Goal: Transaction & Acquisition: Purchase product/service

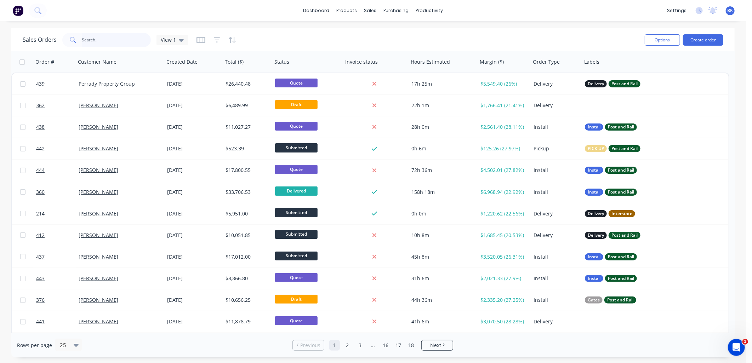
click at [102, 44] on input "text" at bounding box center [116, 40] width 69 height 14
type input "b"
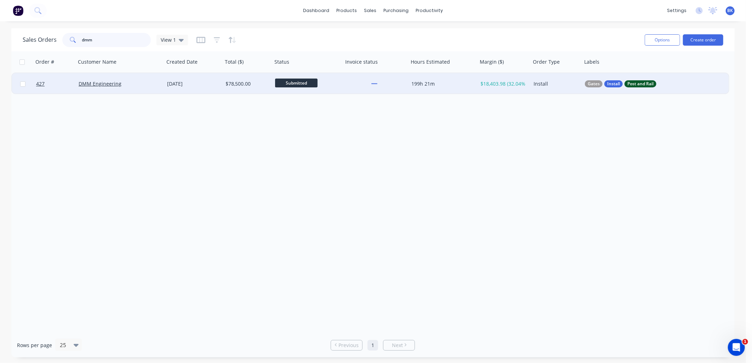
type input "dmm"
click at [139, 89] on div "DMM Engineering" at bounding box center [120, 83] width 88 height 21
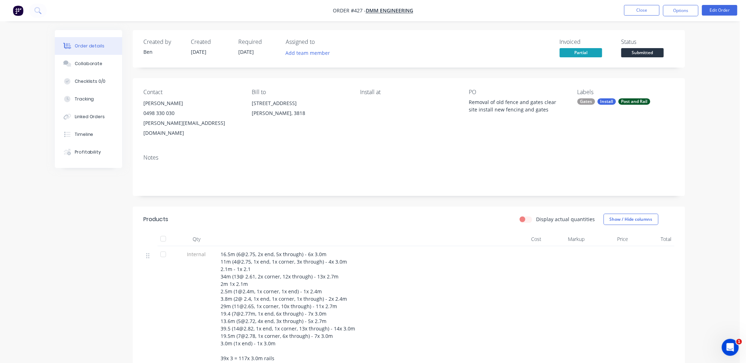
drag, startPoint x: 332, startPoint y: 9, endPoint x: 420, endPoint y: 11, distance: 88.1
click at [420, 11] on nav "Order #427 - DMM Engineering Close Options Edit Order" at bounding box center [373, 10] width 746 height 21
drag, startPoint x: 420, startPoint y: 10, endPoint x: 314, endPoint y: 11, distance: 106.2
click at [314, 11] on nav "Order #427 - DMM Engineering Close Options Edit Order" at bounding box center [373, 10] width 746 height 21
click at [316, 11] on nav "Order #427 - DMM Engineering Close Options Edit Order" at bounding box center [373, 10] width 746 height 21
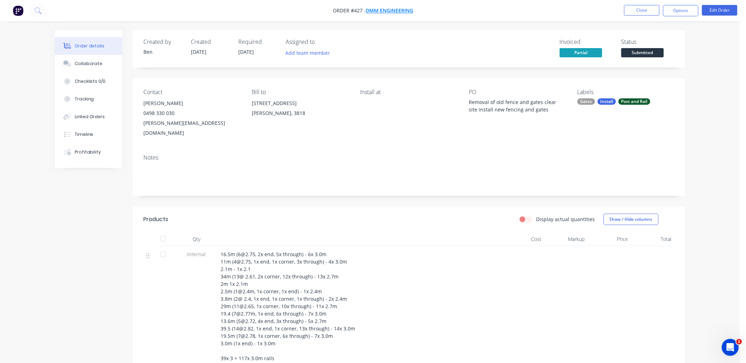
copy span "Order #427 -"
drag, startPoint x: 319, startPoint y: 11, endPoint x: 412, endPoint y: 12, distance: 92.4
click at [412, 12] on nav "Order #427 - DMM Engineering Close Options Edit Order" at bounding box center [373, 10] width 746 height 21
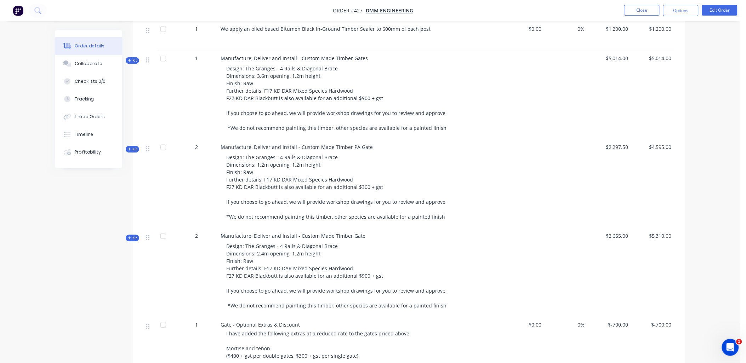
scroll to position [511, 0]
drag, startPoint x: 256, startPoint y: 65, endPoint x: 288, endPoint y: 67, distance: 31.5
click at [288, 67] on span "Design: The Granges - 4 Rails & Diagonal Brace Dimensions: 3.6m opening, 1.2m h…" at bounding box center [336, 98] width 220 height 66
copy span "3.6m opening"
drag, startPoint x: 255, startPoint y: 154, endPoint x: 268, endPoint y: 155, distance: 12.1
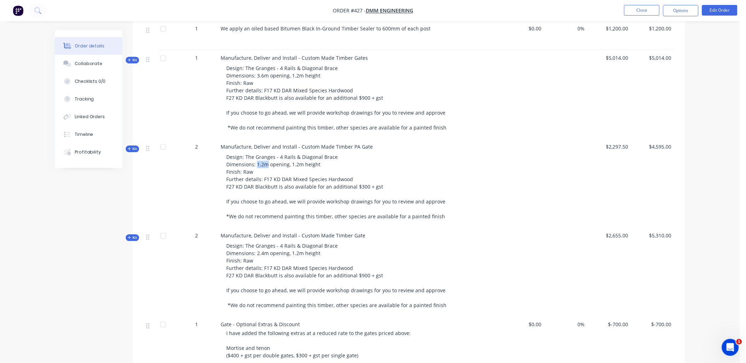
click at [268, 155] on span "Design: The Granges - 4 Rails & Diagonal Brace Dimensions: 1.2m opening, 1.2m h…" at bounding box center [335, 187] width 219 height 66
click at [259, 157] on span "Design: The Granges - 4 Rails & Diagonal Brace Dimensions: 1.2m opening, 1.2m h…" at bounding box center [335, 187] width 219 height 66
copy span "1.2m opening"
drag, startPoint x: 256, startPoint y: 153, endPoint x: 288, endPoint y: 153, distance: 31.5
click at [288, 154] on span "Design: The Granges - 4 Rails & Diagonal Brace Dimensions: 1.2m opening, 1.2m h…" at bounding box center [335, 187] width 219 height 66
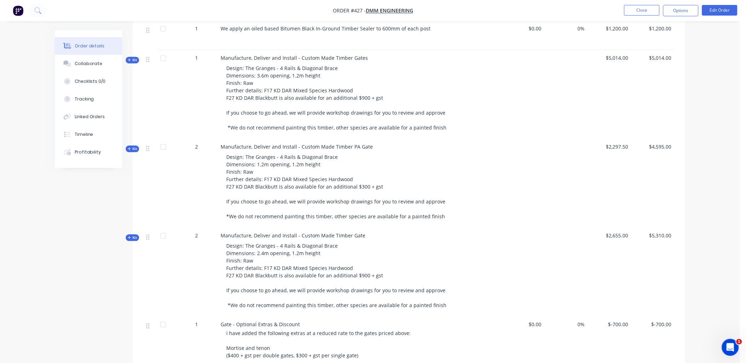
click at [132, 146] on span "Kit" at bounding box center [132, 148] width 9 height 5
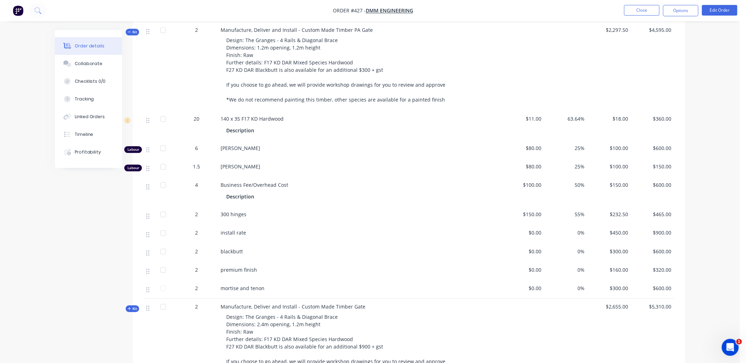
scroll to position [628, 0]
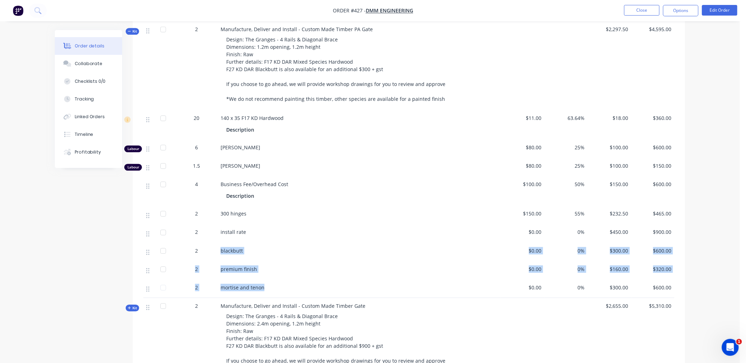
drag, startPoint x: 271, startPoint y: 284, endPoint x: 210, endPoint y: 244, distance: 72.5
click at [210, 244] on div "20 140 x 35 F17 KD Hardwood Description $11.00 63.64% $18.00 $360.00 Labour 6 P…" at bounding box center [408, 204] width 531 height 188
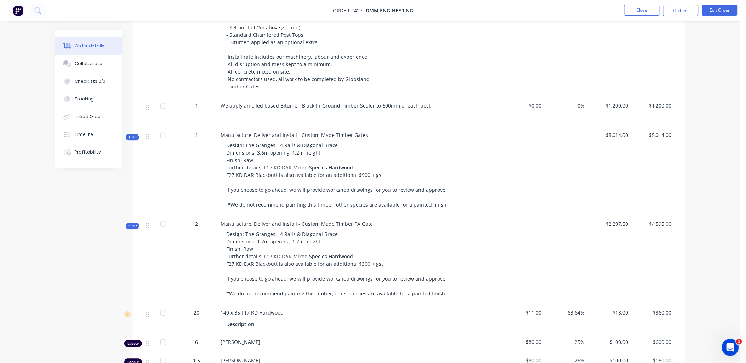
scroll to position [432, 0]
copy span "4 Rails & Diagonal Brace"
drag, startPoint x: 277, startPoint y: 137, endPoint x: 338, endPoint y: 132, distance: 60.3
click at [338, 140] on div "Design: The Granges - 4 Rails & Diagonal Brace Dimensions: 3.6m opening, 1.2m h…" at bounding box center [358, 176] width 277 height 73
click at [83, 66] on div "Collaborate" at bounding box center [89, 64] width 28 height 6
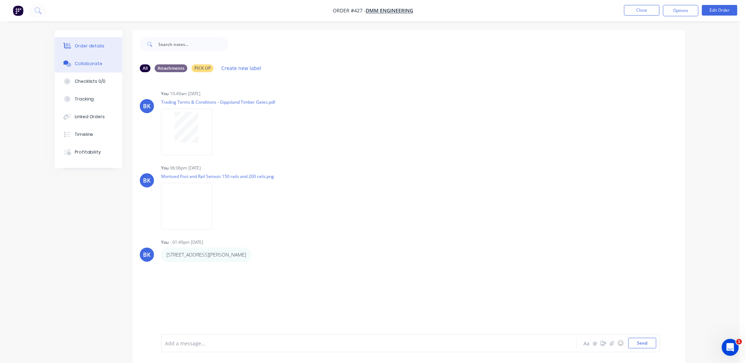
click at [85, 48] on div "Order details" at bounding box center [90, 46] width 30 height 6
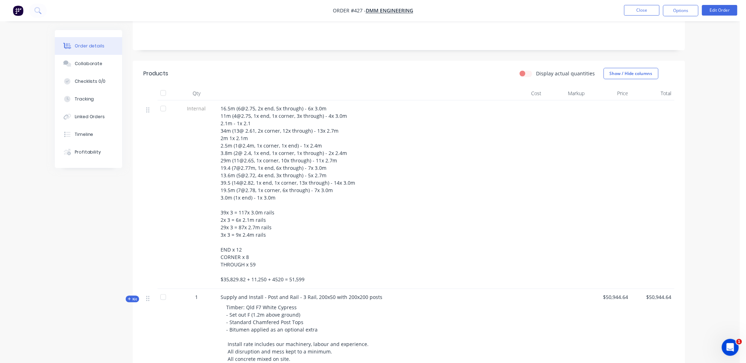
scroll to position [144, 0]
click at [643, 11] on button "Close" at bounding box center [641, 10] width 35 height 11
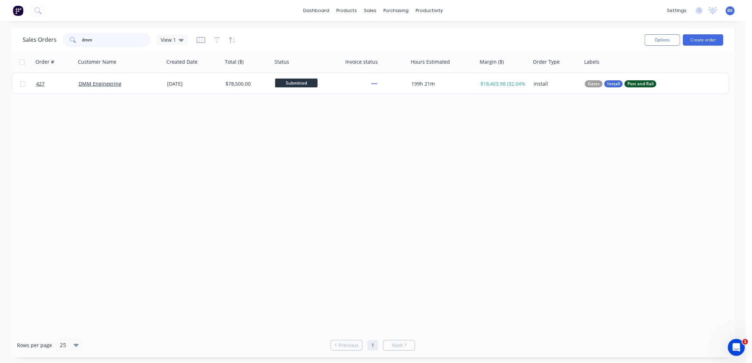
drag, startPoint x: 100, startPoint y: 44, endPoint x: 79, endPoint y: 45, distance: 21.3
click at [79, 45] on div "dmm" at bounding box center [106, 40] width 88 height 14
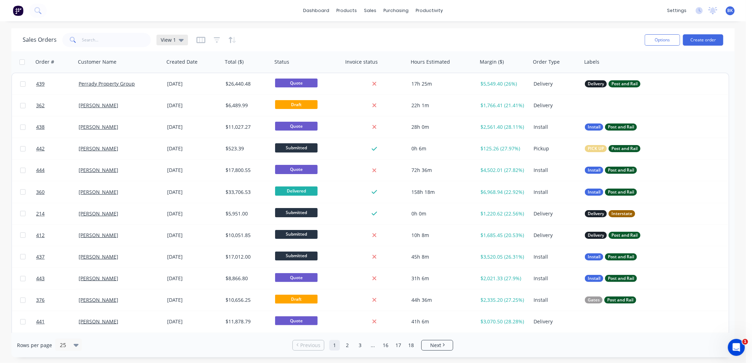
click at [184, 40] on div "View 1" at bounding box center [171, 40] width 31 height 11
click at [182, 129] on button "CURRENT JOBS" at bounding box center [199, 128] width 81 height 8
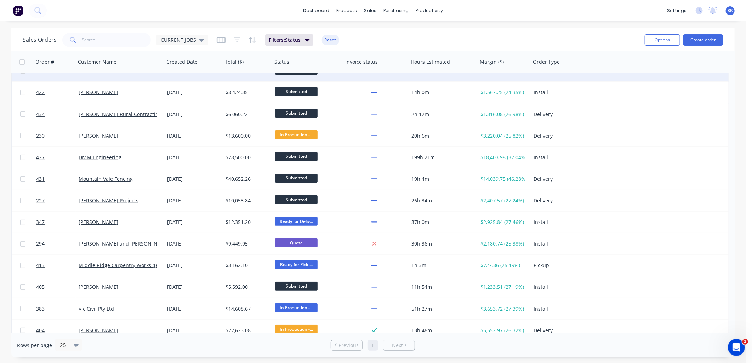
scroll to position [78, 0]
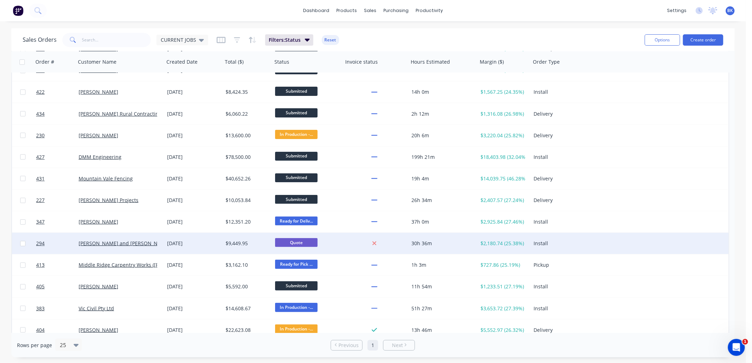
click at [155, 248] on div "Darren and Jade Ordish" at bounding box center [120, 243] width 88 height 21
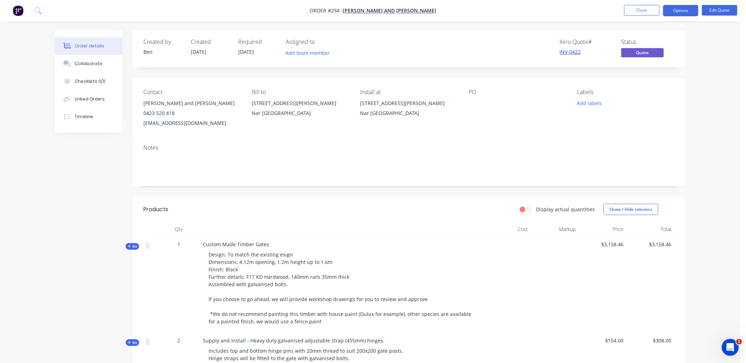
click at [573, 50] on link "INV-0422" at bounding box center [569, 51] width 21 height 7
click at [674, 13] on button "Options" at bounding box center [680, 10] width 35 height 11
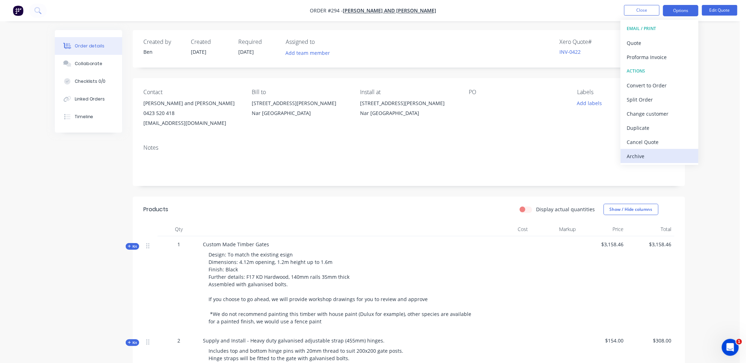
click at [655, 153] on div "Archive" at bounding box center [659, 156] width 65 height 10
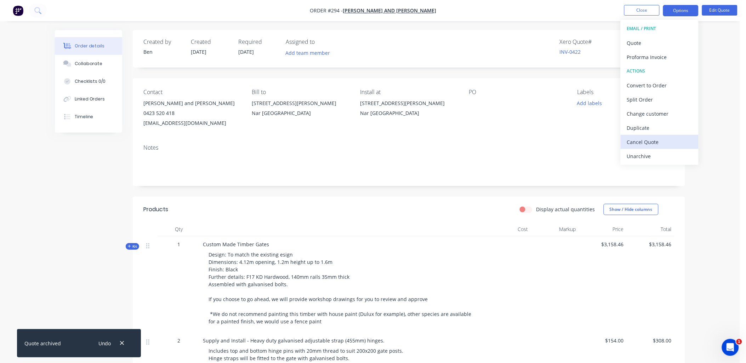
click at [656, 142] on div "Cancel Quote" at bounding box center [659, 142] width 65 height 10
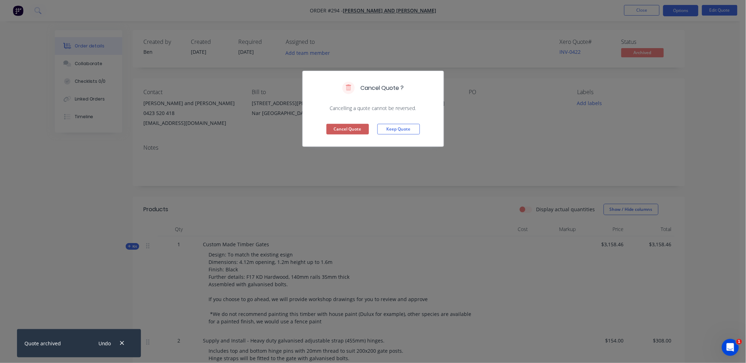
click at [355, 130] on button "Cancel Quote" at bounding box center [347, 129] width 42 height 11
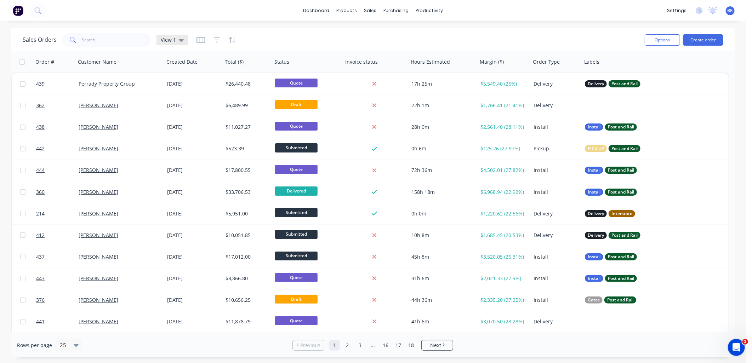
click at [183, 41] on div "View 1" at bounding box center [171, 40] width 31 height 11
click at [185, 129] on button "CURRENT JOBS" at bounding box center [199, 128] width 81 height 8
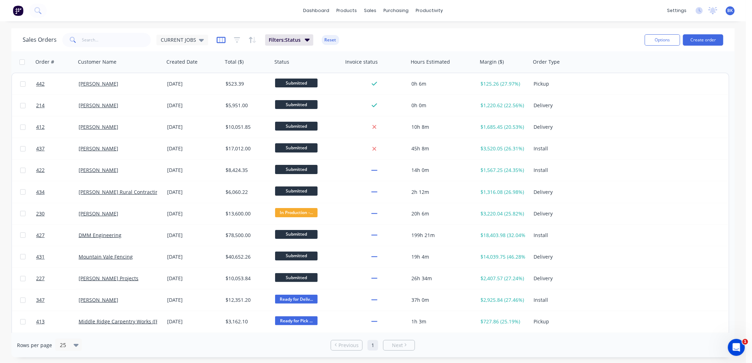
click at [217, 38] on icon "button" at bounding box center [221, 39] width 9 height 7
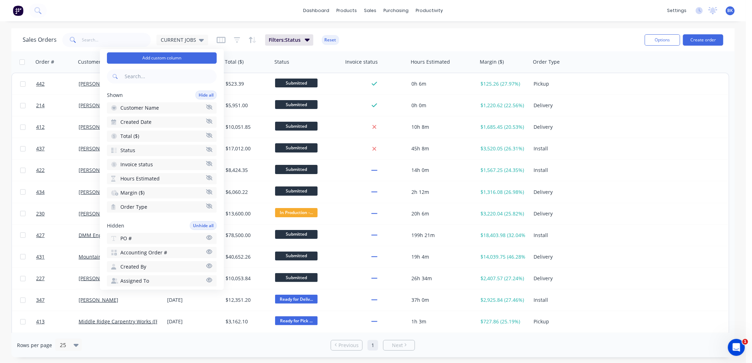
scroll to position [18, 0]
click at [171, 58] on button "Add custom column" at bounding box center [162, 56] width 110 height 11
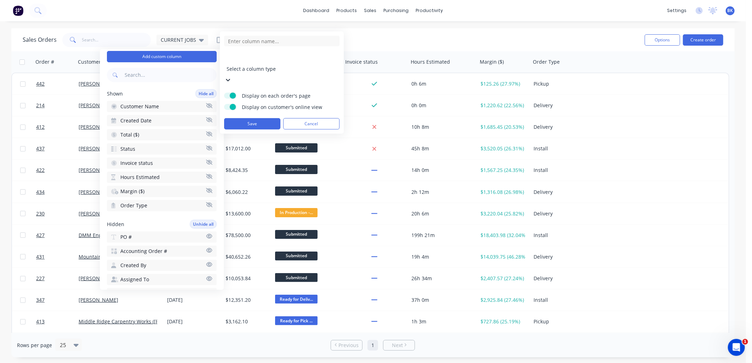
click at [263, 62] on div at bounding box center [277, 59] width 102 height 9
click at [225, 51] on form "11 results available. Use Up and Down to choose options, press Enter to select …" at bounding box center [281, 83] width 115 height 94
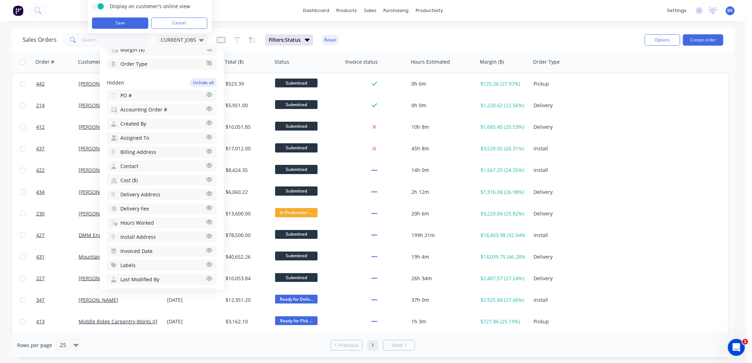
scroll to position [158, 0]
click at [206, 264] on icon "button" at bounding box center [209, 266] width 6 height 5
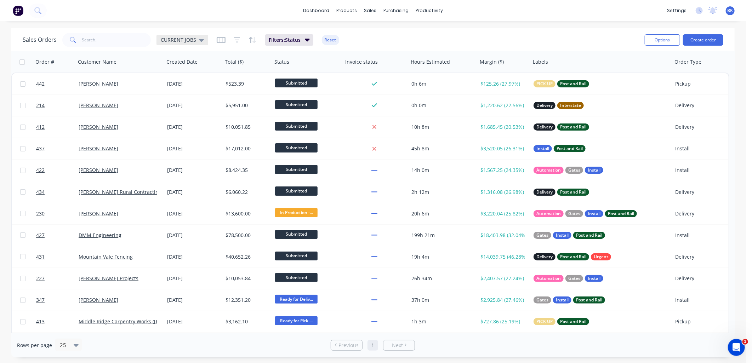
click at [204, 41] on div "CURRENT JOBS" at bounding box center [182, 40] width 52 height 11
click at [354, 38] on div "Sales Orders CURRENT JOBS Filters: Status Reset" at bounding box center [331, 39] width 616 height 17
click at [200, 38] on icon at bounding box center [201, 40] width 5 height 8
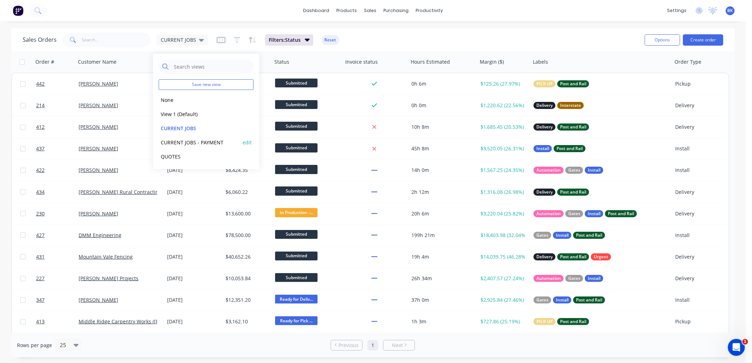
click at [207, 142] on button "CURRENT JOBS - PAYMENT" at bounding box center [199, 142] width 81 height 8
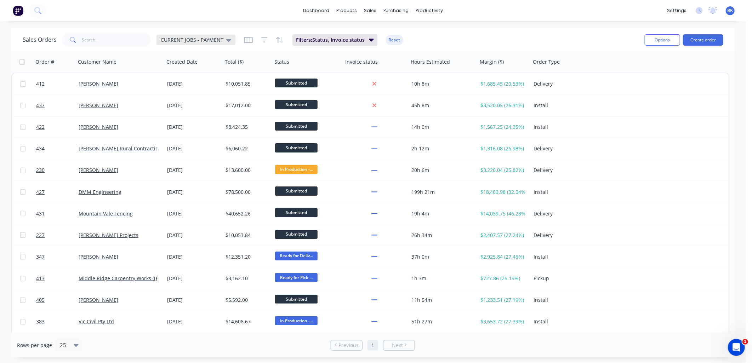
click at [196, 41] on span "CURRENT JOBS - PAYMENT" at bounding box center [192, 39] width 63 height 7
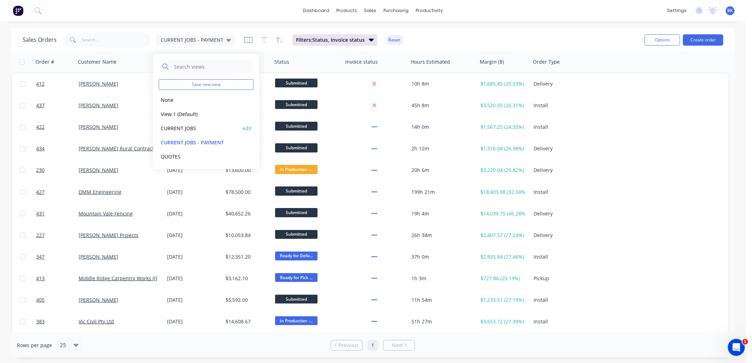
click at [193, 127] on button "CURRENT JOBS" at bounding box center [199, 128] width 81 height 8
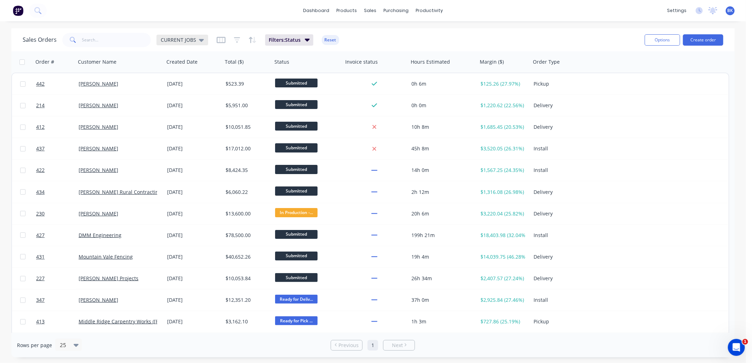
click at [199, 40] on icon at bounding box center [201, 40] width 5 height 3
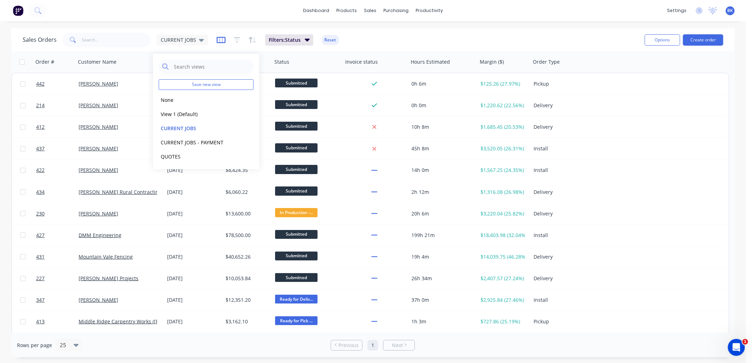
click at [219, 41] on icon "button" at bounding box center [221, 40] width 4 height 5
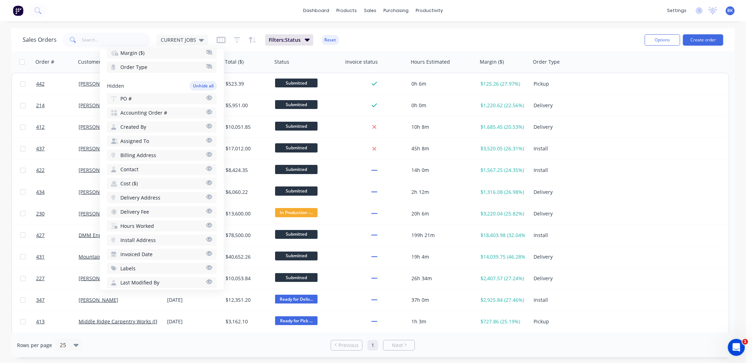
scroll to position [157, 0]
click at [206, 265] on icon "button" at bounding box center [209, 267] width 6 height 5
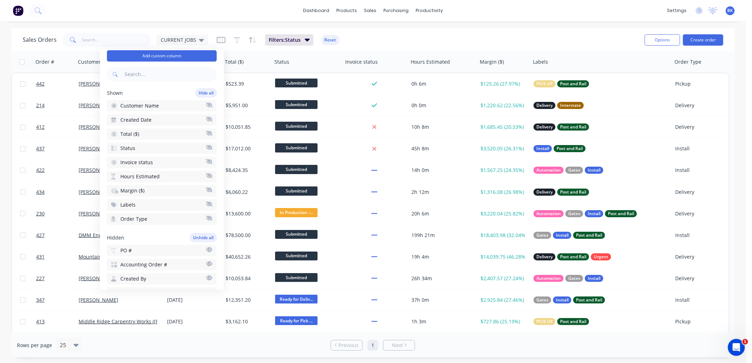
scroll to position [0, 0]
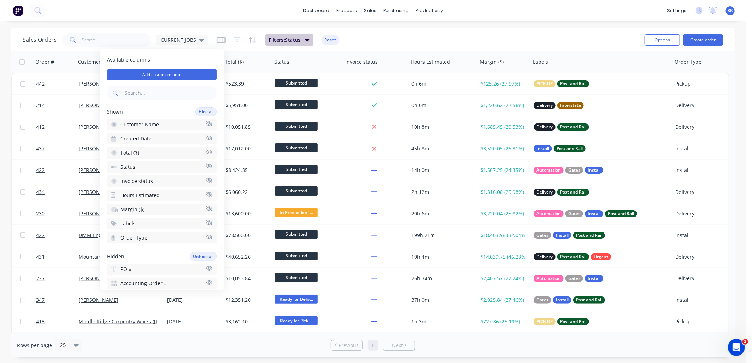
click at [308, 42] on icon "button" at bounding box center [307, 40] width 5 height 8
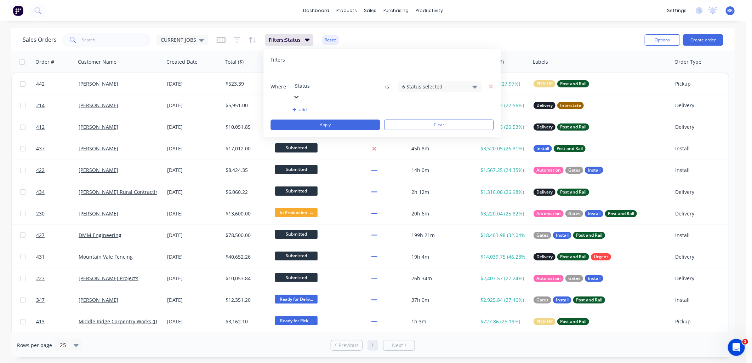
click at [370, 34] on div "Sales Orders CURRENT JOBS Filters: Status Reset" at bounding box center [331, 39] width 616 height 17
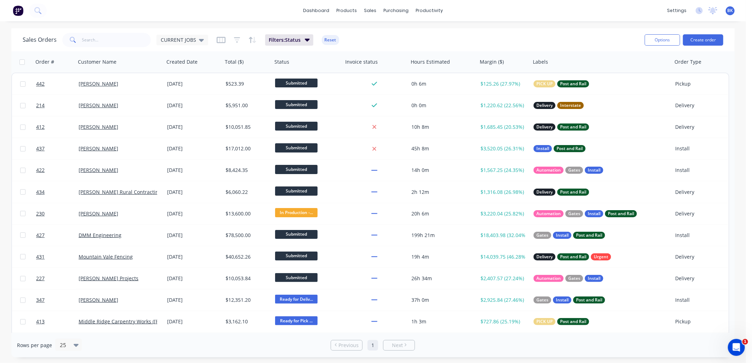
click at [660, 47] on div "Options Create order" at bounding box center [682, 39] width 81 height 17
click at [662, 43] on button "Options" at bounding box center [661, 39] width 35 height 11
click at [199, 37] on icon at bounding box center [201, 40] width 5 height 8
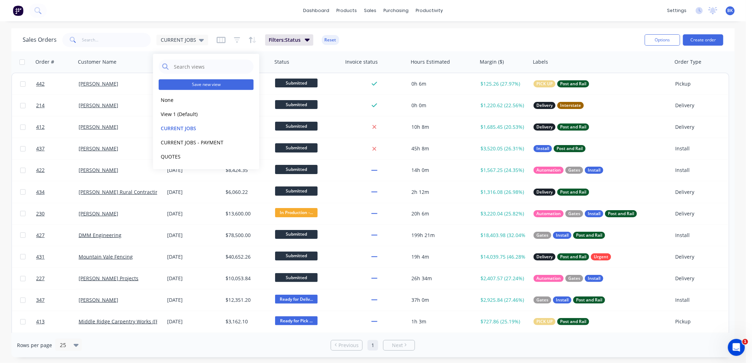
click at [207, 84] on button "Save new view" at bounding box center [206, 84] width 95 height 11
click at [249, 127] on button "edit" at bounding box center [246, 128] width 9 height 7
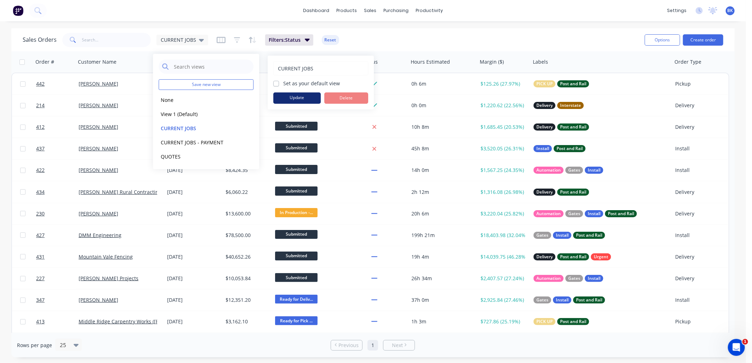
click at [294, 98] on button "Update" at bounding box center [296, 97] width 47 height 11
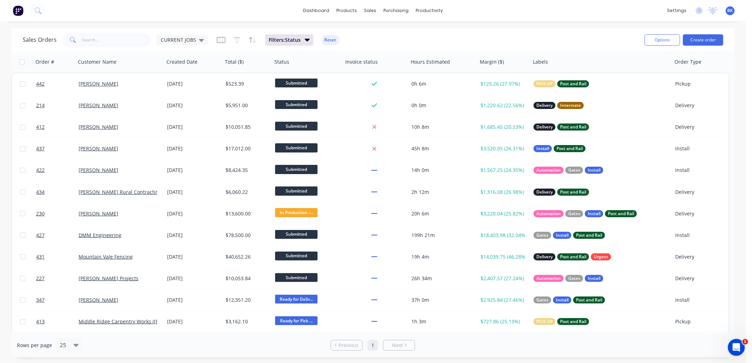
click at [379, 47] on div "Sales Orders CURRENT JOBS Filters: Status Reset" at bounding box center [331, 39] width 616 height 17
click at [201, 42] on icon at bounding box center [201, 40] width 5 height 8
click at [309, 38] on button "Filters: Status" at bounding box center [289, 39] width 48 height 11
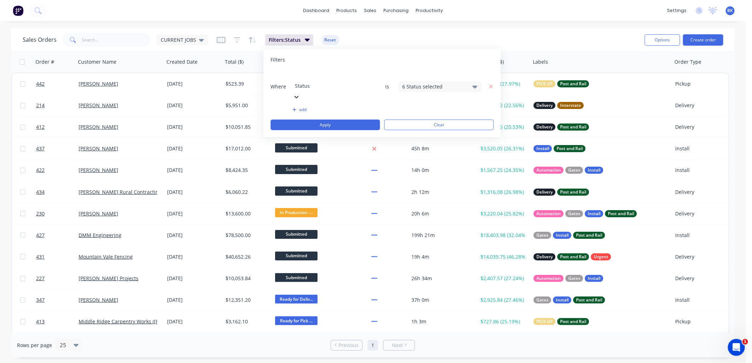
click at [297, 107] on button "add" at bounding box center [333, 110] width 83 height 6
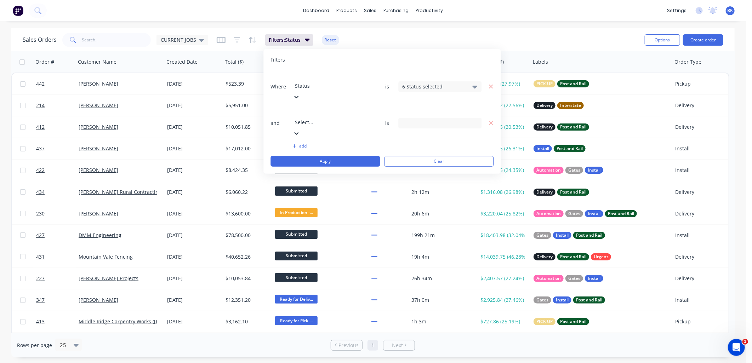
click at [301, 108] on div at bounding box center [346, 112] width 102 height 9
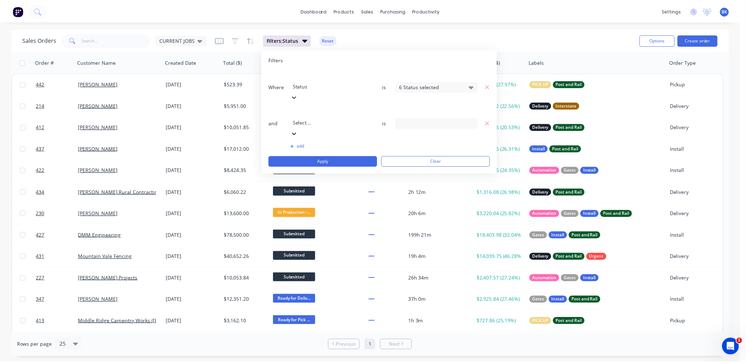
scroll to position [117, 0]
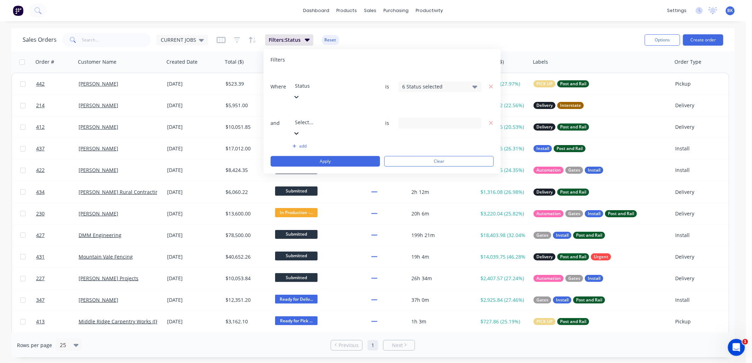
click at [419, 119] on div "9 Labels selected" at bounding box center [434, 122] width 64 height 7
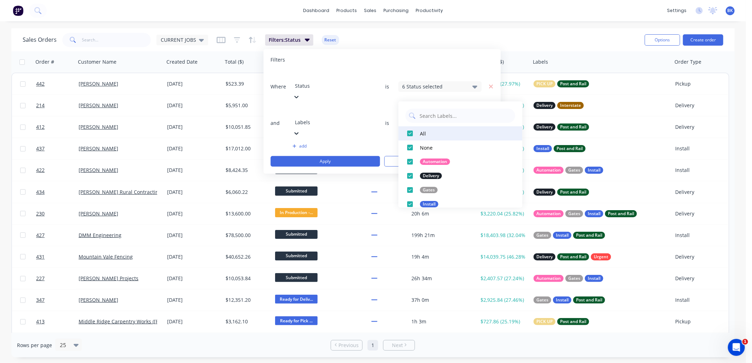
click at [412, 135] on div at bounding box center [410, 133] width 14 height 14
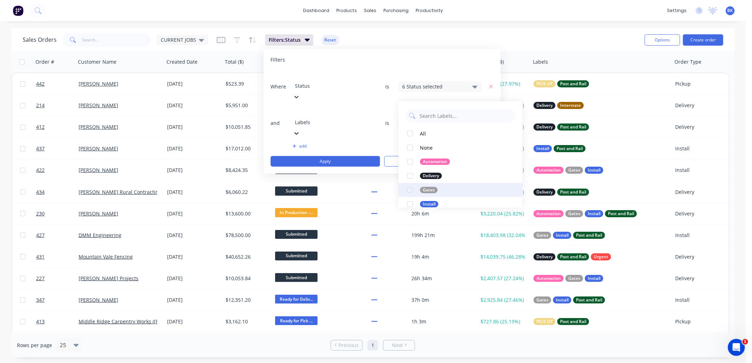
click at [408, 189] on div at bounding box center [410, 190] width 14 height 14
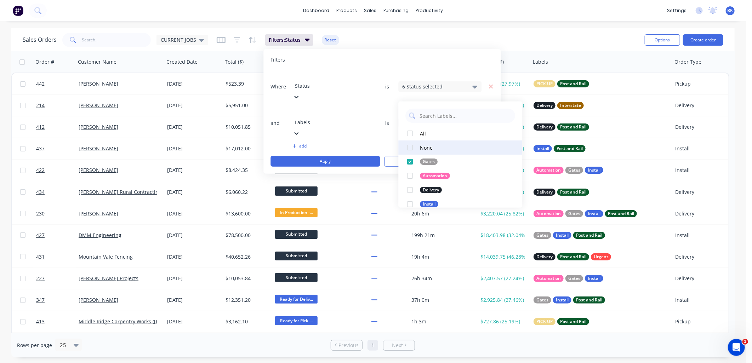
click at [411, 149] on div at bounding box center [410, 147] width 14 height 14
click at [352, 156] on button "Apply" at bounding box center [324, 161] width 109 height 11
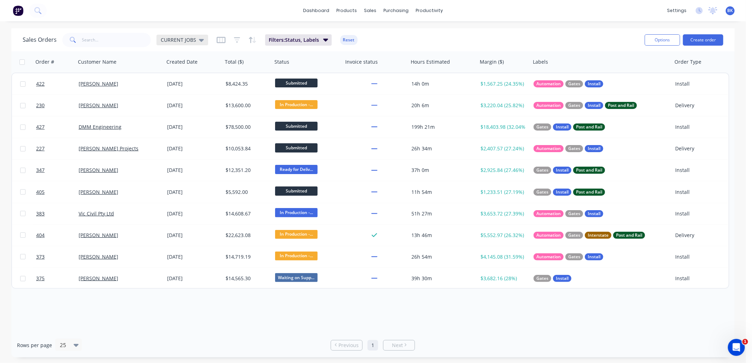
click at [202, 40] on icon at bounding box center [201, 40] width 5 height 8
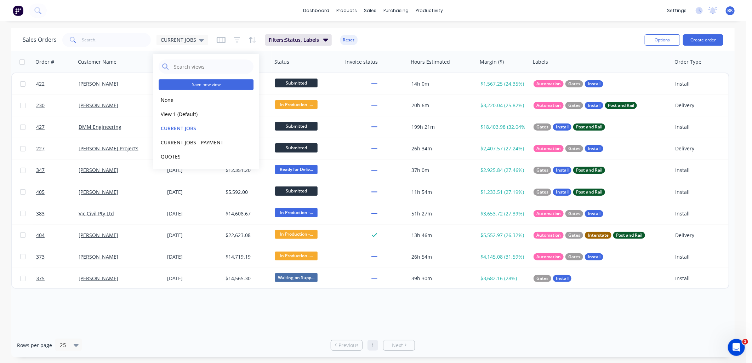
click at [215, 86] on button "Save new view" at bounding box center [206, 84] width 95 height 11
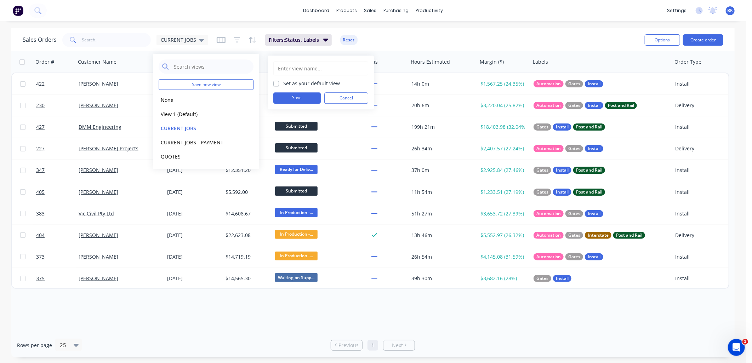
click at [309, 68] on input "text" at bounding box center [320, 68] width 87 height 13
type input "GATES CURRENT"
click at [311, 99] on button "Save" at bounding box center [296, 97] width 47 height 11
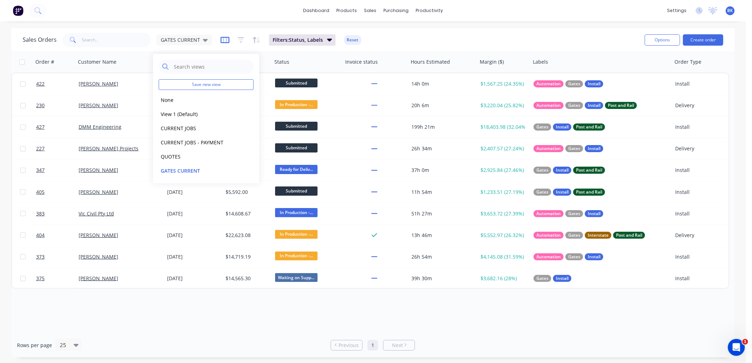
click at [224, 41] on icon "button" at bounding box center [225, 40] width 4 height 5
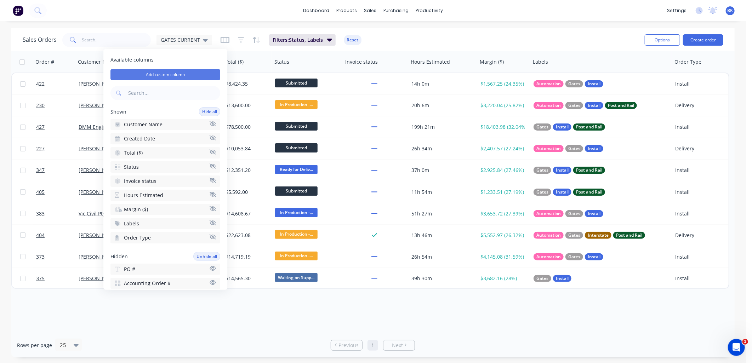
click at [197, 76] on button "Add custom column" at bounding box center [165, 74] width 110 height 11
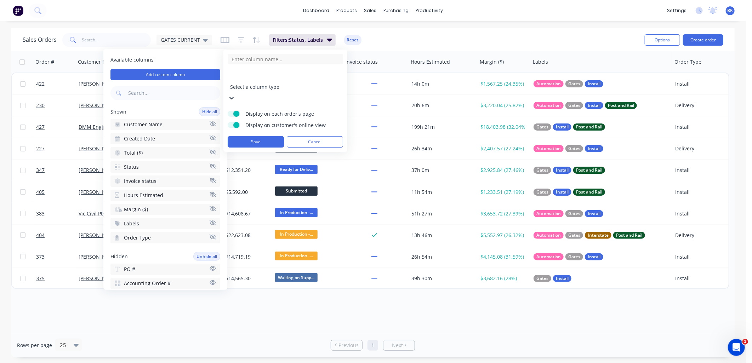
click at [259, 122] on span "Display on customer's online view" at bounding box center [289, 125] width 88 height 7
click at [228, 122] on input "Display on customer's online view" at bounding box center [228, 122] width 0 height 0
click at [264, 79] on div at bounding box center [281, 77] width 102 height 9
click at [254, 60] on input at bounding box center [285, 59] width 115 height 11
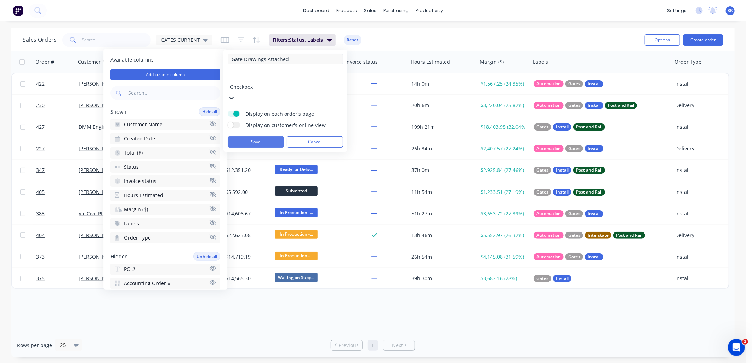
type input "Gate Drawings Attached"
click at [263, 136] on button "Save" at bounding box center [256, 141] width 56 height 11
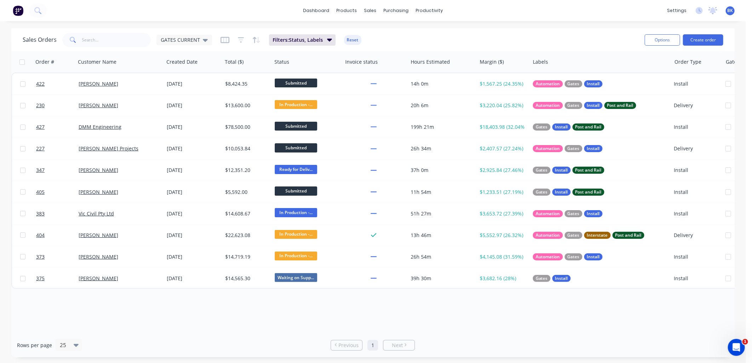
click at [91, 296] on div "Order # Customer Name Created Date Total ($) Status Invoice status Hours Estima…" at bounding box center [372, 192] width 723 height 282
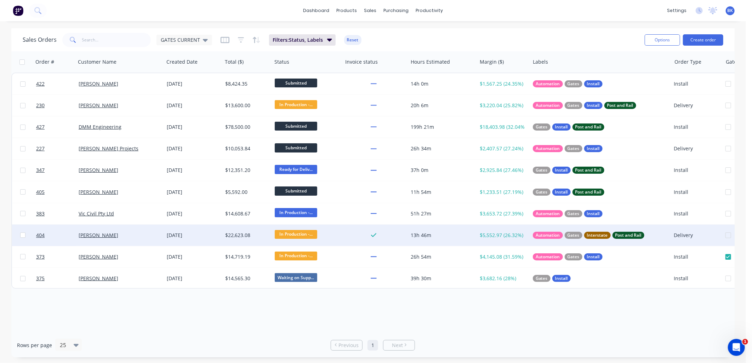
click at [146, 236] on div "Chris Prior" at bounding box center [118, 235] width 79 height 7
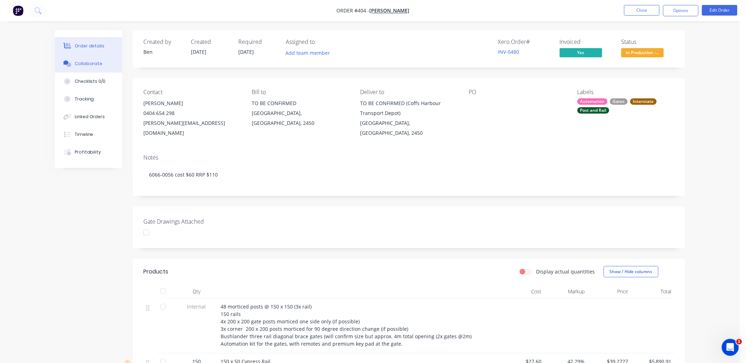
click at [94, 61] on div "Collaborate" at bounding box center [89, 64] width 28 height 6
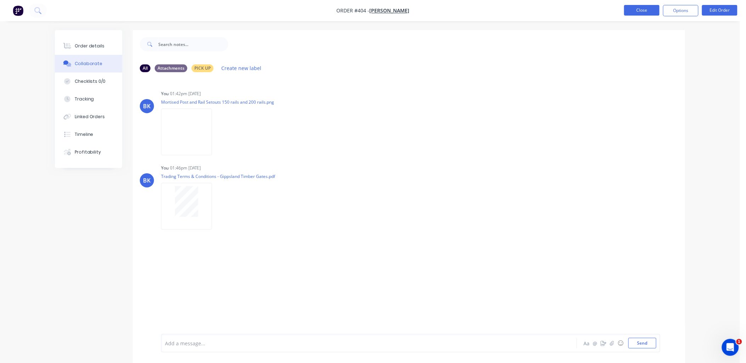
click at [636, 8] on button "Close" at bounding box center [641, 10] width 35 height 11
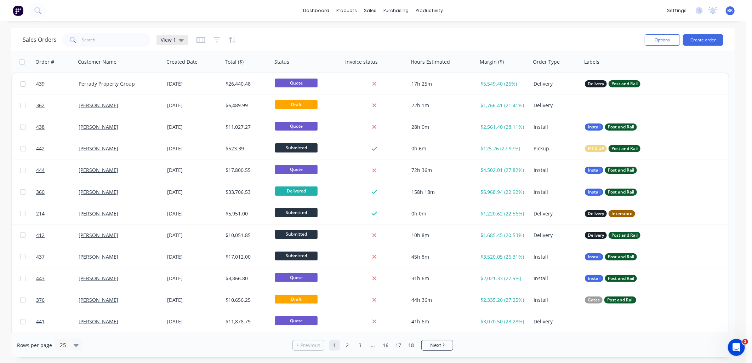
click at [179, 40] on icon at bounding box center [181, 40] width 5 height 3
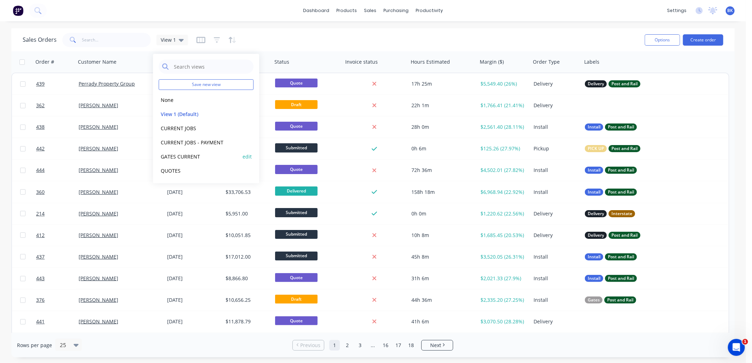
click at [192, 159] on button "GATES CURRENT" at bounding box center [199, 157] width 81 height 8
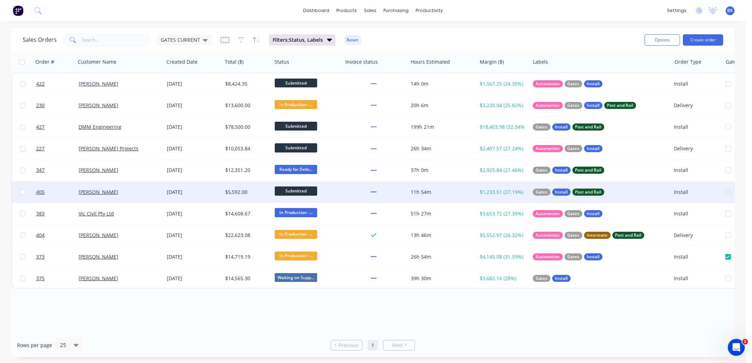
click at [160, 192] on div "Alex West" at bounding box center [120, 192] width 82 height 7
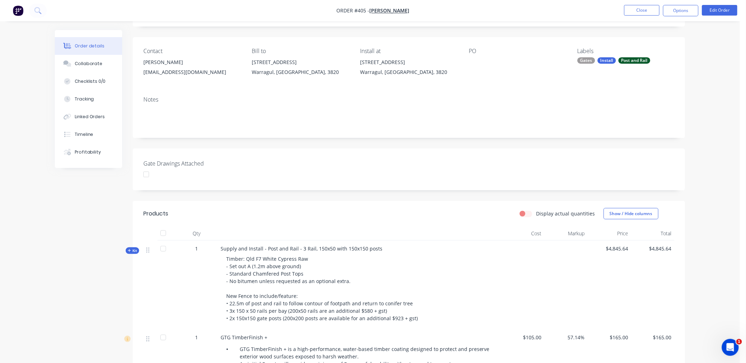
scroll to position [1, 0]
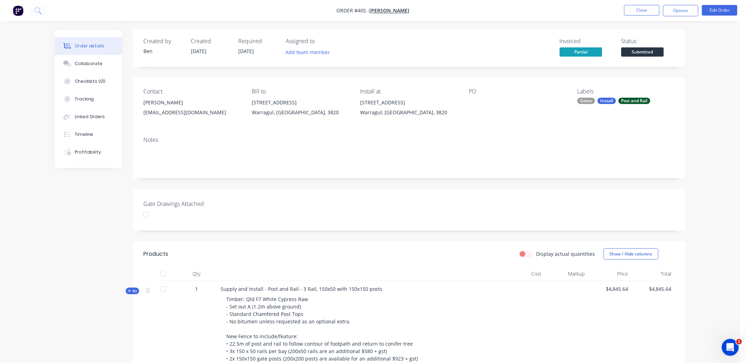
click at [586, 100] on div "Gates" at bounding box center [586, 101] width 18 height 6
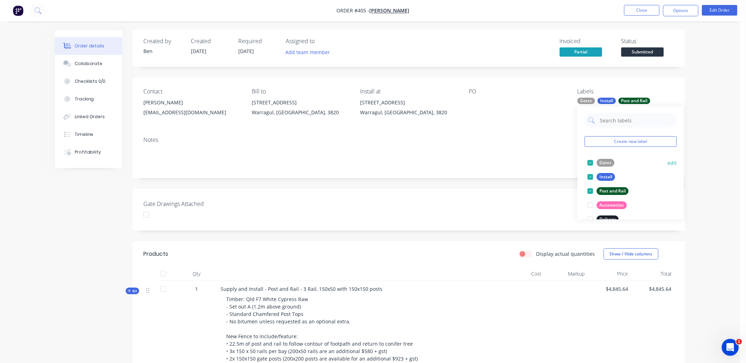
click at [590, 163] on div at bounding box center [590, 163] width 14 height 14
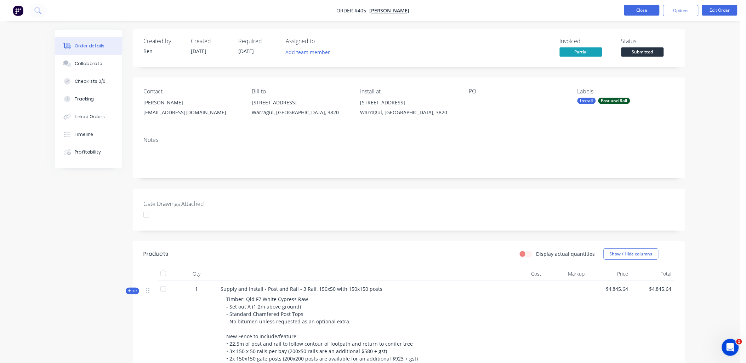
click at [644, 8] on button "Close" at bounding box center [641, 10] width 35 height 11
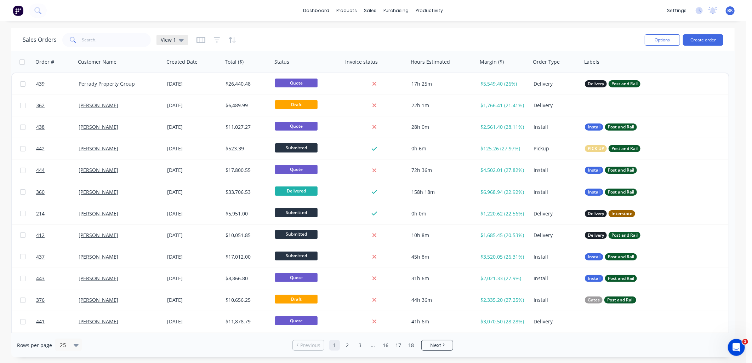
click at [176, 37] on div "View 1" at bounding box center [172, 40] width 23 height 6
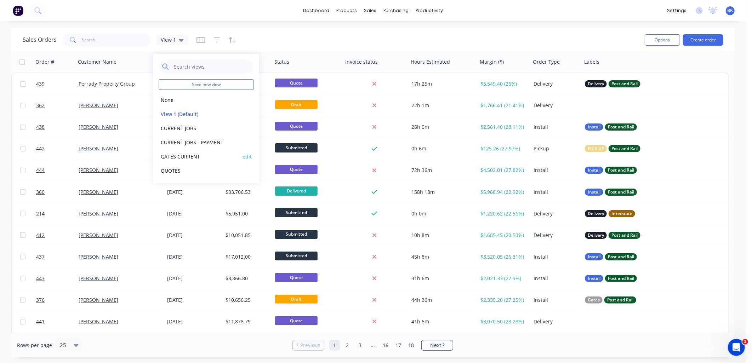
click at [193, 157] on button "GATES CURRENT" at bounding box center [199, 157] width 81 height 8
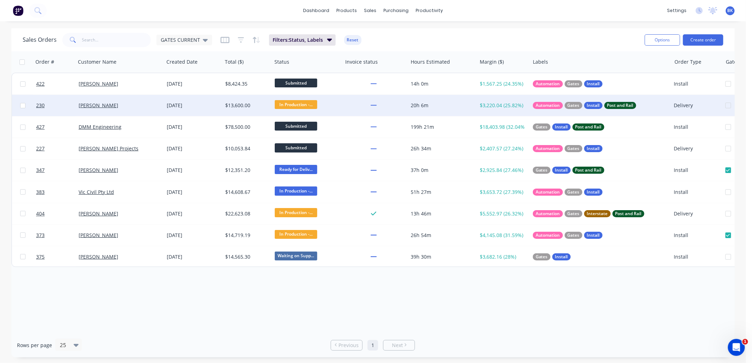
click at [153, 107] on div "Margaret Saunders" at bounding box center [118, 105] width 79 height 7
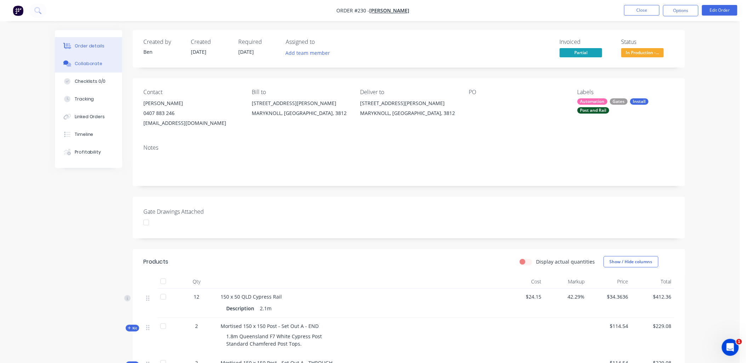
click at [108, 65] on button "Collaborate" at bounding box center [88, 64] width 67 height 18
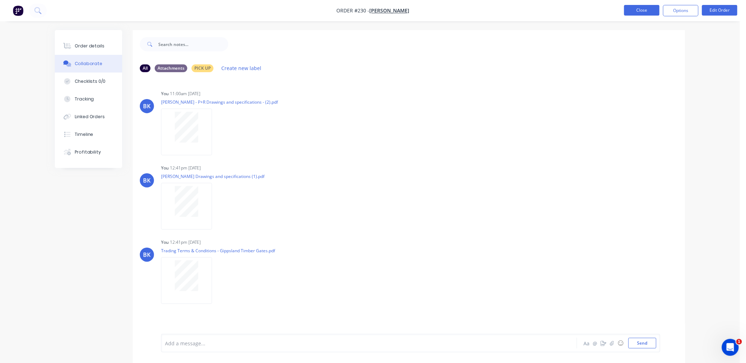
click at [628, 9] on button "Close" at bounding box center [641, 10] width 35 height 11
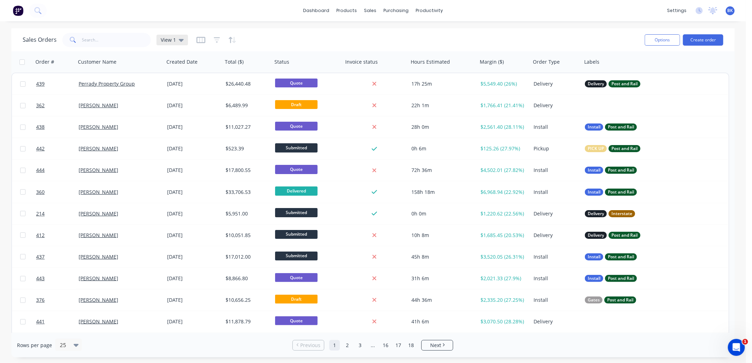
click at [163, 40] on span "View 1" at bounding box center [168, 39] width 15 height 7
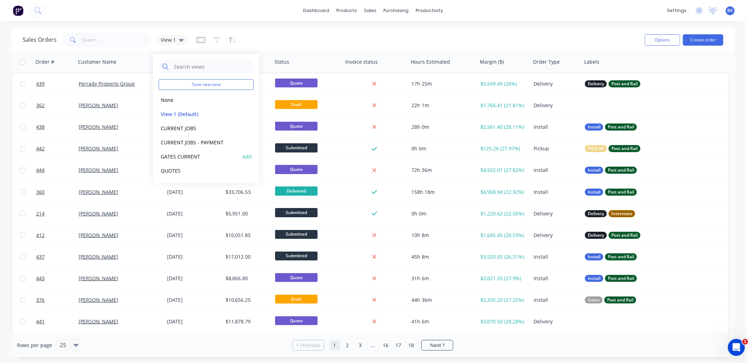
click at [186, 155] on button "GATES CURRENT" at bounding box center [199, 157] width 81 height 8
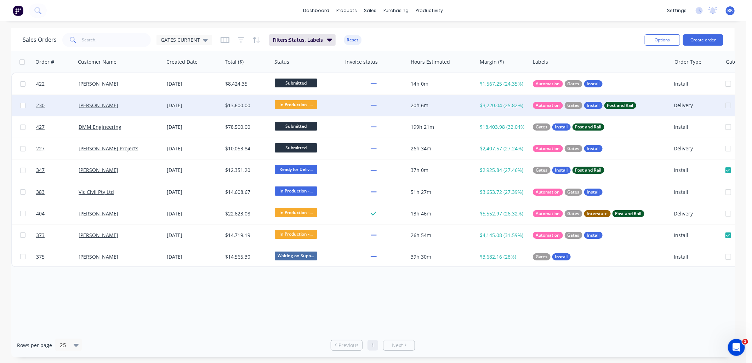
click at [674, 104] on div "Delivery" at bounding box center [696, 105] width 44 height 7
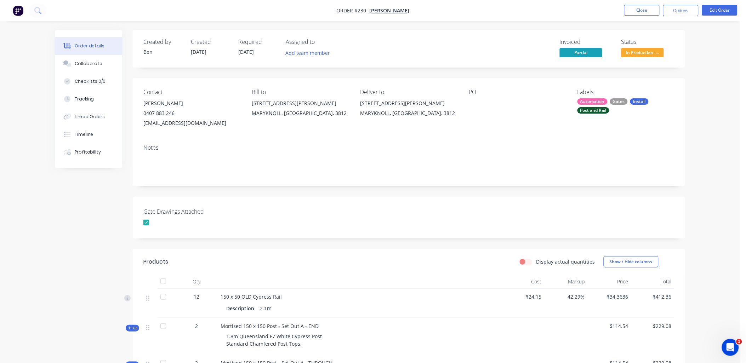
click at [145, 224] on div at bounding box center [146, 223] width 14 height 14
click at [642, 10] on button "Close" at bounding box center [641, 10] width 35 height 11
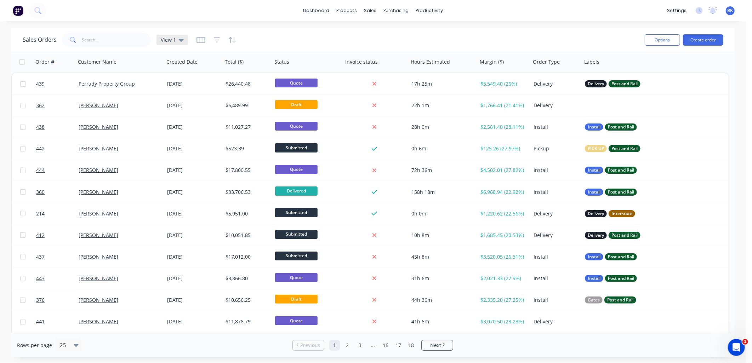
click at [162, 43] on div "View 1" at bounding box center [171, 40] width 31 height 11
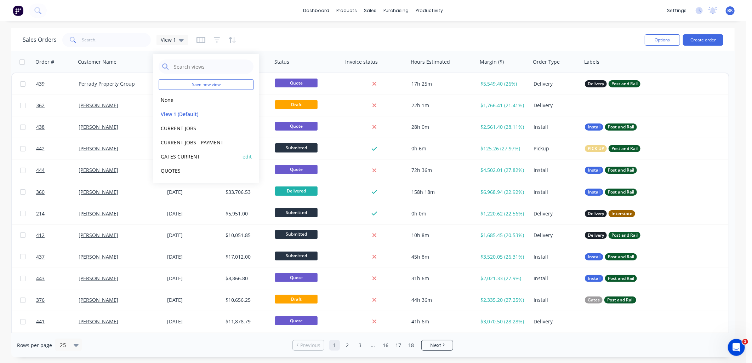
click at [195, 155] on button "GATES CURRENT" at bounding box center [199, 157] width 81 height 8
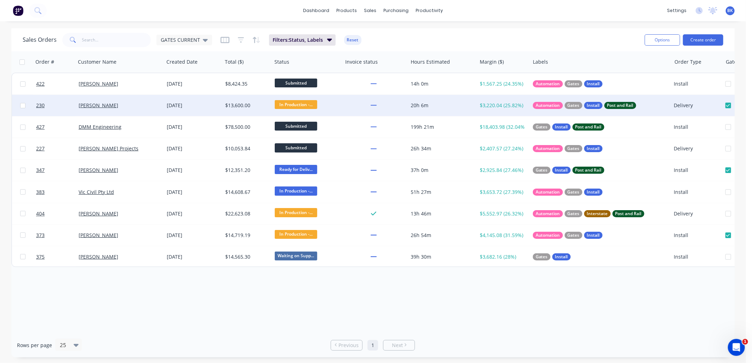
click at [145, 102] on div "Margaret Saunders" at bounding box center [118, 105] width 79 height 7
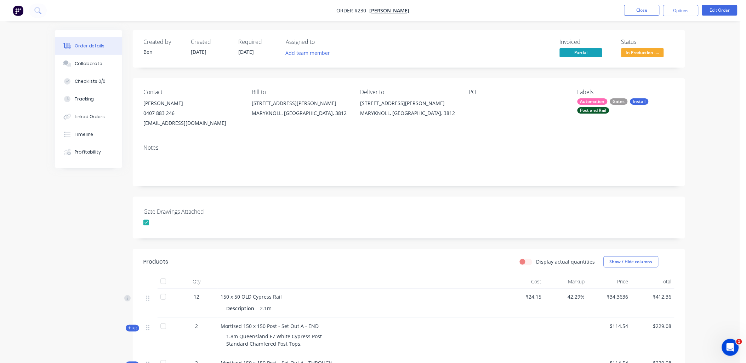
click at [375, 104] on div "355 Fogarty Rd" at bounding box center [408, 103] width 97 height 10
click at [383, 114] on div "MARYKNOLL, Victoria, 3812" at bounding box center [408, 113] width 97 height 10
click at [715, 11] on button "Edit Order" at bounding box center [719, 10] width 35 height 11
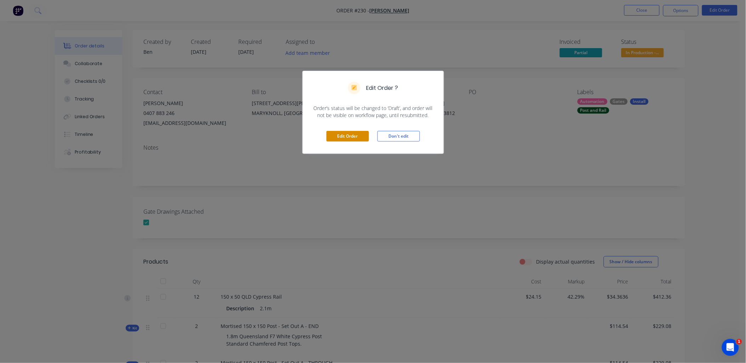
click at [350, 137] on button "Edit Order" at bounding box center [347, 136] width 42 height 11
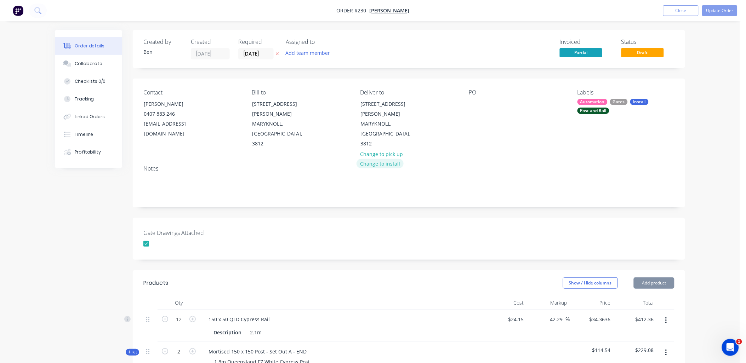
click at [375, 159] on button "Change to install" at bounding box center [379, 164] width 47 height 10
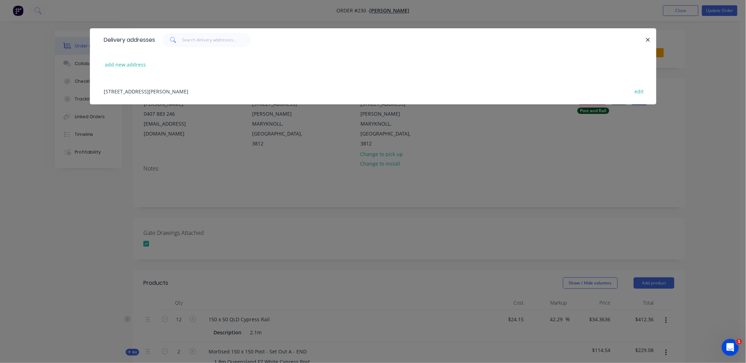
click at [470, 97] on div "355 Fogarty Rd, MARYKNOLL, Victoria, Australia, 3812 edit" at bounding box center [372, 91] width 545 height 27
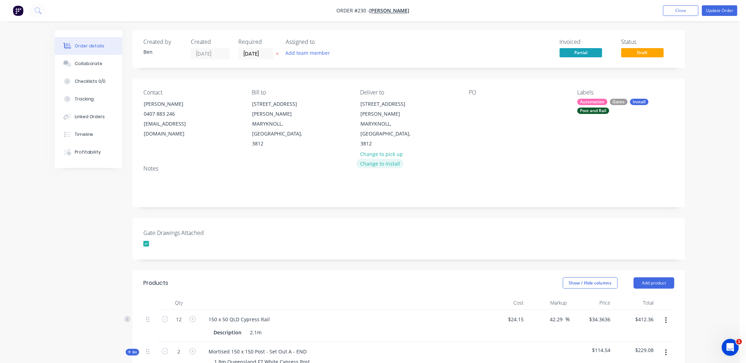
click at [388, 159] on button "Change to install" at bounding box center [379, 164] width 47 height 10
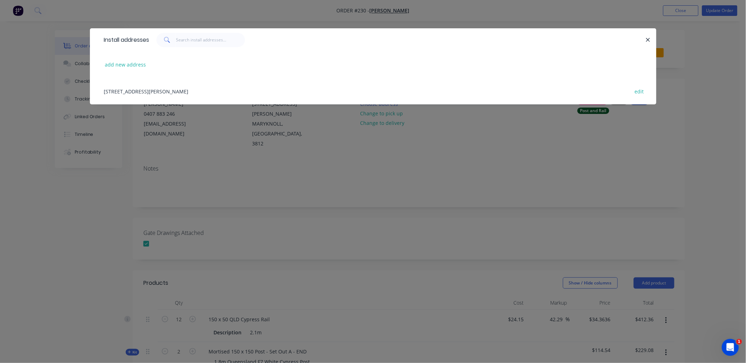
click at [175, 93] on div "355 Fogarty Rd, MARYKNOLL, Victoria, Australia, 3812 edit" at bounding box center [372, 91] width 545 height 27
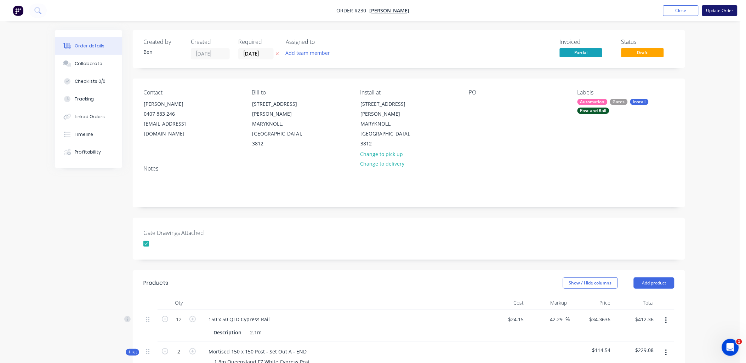
click at [715, 12] on button "Update Order" at bounding box center [719, 10] width 35 height 11
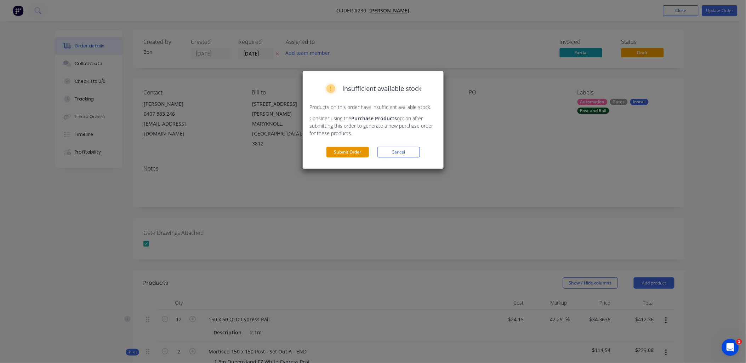
click at [345, 150] on button "Submit Order" at bounding box center [347, 152] width 42 height 11
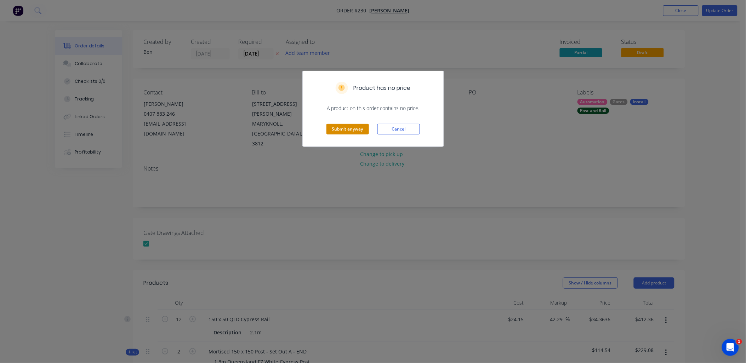
click at [344, 129] on button "Submit anyway" at bounding box center [347, 129] width 42 height 11
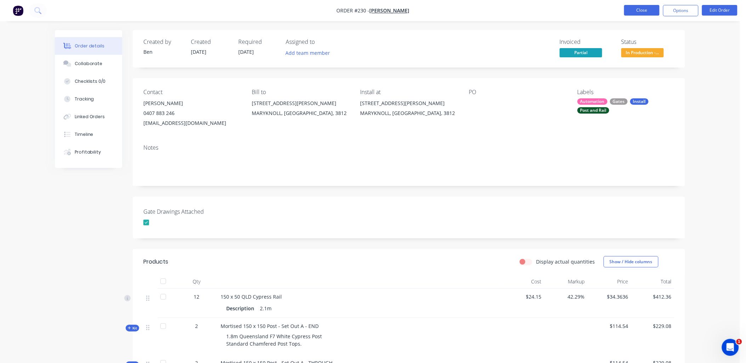
click at [645, 9] on button "Close" at bounding box center [641, 10] width 35 height 11
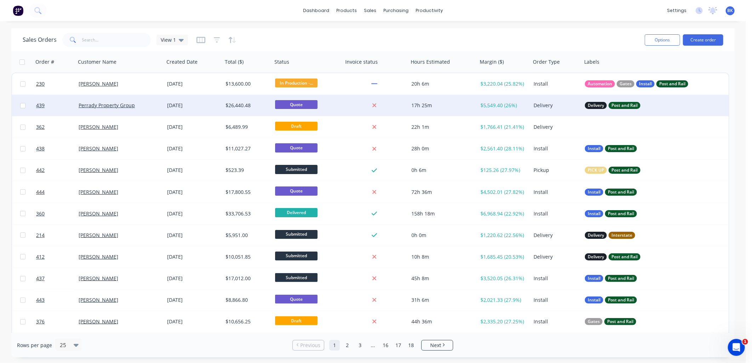
click at [143, 105] on div "Perrady Property Group" at bounding box center [118, 105] width 79 height 7
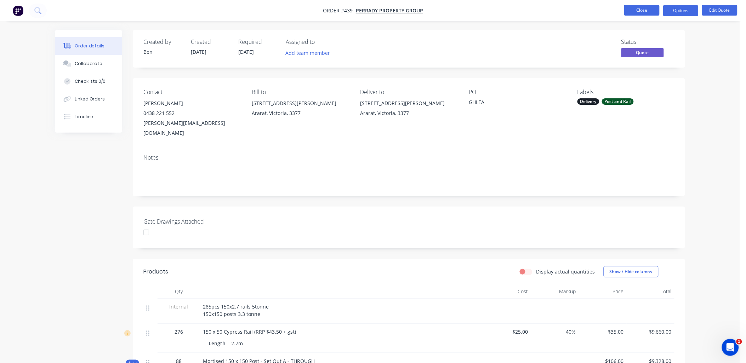
click at [635, 9] on button "Close" at bounding box center [641, 10] width 35 height 11
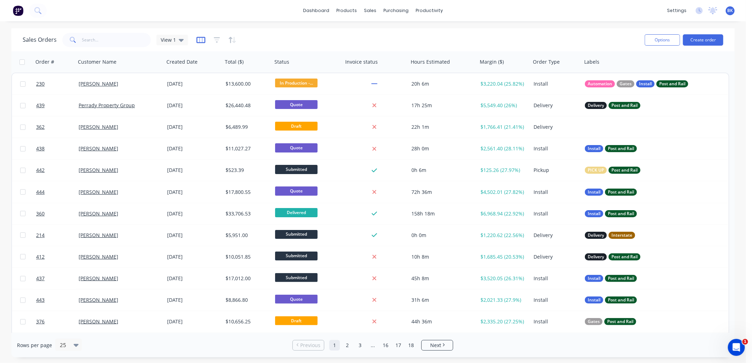
click at [196, 41] on icon "button" at bounding box center [200, 39] width 9 height 7
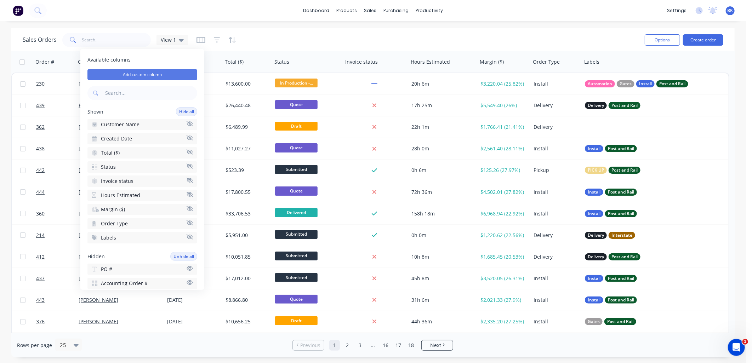
click at [171, 76] on button "Add custom column" at bounding box center [142, 74] width 110 height 11
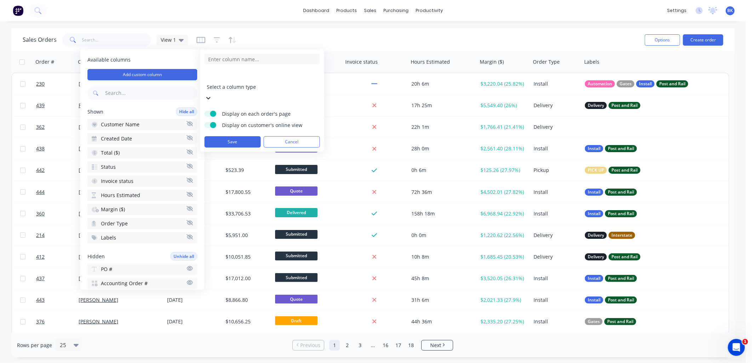
click at [229, 122] on span "Display on customer's online view" at bounding box center [266, 125] width 88 height 7
click at [205, 122] on input "Display on customer's online view" at bounding box center [205, 122] width 0 height 0
click at [212, 93] on div at bounding box center [208, 97] width 7 height 8
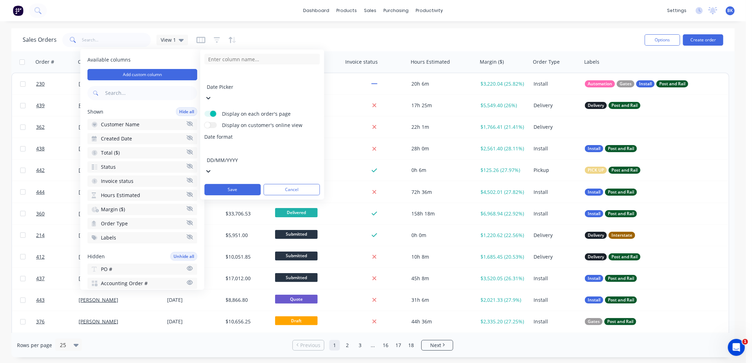
click at [258, 146] on div at bounding box center [258, 150] width 102 height 9
click at [236, 184] on button "Save" at bounding box center [233, 189] width 56 height 11
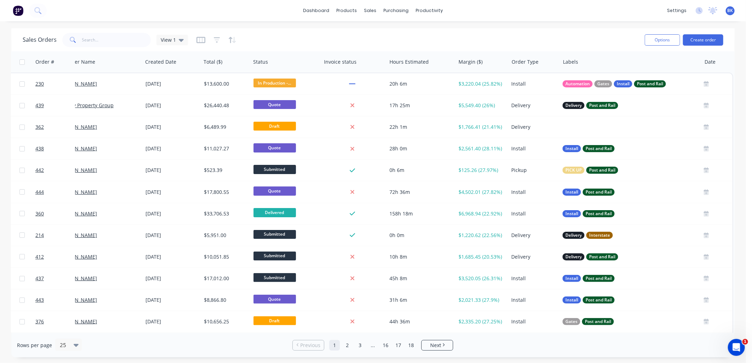
scroll to position [0, 0]
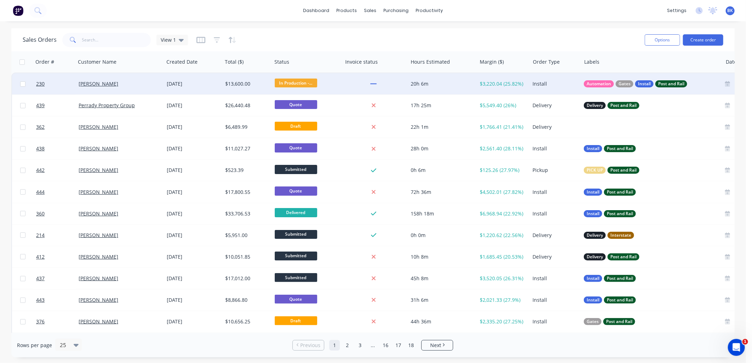
click at [139, 91] on div "Margaret Saunders" at bounding box center [120, 83] width 88 height 21
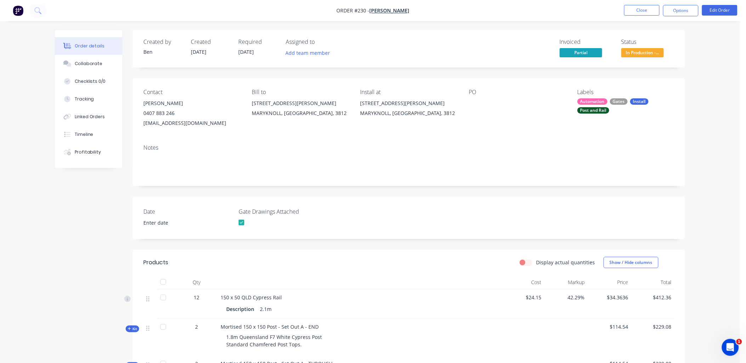
click at [150, 214] on label "Date" at bounding box center [187, 211] width 88 height 8
drag, startPoint x: 150, startPoint y: 214, endPoint x: 163, endPoint y: 211, distance: 14.0
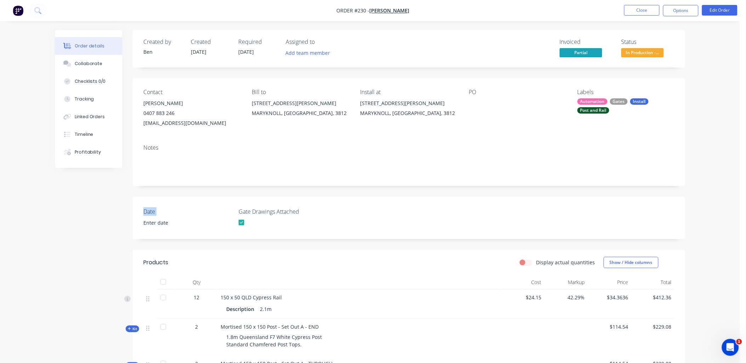
click at [163, 211] on label "Date" at bounding box center [187, 211] width 88 height 8
click at [163, 222] on input at bounding box center [183, 223] width 88 height 11
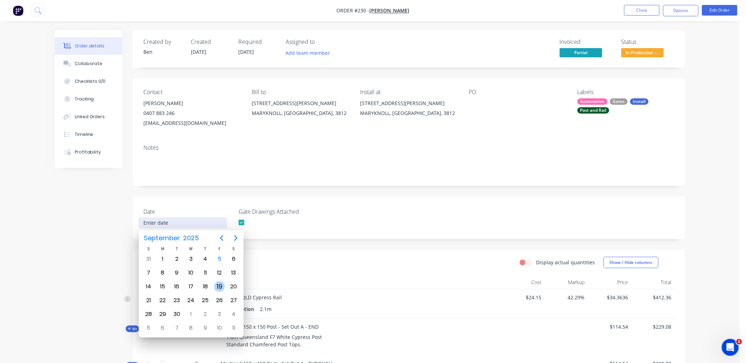
click at [213, 286] on div "19" at bounding box center [219, 286] width 14 height 13
type input "19 September 2025"
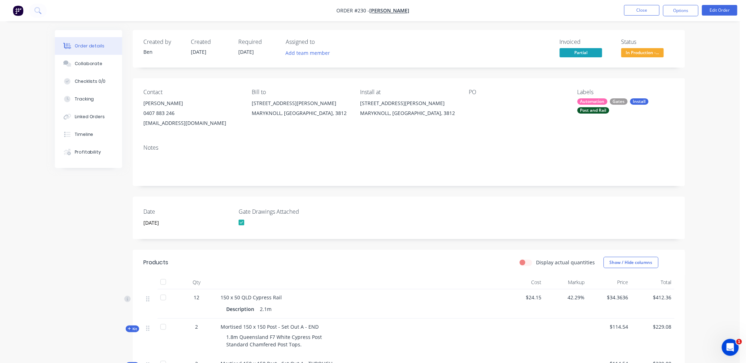
click at [645, 15] on button "Close" at bounding box center [641, 10] width 35 height 11
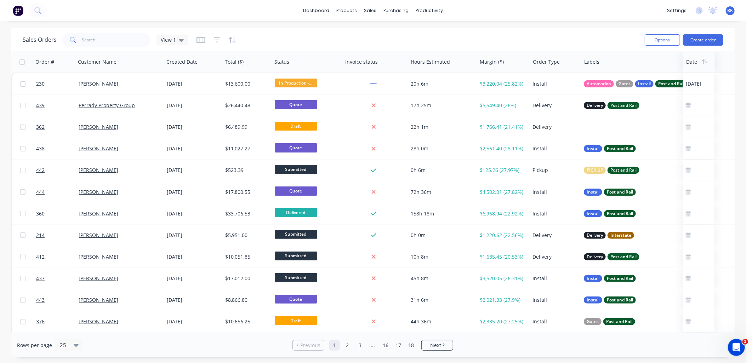
drag, startPoint x: 590, startPoint y: 62, endPoint x: 692, endPoint y: 64, distance: 102.3
click at [728, 62] on div at bounding box center [737, 62] width 24 height 14
click at [203, 36] on button "button" at bounding box center [200, 39] width 9 height 11
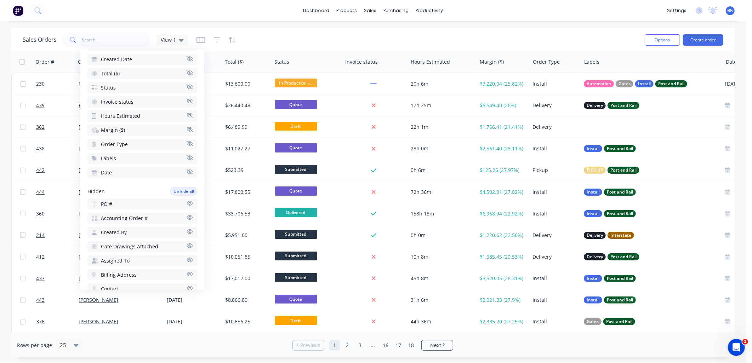
scroll to position [79, 0]
click at [186, 170] on icon "button" at bounding box center [189, 172] width 6 height 5
drag, startPoint x: 118, startPoint y: 224, endPoint x: 112, endPoint y: 224, distance: 5.7
click at [112, 228] on button "Date" at bounding box center [142, 233] width 110 height 11
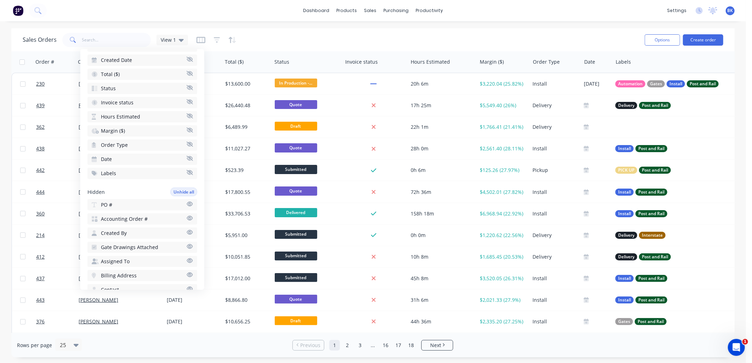
click at [110, 156] on span "Date" at bounding box center [106, 159] width 11 height 7
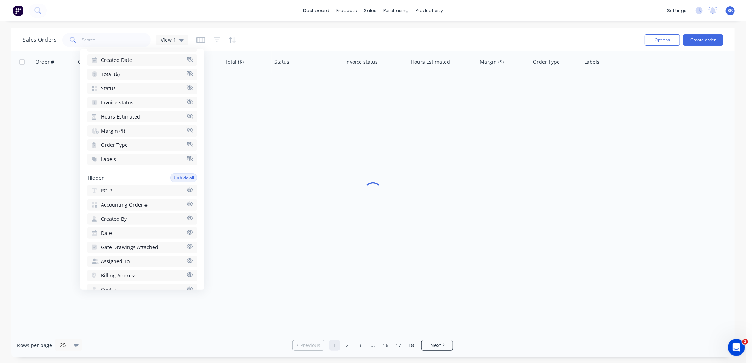
click at [110, 156] on span "Labels" at bounding box center [108, 159] width 15 height 7
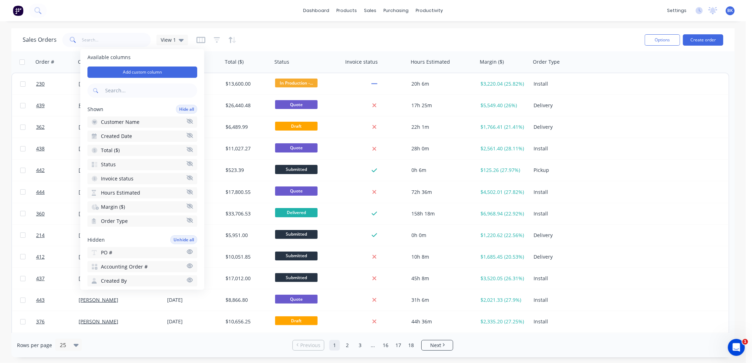
scroll to position [0, 0]
click at [150, 93] on input "text" at bounding box center [150, 93] width 93 height 14
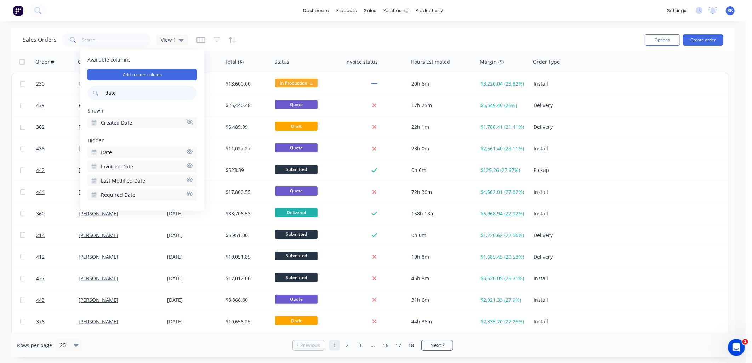
type input "date"
drag, startPoint x: 177, startPoint y: 151, endPoint x: 164, endPoint y: 150, distance: 13.1
click at [164, 150] on button "Date" at bounding box center [142, 152] width 110 height 11
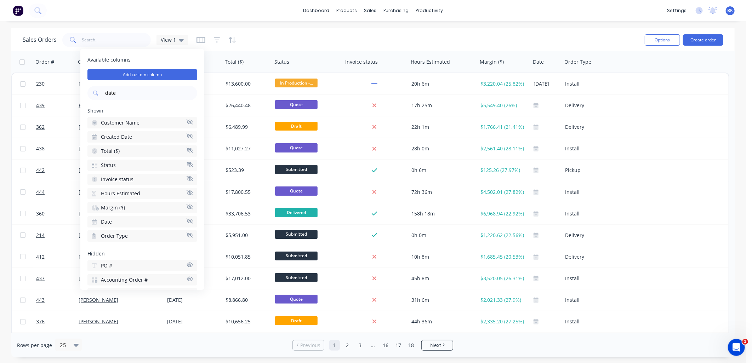
click at [152, 216] on button "Date" at bounding box center [142, 221] width 110 height 11
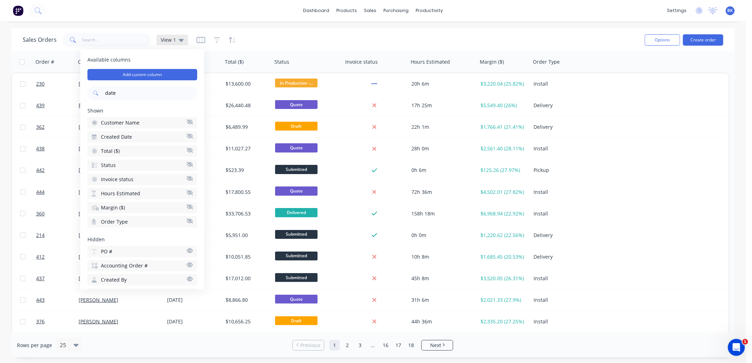
click at [176, 41] on div "View 1" at bounding box center [172, 40] width 23 height 6
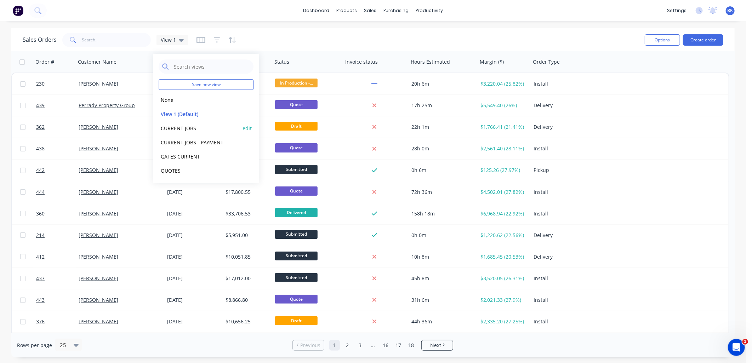
click at [181, 132] on button "CURRENT JOBS" at bounding box center [199, 128] width 81 height 8
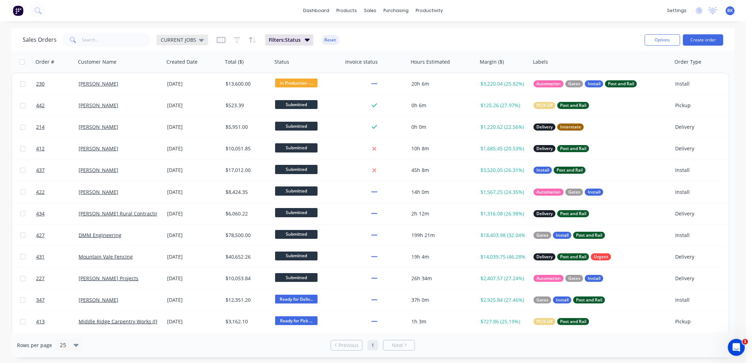
click at [184, 45] on div "CURRENT JOBS" at bounding box center [182, 40] width 52 height 11
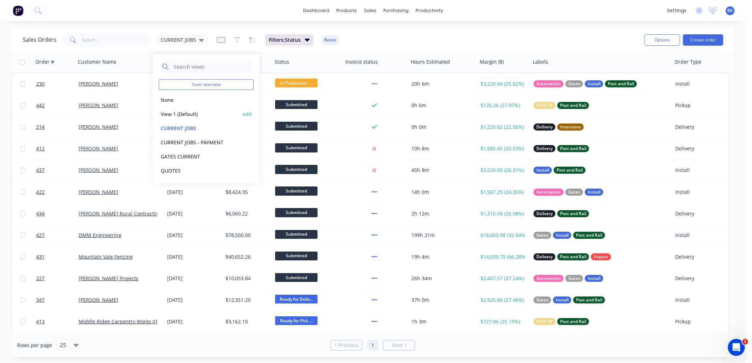
click at [179, 115] on button "View 1 (Default)" at bounding box center [199, 114] width 81 height 8
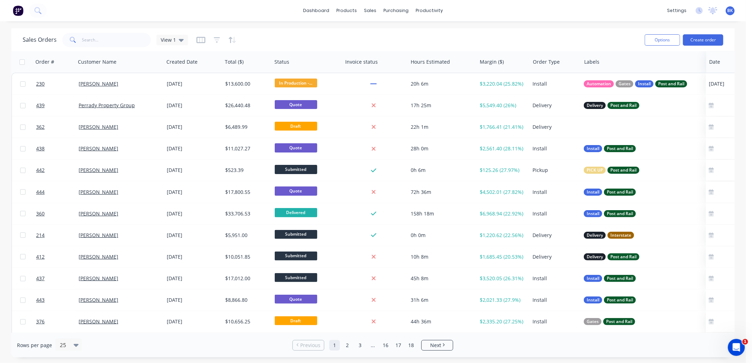
drag, startPoint x: 588, startPoint y: 62, endPoint x: 713, endPoint y: 69, distance: 125.1
click at [172, 44] on div "View 1" at bounding box center [171, 40] width 31 height 11
click at [200, 41] on icon "button" at bounding box center [200, 39] width 9 height 7
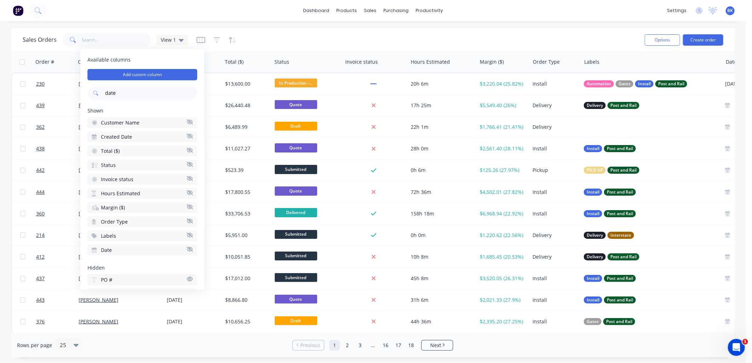
click at [186, 247] on icon "button" at bounding box center [189, 249] width 6 height 5
click at [160, 71] on button "Add custom column" at bounding box center [142, 74] width 110 height 11
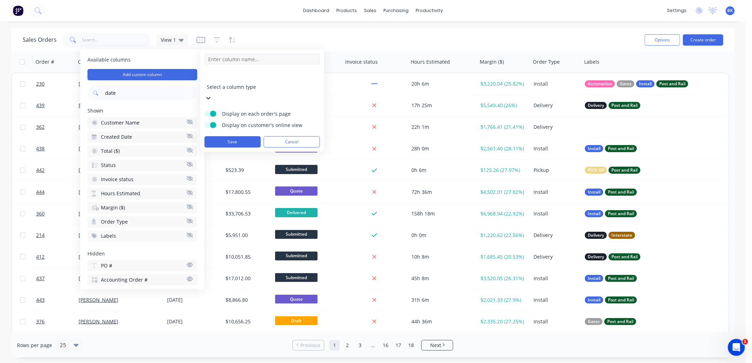
click at [228, 62] on input at bounding box center [262, 59] width 115 height 11
type input "Date Booked/Scheduled"
click at [243, 74] on div at bounding box center [258, 77] width 102 height 9
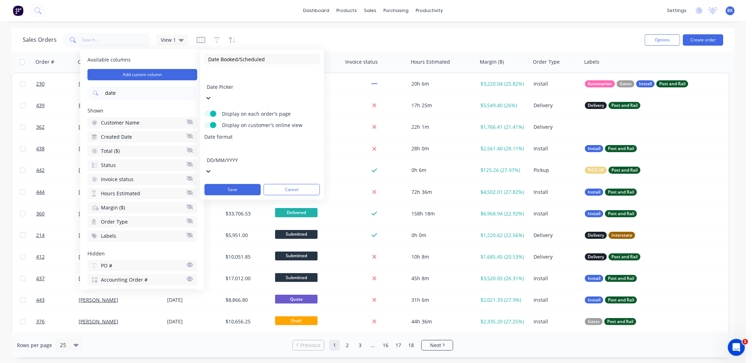
click at [232, 146] on div at bounding box center [258, 150] width 102 height 9
click at [211, 122] on span at bounding box center [213, 125] width 6 height 6
click at [205, 122] on input "Display on customer's online view" at bounding box center [205, 122] width 0 height 0
click at [243, 184] on button "Save" at bounding box center [233, 189] width 56 height 11
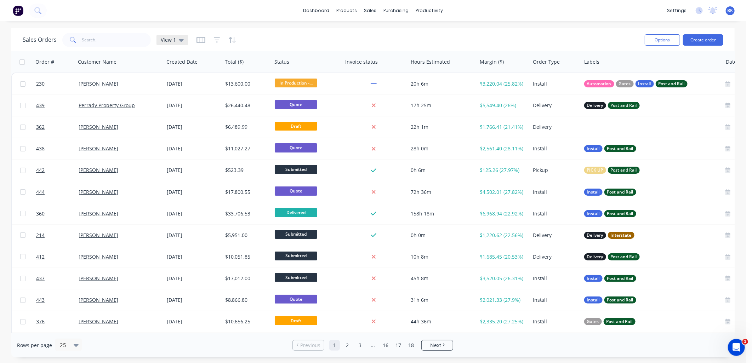
click at [180, 37] on icon at bounding box center [181, 40] width 5 height 8
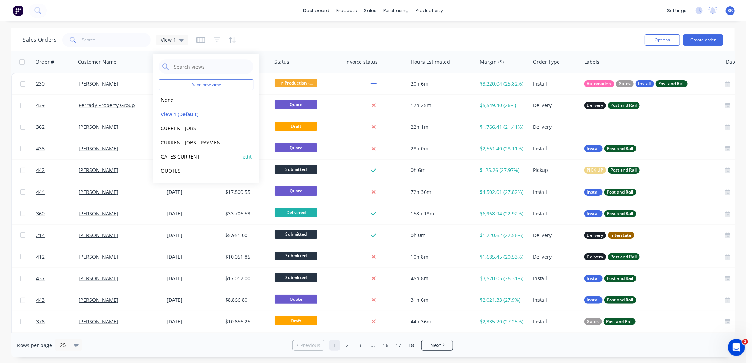
click at [189, 154] on button "GATES CURRENT" at bounding box center [199, 157] width 81 height 8
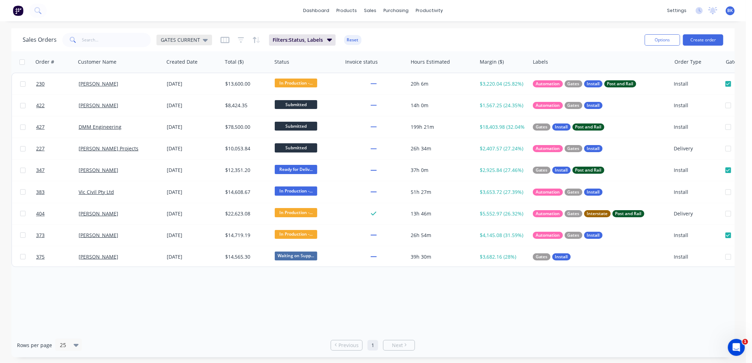
click at [191, 41] on span "GATES CURRENT" at bounding box center [180, 39] width 39 height 7
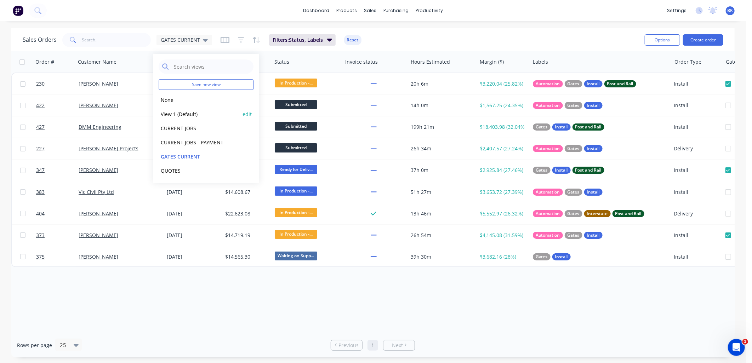
click at [182, 111] on button "View 1 (Default)" at bounding box center [199, 114] width 81 height 8
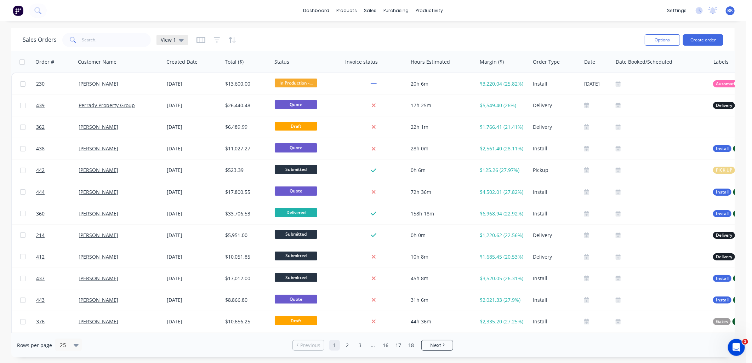
click at [179, 41] on icon at bounding box center [181, 40] width 5 height 8
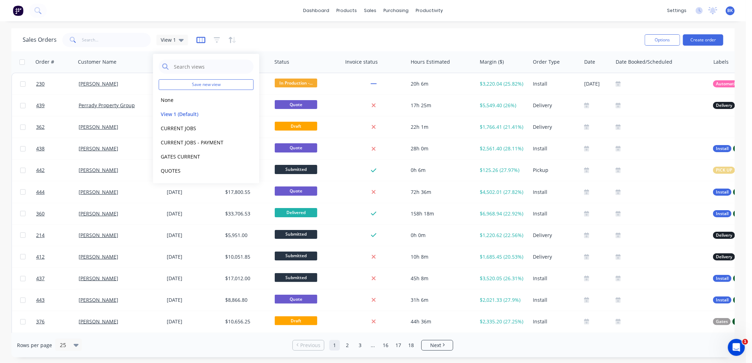
click at [202, 41] on icon "button" at bounding box center [200, 39] width 9 height 7
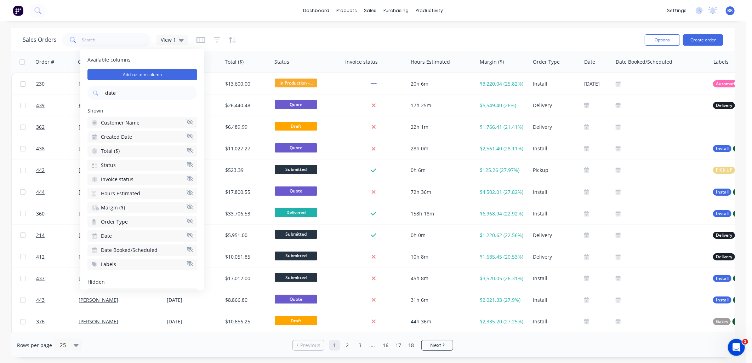
click at [186, 247] on icon "button" at bounding box center [189, 249] width 6 height 5
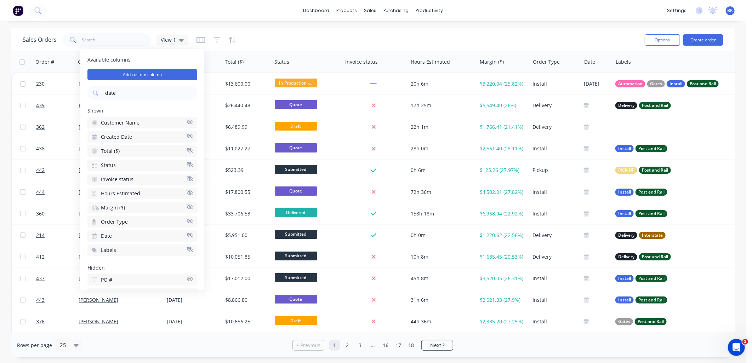
click at [186, 232] on icon "button" at bounding box center [189, 234] width 6 height 5
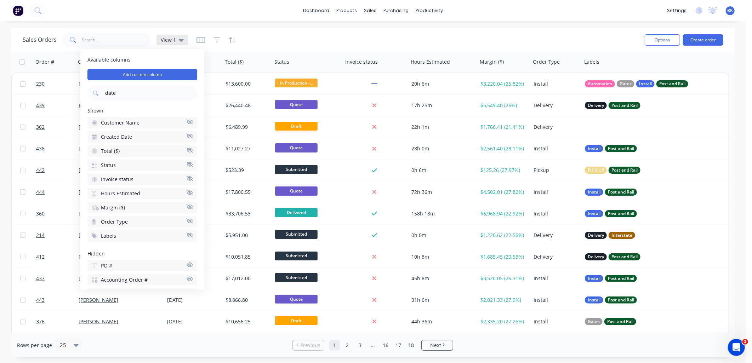
click at [182, 38] on icon at bounding box center [181, 40] width 5 height 8
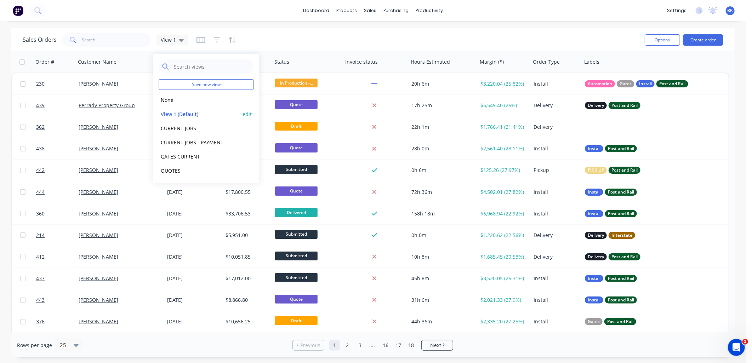
click at [246, 110] on div "View 1 (Default) edit" at bounding box center [206, 114] width 95 height 14
click at [245, 113] on button "edit" at bounding box center [246, 113] width 9 height 7
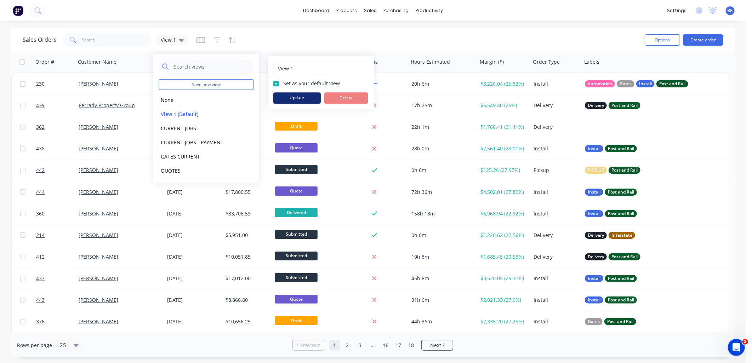
click at [307, 98] on button "Update" at bounding box center [296, 97] width 47 height 11
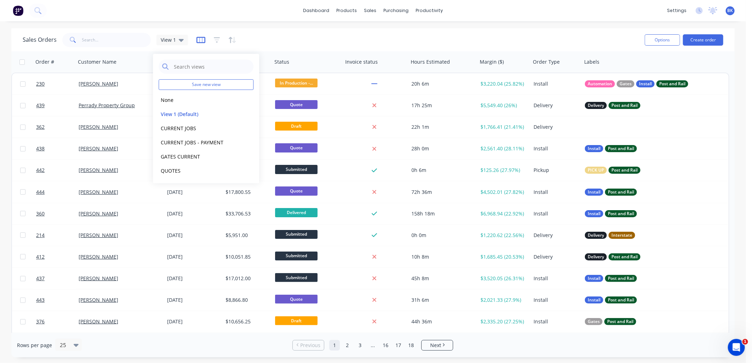
click at [199, 39] on icon "button" at bounding box center [200, 39] width 9 height 7
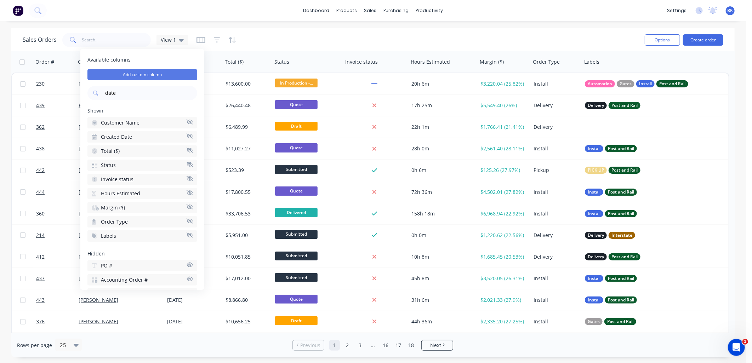
click at [154, 75] on button "Add custom column" at bounding box center [142, 74] width 110 height 11
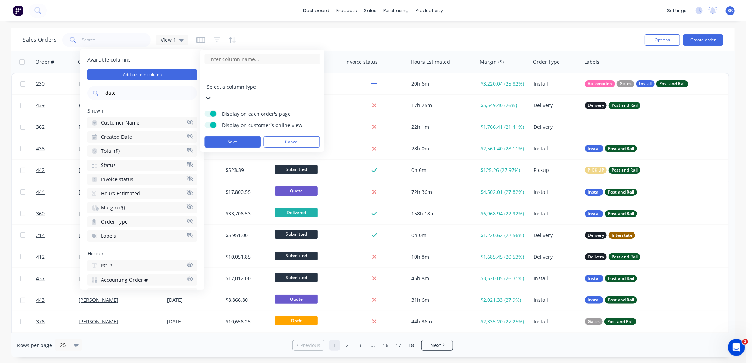
click at [235, 76] on div at bounding box center [258, 77] width 102 height 9
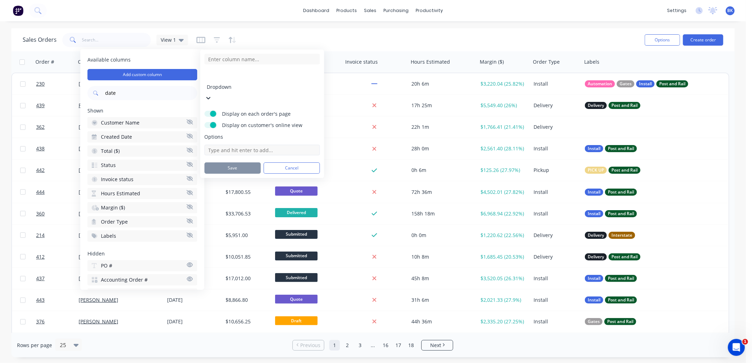
click at [232, 145] on input at bounding box center [262, 150] width 115 height 11
click at [311, 32] on div "Sales Orders View 1" at bounding box center [331, 39] width 616 height 17
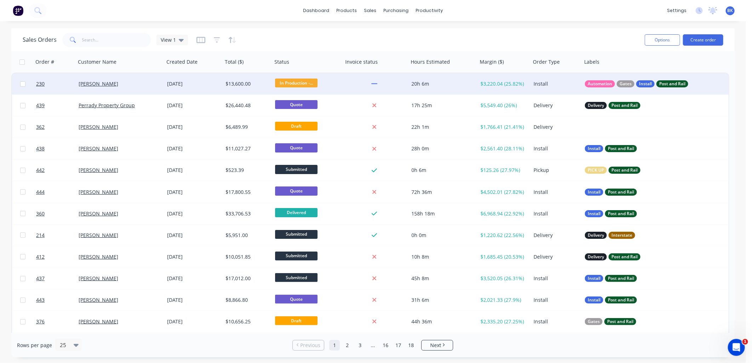
click at [149, 83] on div "Margaret Saunders" at bounding box center [118, 83] width 79 height 7
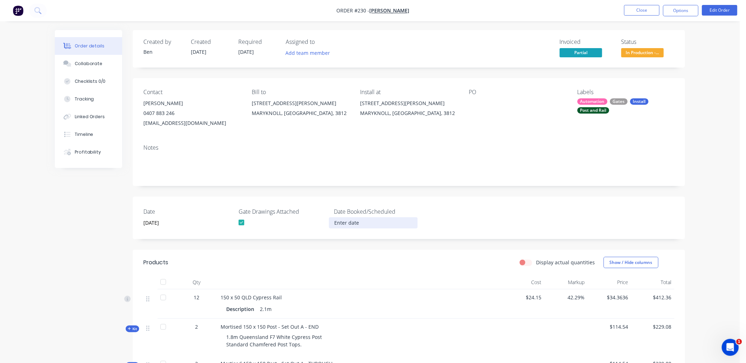
click at [333, 222] on input at bounding box center [373, 223] width 88 height 11
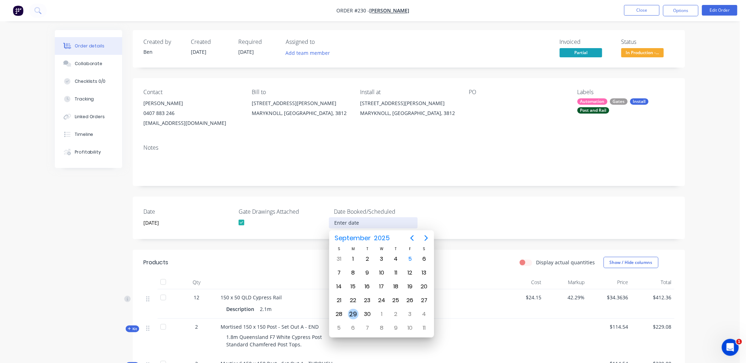
click at [352, 309] on div "29" at bounding box center [353, 314] width 11 height 11
type input "29 September 2025"
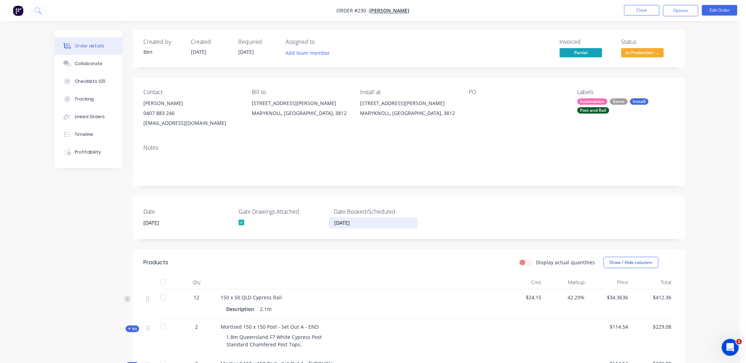
click at [227, 197] on div "Date 19 September 2025 Gate Drawings Attached Date Booked/Scheduled 29 Septembe…" at bounding box center [409, 218] width 552 height 42
click at [642, 12] on button "Close" at bounding box center [641, 10] width 35 height 11
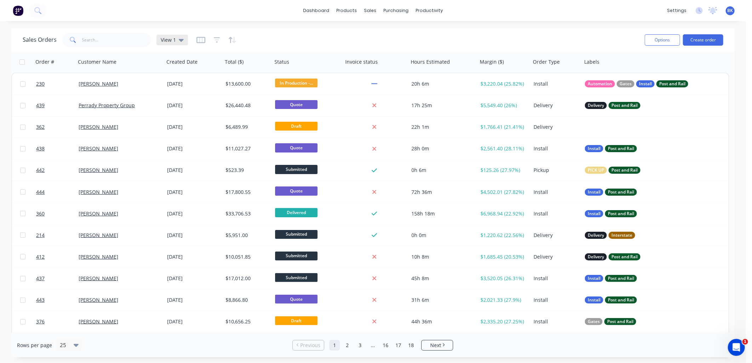
click at [168, 41] on span "View 1" at bounding box center [168, 39] width 15 height 7
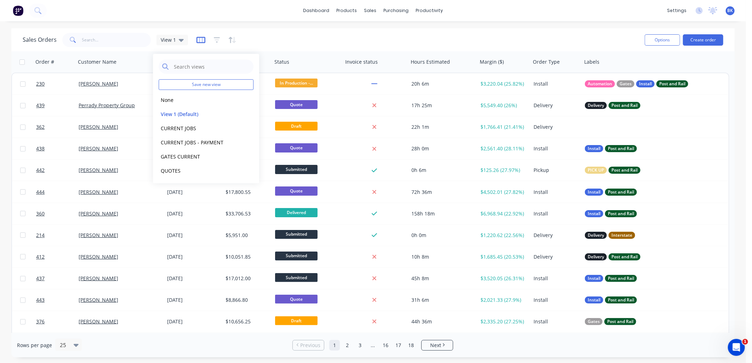
click at [200, 39] on icon "button" at bounding box center [200, 39] width 9 height 7
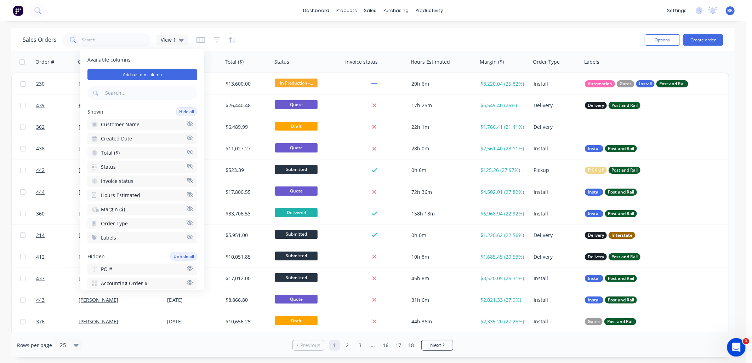
click at [733, 344] on icon "Open Intercom Messenger" at bounding box center [735, 347] width 12 height 12
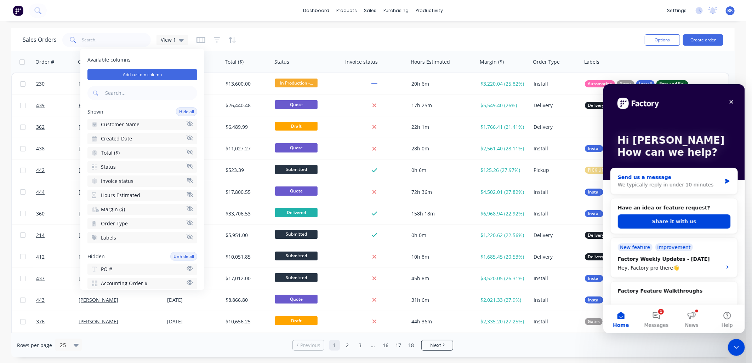
click at [678, 176] on div "Send us a message" at bounding box center [669, 176] width 104 height 7
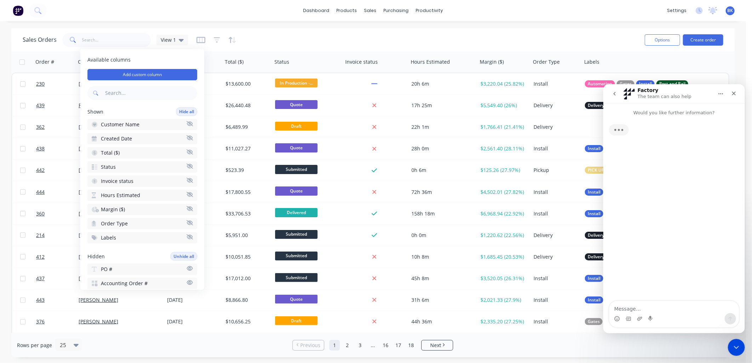
click at [627, 308] on textarea "Message…" at bounding box center [674, 307] width 130 height 12
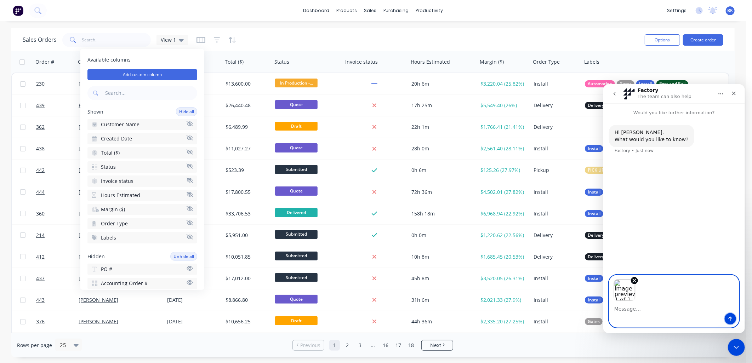
click at [729, 318] on icon "Send a message…" at bounding box center [730, 319] width 6 height 6
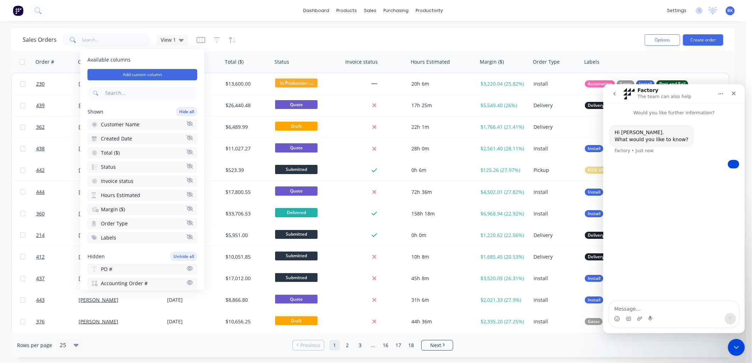
click at [639, 306] on textarea "Message…" at bounding box center [674, 307] width 130 height 12
type textarea "How can I delete"
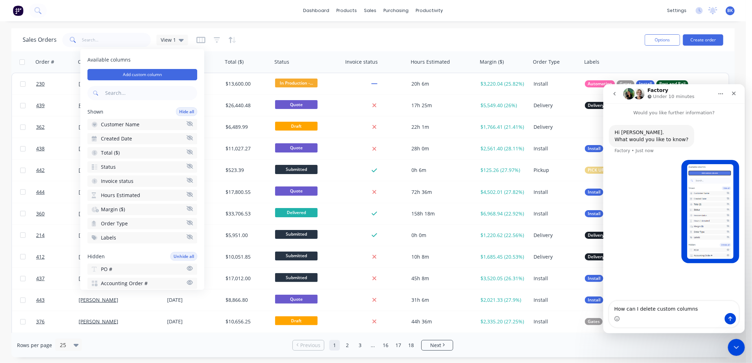
click at [651, 309] on textarea "How can I delete custom columns" at bounding box center [674, 307] width 130 height 12
type textarea "How can I delete a custom column I have made?"
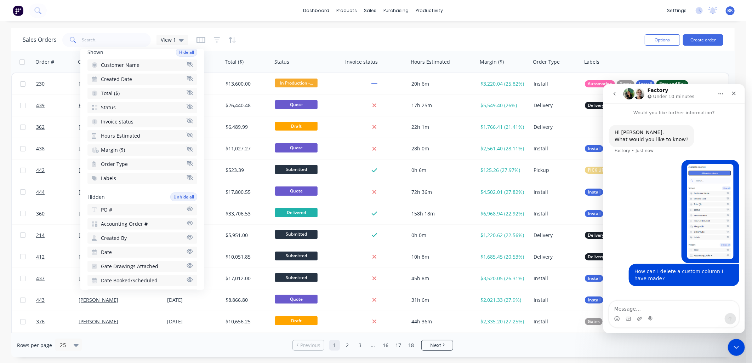
scroll to position [69, 0]
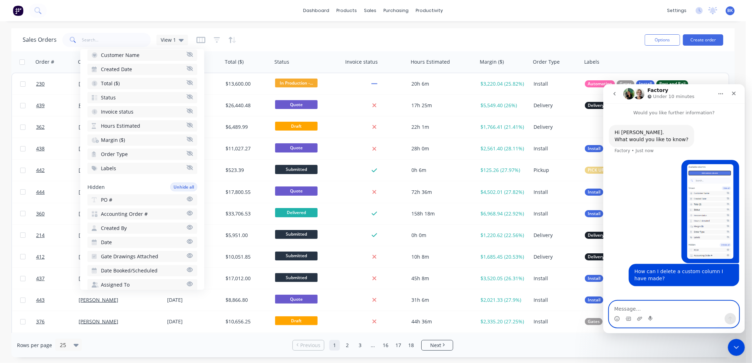
click at [621, 310] on textarea "Message…" at bounding box center [674, 307] width 130 height 12
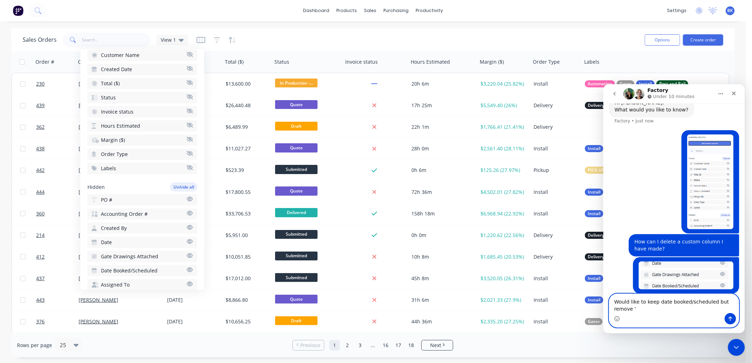
scroll to position [37, 0]
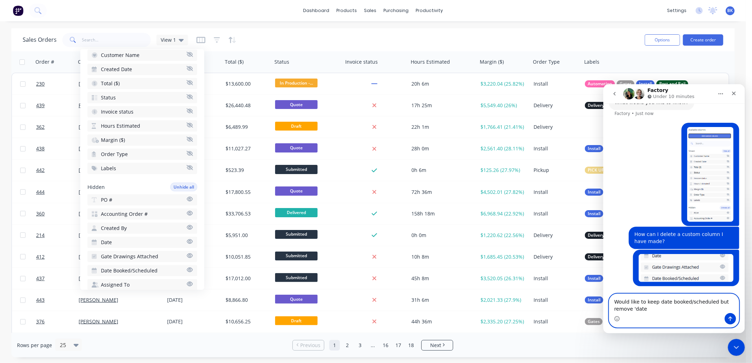
type textarea "Would like to keep date booked/scheduled but remove 'date'"
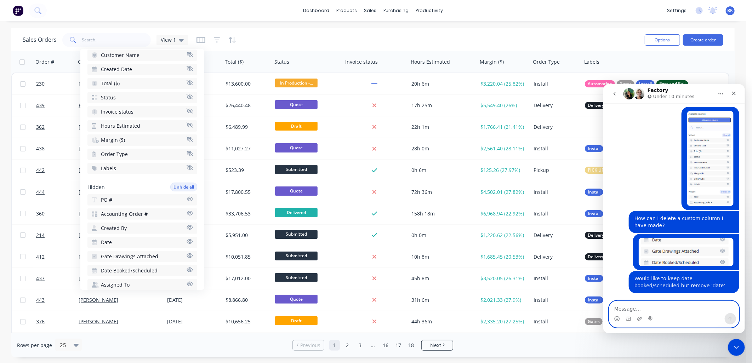
click at [273, 38] on div "Sales Orders View 1" at bounding box center [331, 39] width 616 height 17
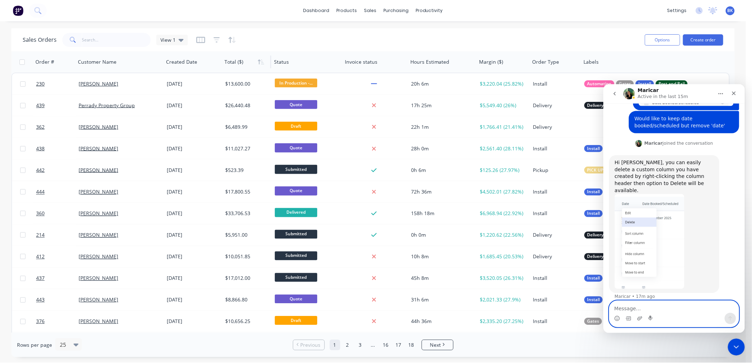
scroll to position [206, 0]
click at [172, 39] on span "View 1" at bounding box center [168, 39] width 15 height 7
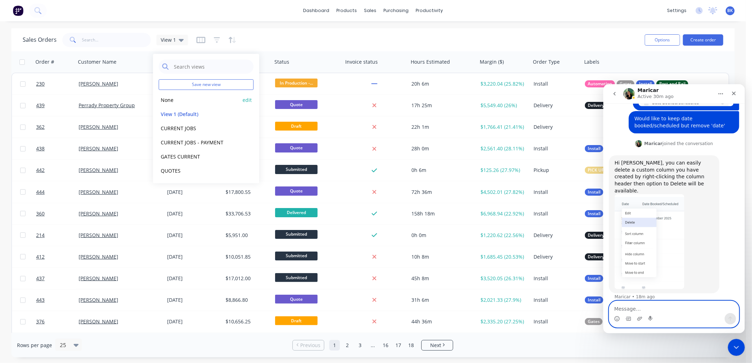
click at [168, 99] on button "None" at bounding box center [199, 100] width 81 height 8
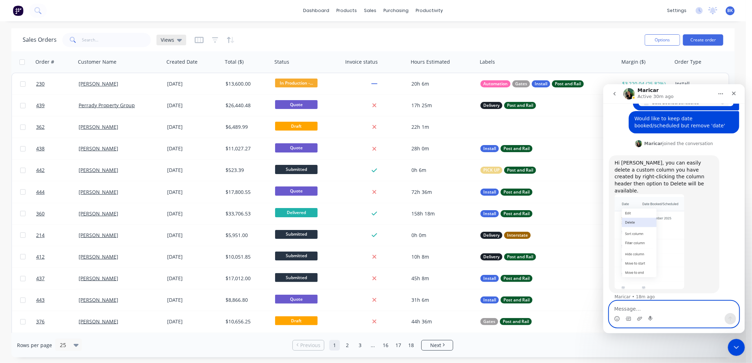
click at [176, 45] on div "Views" at bounding box center [171, 40] width 30 height 11
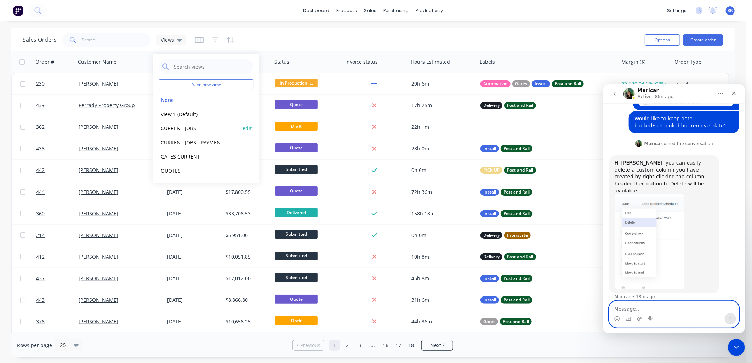
click at [181, 128] on button "CURRENT JOBS" at bounding box center [199, 128] width 81 height 8
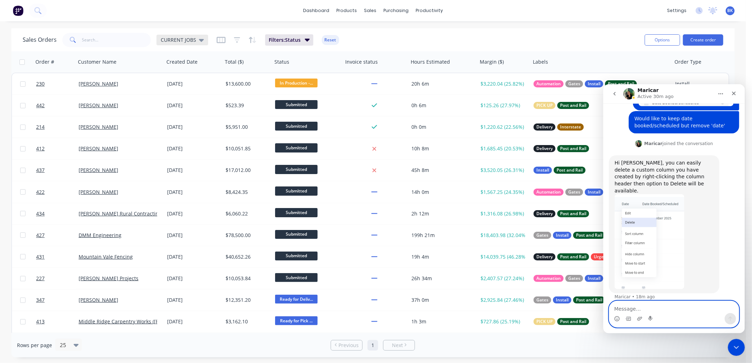
click at [179, 41] on span "CURRENT JOBS" at bounding box center [178, 39] width 35 height 7
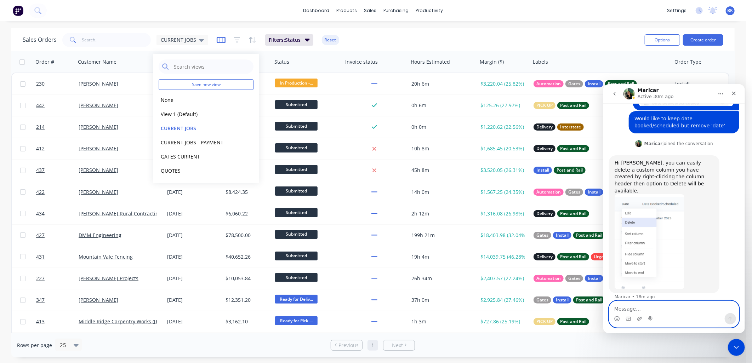
click at [222, 38] on icon "button" at bounding box center [221, 39] width 9 height 7
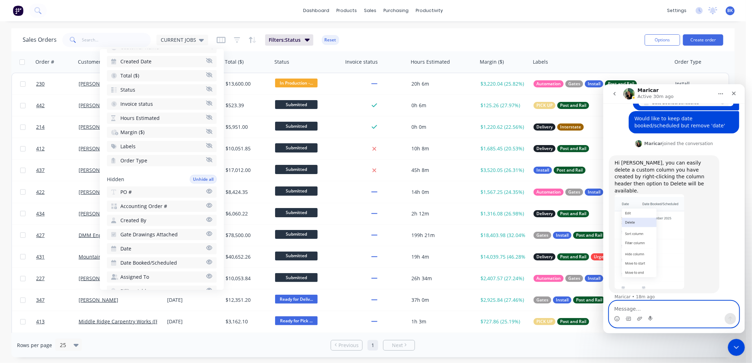
scroll to position [78, 0]
drag, startPoint x: 182, startPoint y: 236, endPoint x: 175, endPoint y: 239, distance: 7.5
click at [175, 242] on button "Date" at bounding box center [162, 247] width 110 height 11
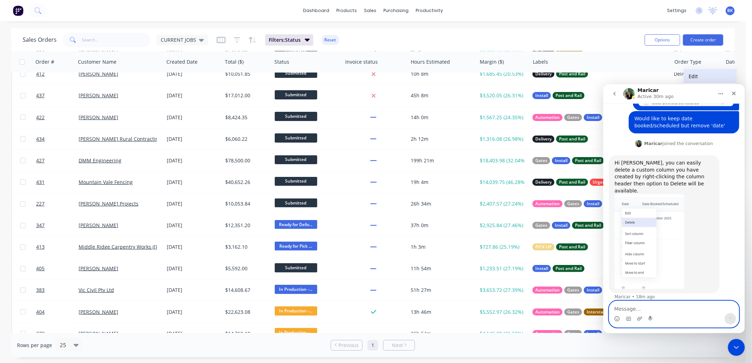
scroll to position [117, 0]
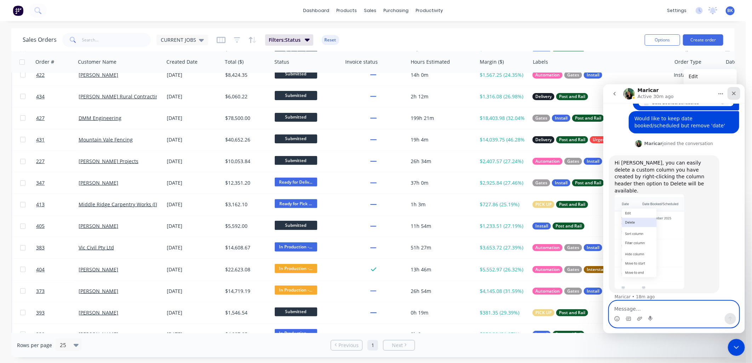
click at [734, 92] on icon "Close" at bounding box center [733, 93] width 6 height 6
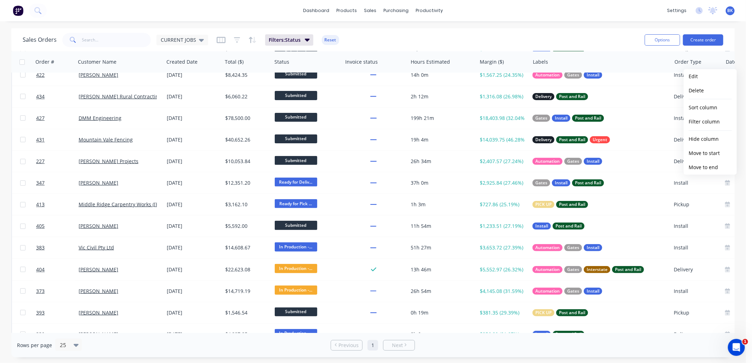
scroll to position [117, 24]
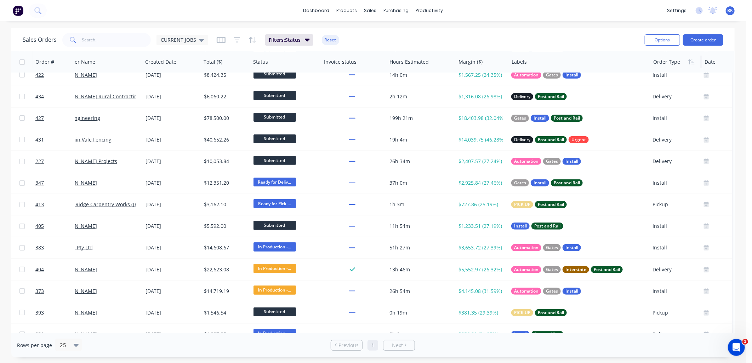
click at [655, 63] on div at bounding box center [675, 62] width 44 height 14
click at [696, 91] on button "Delete" at bounding box center [685, 91] width 53 height 14
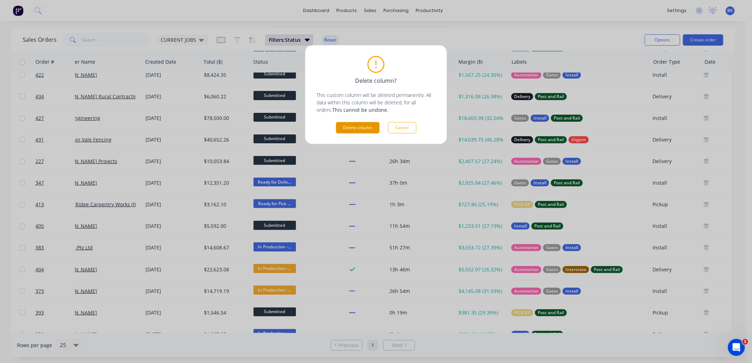
click at [354, 129] on button "Delete column" at bounding box center [358, 127] width 44 height 11
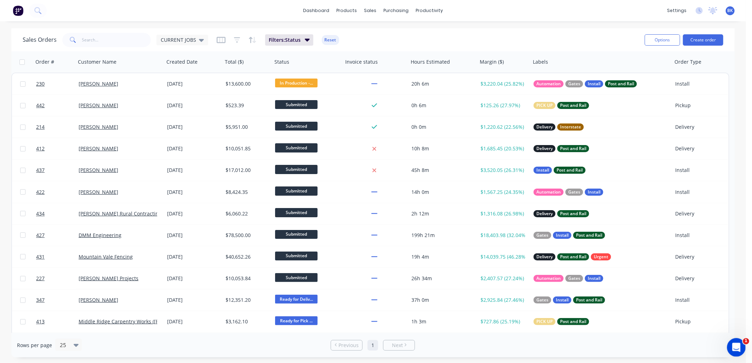
click at [739, 340] on div "Open Intercom Messenger" at bounding box center [734, 346] width 23 height 23
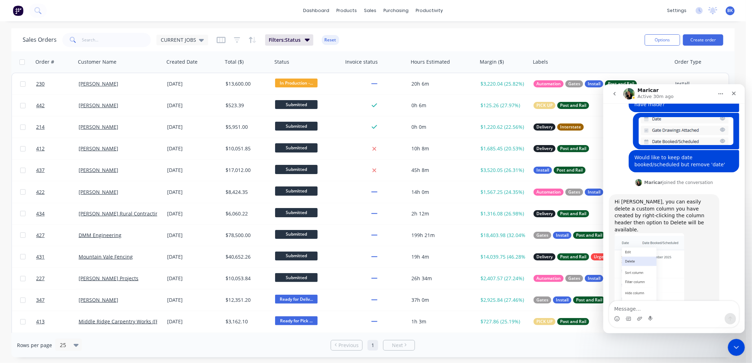
scroll to position [206, 0]
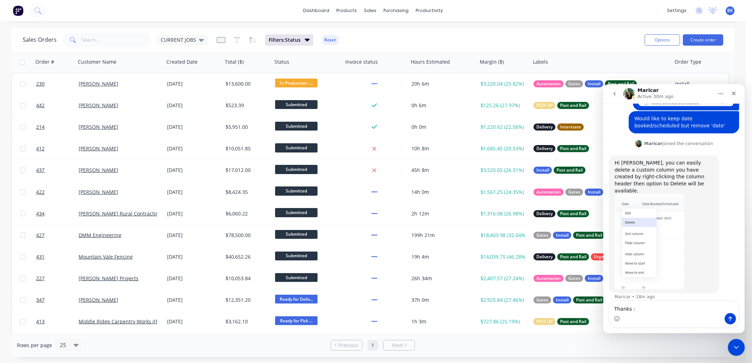
type textarea "Thanks :)"
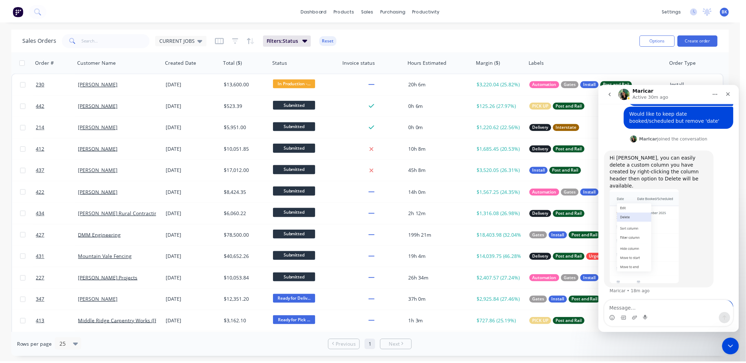
scroll to position [209, 0]
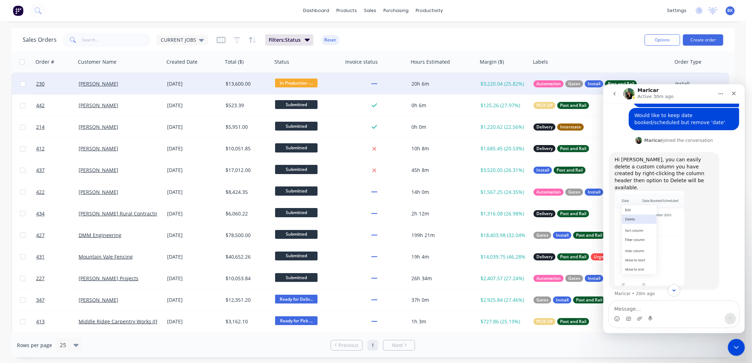
click at [157, 87] on div "Margaret Saunders" at bounding box center [120, 83] width 88 height 21
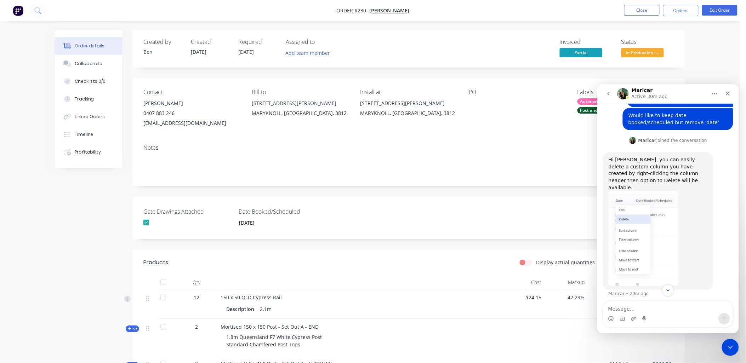
click at [732, 347] on icon "Close Intercom Messenger" at bounding box center [728, 346] width 8 height 8
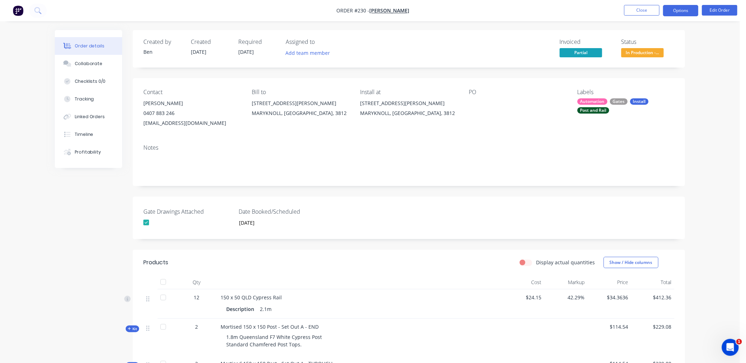
click at [691, 12] on button "Options" at bounding box center [680, 10] width 35 height 11
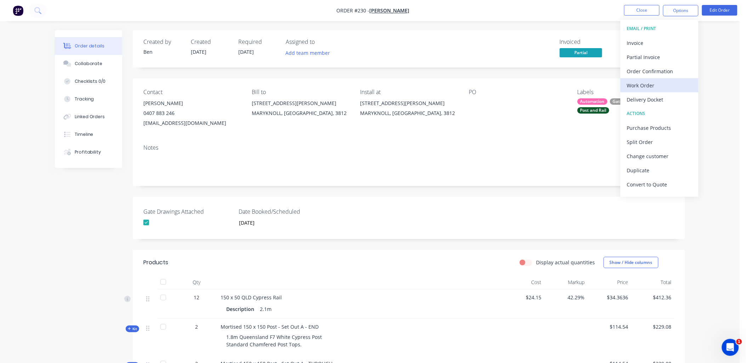
click at [657, 84] on div "Work Order" at bounding box center [659, 85] width 65 height 10
click at [657, 84] on div "Custom" at bounding box center [659, 85] width 65 height 10
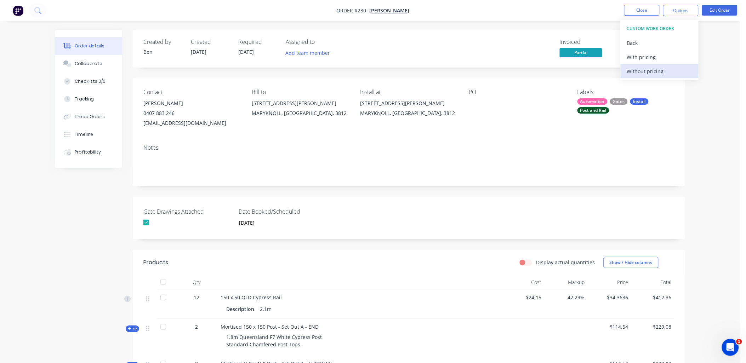
click at [654, 71] on div "Without pricing" at bounding box center [659, 71] width 65 height 10
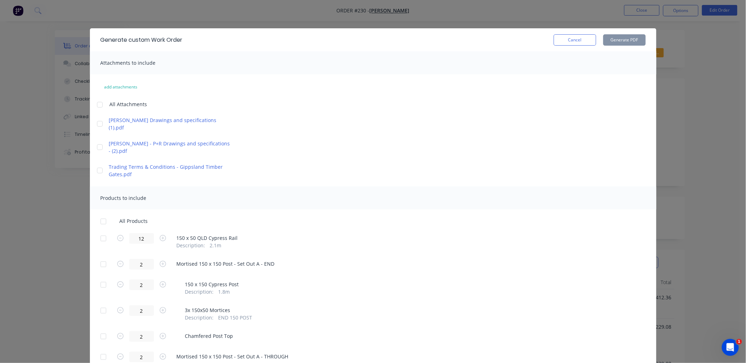
click at [100, 219] on div at bounding box center [103, 221] width 14 height 14
click at [606, 38] on button "Generate PDF" at bounding box center [624, 39] width 42 height 11
click at [563, 40] on button "Cancel" at bounding box center [574, 39] width 42 height 11
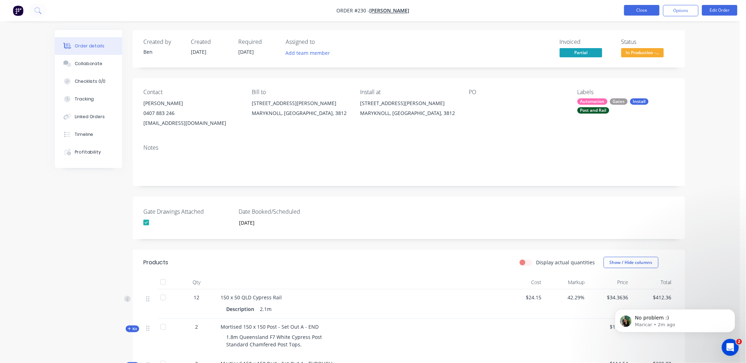
click at [635, 8] on button "Close" at bounding box center [641, 10] width 35 height 11
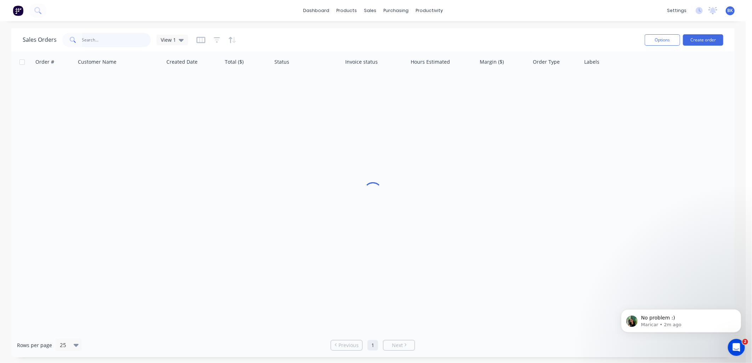
click at [103, 38] on input "text" at bounding box center [116, 40] width 69 height 14
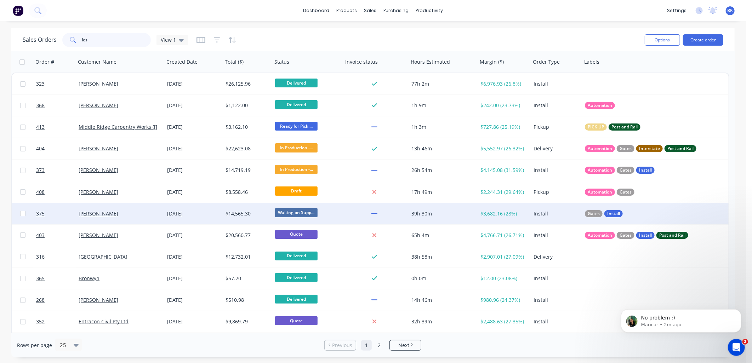
type input "les"
click at [134, 214] on div "Les Sandles" at bounding box center [118, 213] width 79 height 7
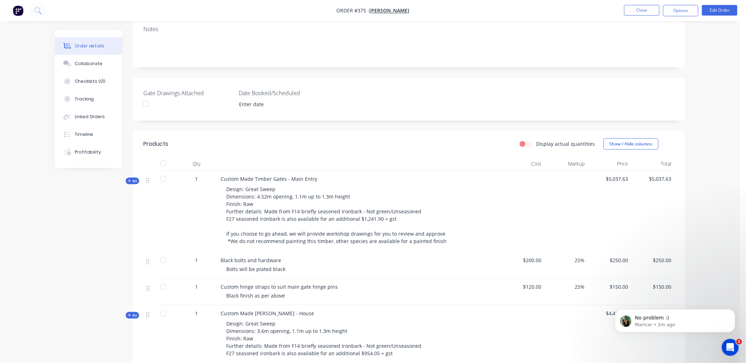
scroll to position [118, 0]
click at [79, 63] on div "Collaborate" at bounding box center [89, 64] width 28 height 6
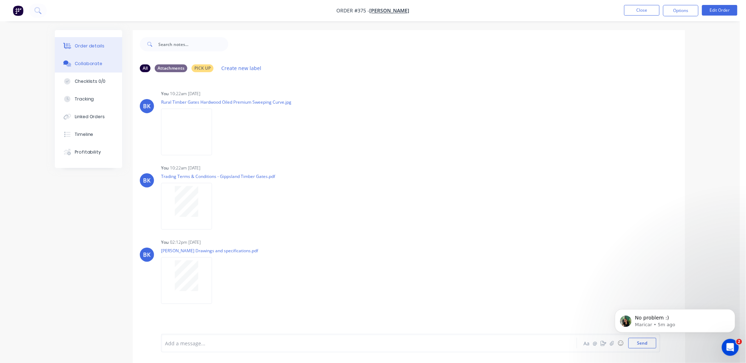
click at [90, 45] on div "Order details" at bounding box center [90, 46] width 30 height 6
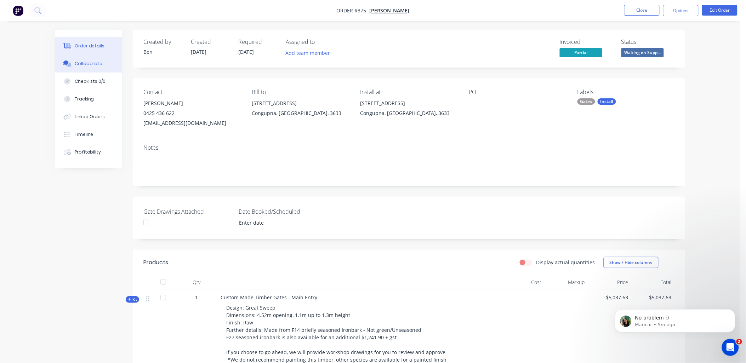
click at [85, 65] on div "Collaborate" at bounding box center [89, 64] width 28 height 6
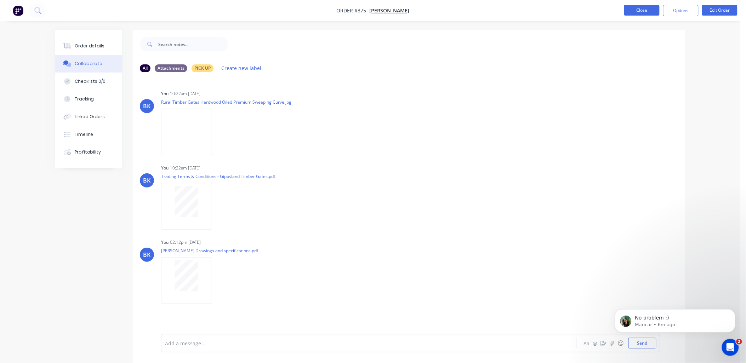
click at [642, 9] on button "Close" at bounding box center [641, 10] width 35 height 11
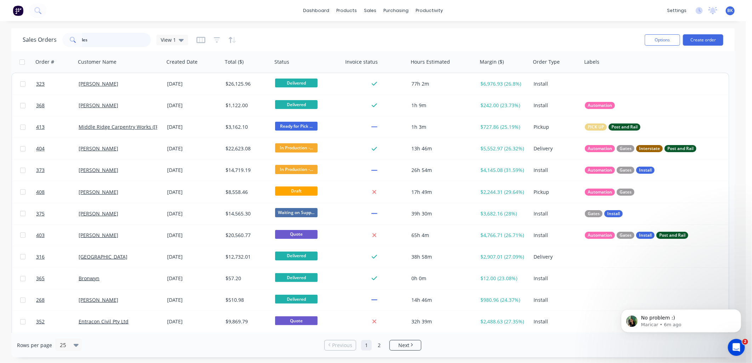
click at [110, 42] on input "les" at bounding box center [116, 40] width 69 height 14
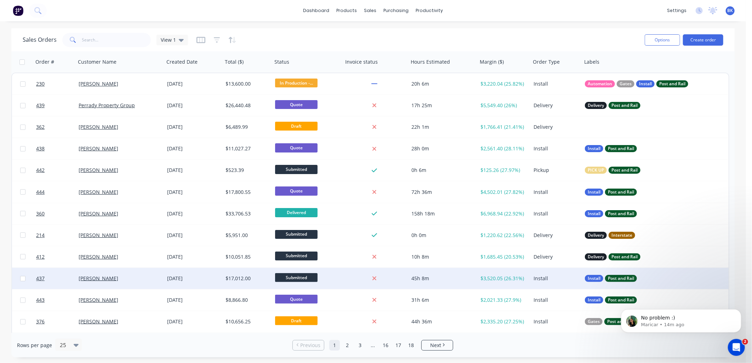
click at [125, 282] on div "[PERSON_NAME]" at bounding box center [120, 278] width 88 height 21
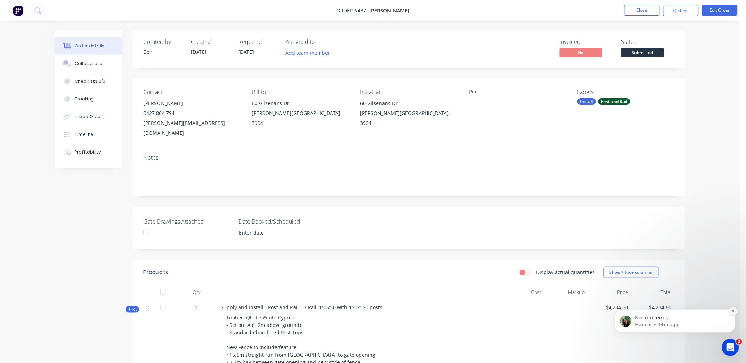
click at [730, 312] on button "Dismiss notification" at bounding box center [732, 310] width 9 height 9
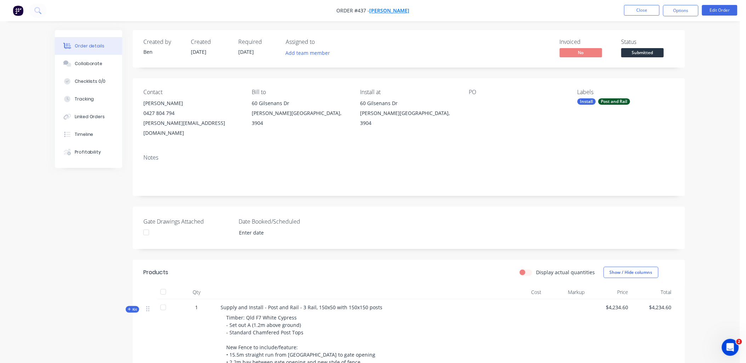
click at [381, 9] on span "[PERSON_NAME]" at bounding box center [389, 10] width 40 height 7
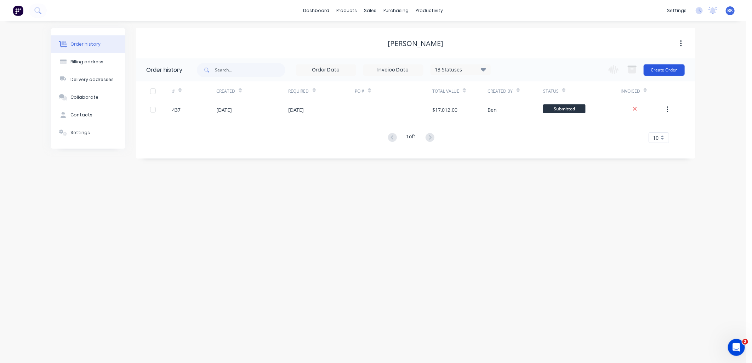
click at [667, 68] on button "Create Order" at bounding box center [663, 69] width 41 height 11
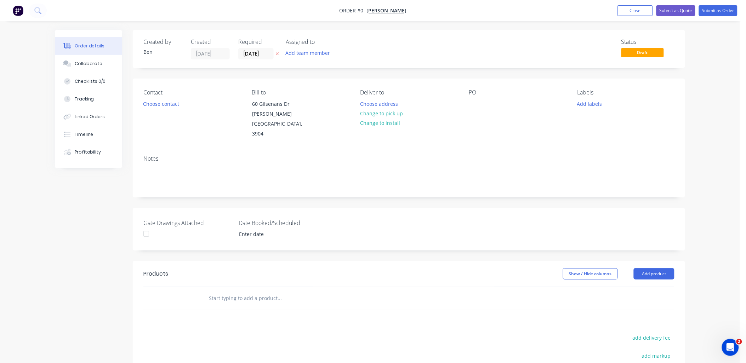
click at [167, 97] on div "Contact Choose contact" at bounding box center [191, 114] width 97 height 50
click at [166, 103] on button "Choose contact" at bounding box center [161, 104] width 44 height 10
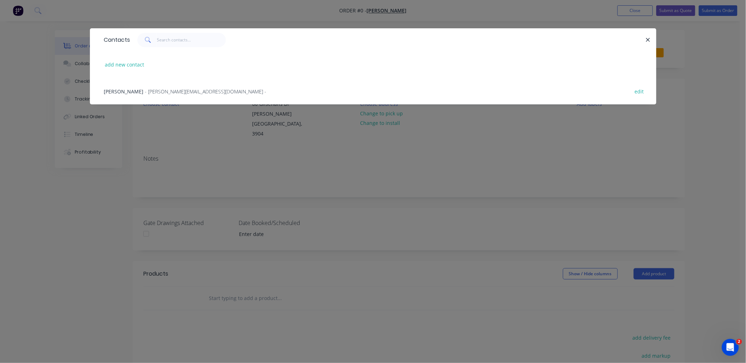
click at [145, 88] on span "- david@austfoam.com.au -" at bounding box center [205, 91] width 121 height 7
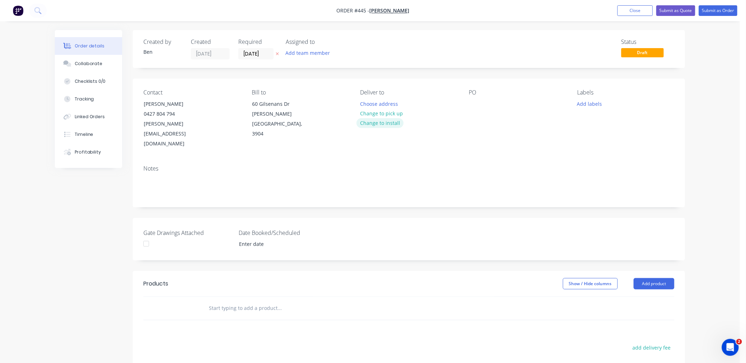
click at [370, 124] on button "Change to install" at bounding box center [379, 123] width 47 height 10
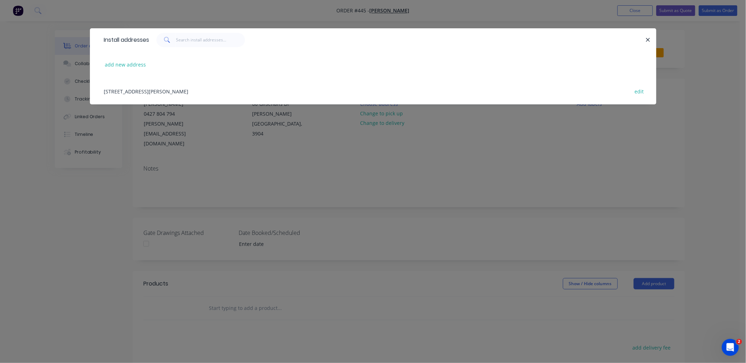
click at [125, 92] on div "60, Gilsenans Dr, Metung, Victoria, Australia, 3904 edit" at bounding box center [372, 91] width 545 height 27
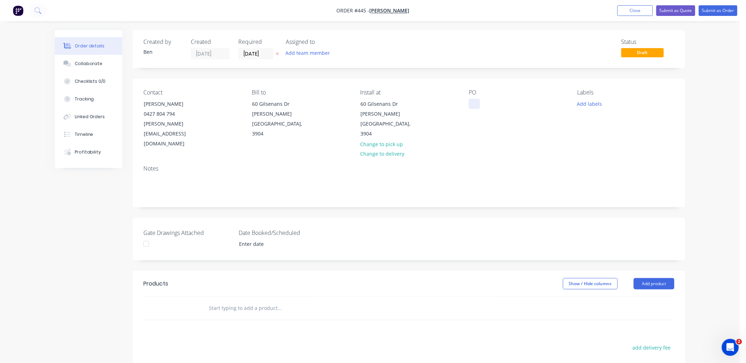
click at [476, 107] on div at bounding box center [474, 104] width 11 height 10
click at [275, 189] on div "Created by Ben Created 05/09/25 Required 05/09/25 Assigned to Add team member S…" at bounding box center [409, 260] width 552 height 460
click at [249, 239] on input at bounding box center [278, 244] width 88 height 11
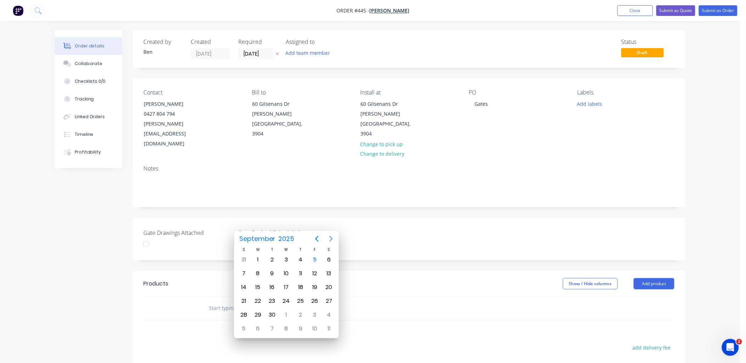
click at [331, 238] on icon "Next page" at bounding box center [330, 239] width 3 height 6
click at [330, 239] on icon "Next page" at bounding box center [331, 239] width 8 height 8
click at [270, 299] on div "18" at bounding box center [272, 301] width 11 height 11
type input "[DATE]"
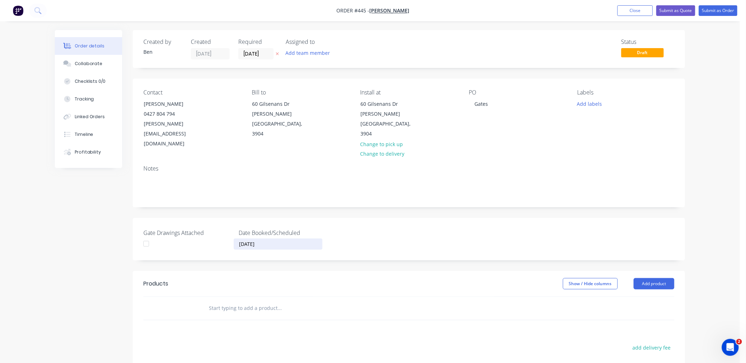
click at [159, 234] on div "Gate Drawings Attached Date Booked/Scheduled 18 November 2025" at bounding box center [409, 239] width 552 height 42
click at [649, 278] on button "Add product" at bounding box center [653, 283] width 41 height 11
click at [231, 301] on input "text" at bounding box center [279, 308] width 142 height 14
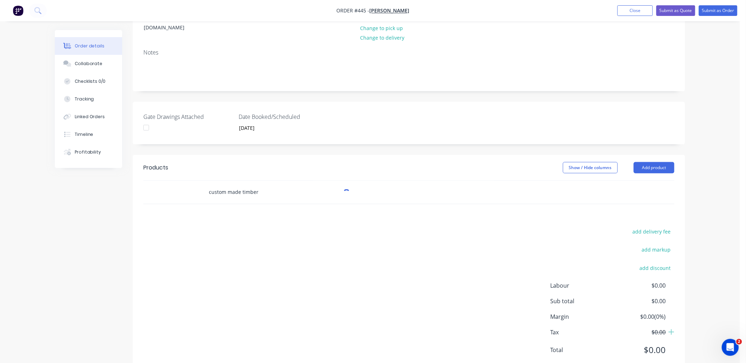
scroll to position [117, 0]
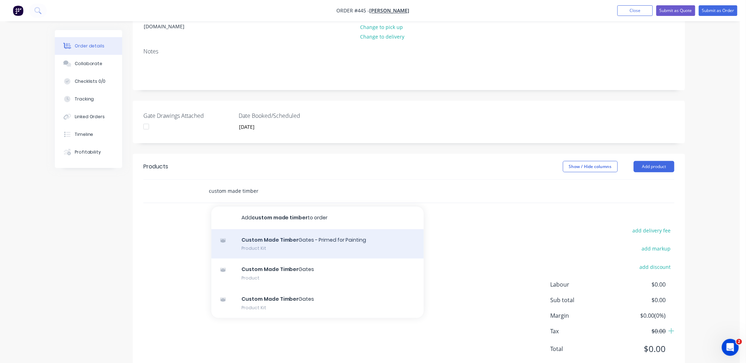
type input "custom made timber"
click at [278, 235] on div "Custom Made Timber Gates - Primed for Painting Product Kit" at bounding box center [317, 244] width 212 height 30
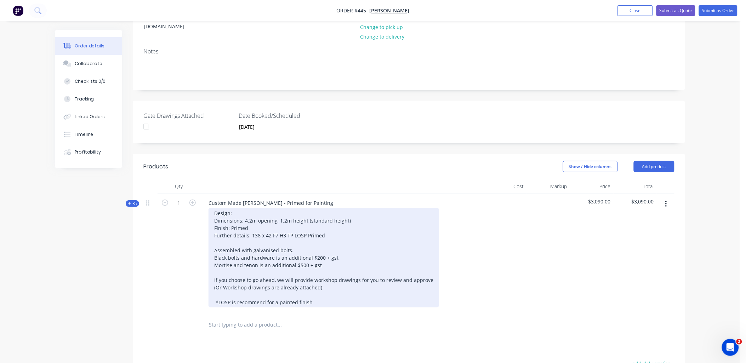
click at [233, 208] on div "Design: Dimensions: 4.2m opening, 1.2m height (standard height) Finish: Primed …" at bounding box center [323, 257] width 230 height 99
click at [250, 208] on div "Design: As per attached concept image Dimensions: 4.6m opening, 1.2m height (st…" at bounding box center [323, 257] width 230 height 99
click at [324, 215] on div "Design: As per attached concept image Dimensions: 4.6m opening, 1.2m height (st…" at bounding box center [323, 257] width 230 height 99
drag, startPoint x: 268, startPoint y: 215, endPoint x: 251, endPoint y: 213, distance: 17.7
click at [251, 213] on div "Design: As per attached concept image Dimensions: 4.6m opening, 1.2m height (st…" at bounding box center [323, 257] width 230 height 99
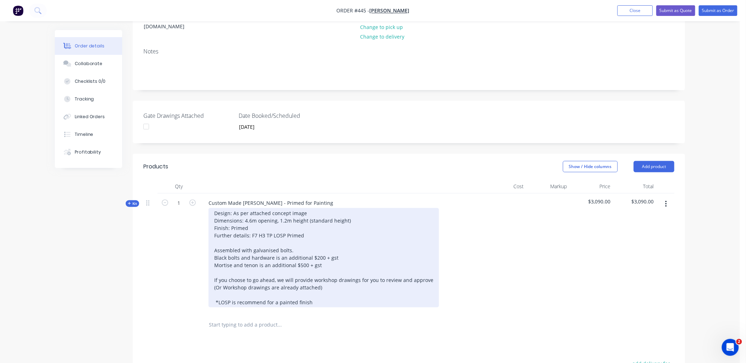
click at [308, 214] on div "Design: As per attached concept image Dimensions: 4.6m opening, 1.2m height (st…" at bounding box center [323, 257] width 230 height 99
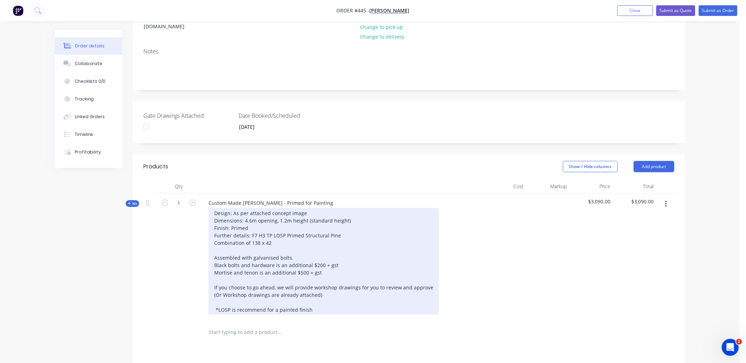
click at [277, 224] on div "Design: As per attached concept image Dimensions: 4.6m opening, 1.2m height (st…" at bounding box center [323, 261] width 230 height 107
click at [308, 224] on div "Design: As per attached concept image Dimensions: 4.6m opening, 1.2m height (st…" at bounding box center [323, 261] width 230 height 107
click at [291, 222] on div "Design: As per attached concept image Dimensions: 4.6m opening, 1.2m height (st…" at bounding box center [323, 261] width 230 height 107
click at [293, 222] on div "Design: As per attached concept image Dimensions: 4.6m opening, 1.2m height (st…" at bounding box center [323, 261] width 230 height 107
click at [314, 221] on div "Design: As per attached concept image Dimensions: 4.6m opening, 1.2m height (st…" at bounding box center [323, 261] width 230 height 107
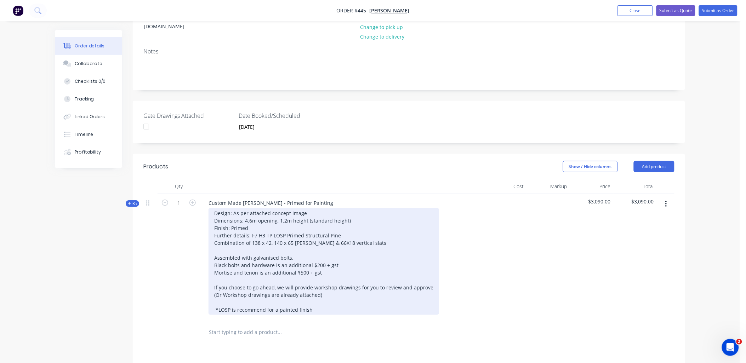
click at [270, 223] on div "Design: As per attached concept image Dimensions: 4.6m opening, 1.2m height (st…" at bounding box center [323, 261] width 230 height 107
click at [373, 222] on div "Design: As per attached concept image Dimensions: 4.6m opening, 1.2m height (st…" at bounding box center [323, 261] width 230 height 107
click at [387, 222] on div "Design: As per attached concept image Dimensions: 4.6m opening, 1.2m height (st…" at bounding box center [328, 261] width 240 height 107
drag, startPoint x: 396, startPoint y: 223, endPoint x: 404, endPoint y: 222, distance: 7.8
click at [404, 222] on div "Design: As per attached concept image Dimensions: 4.6m opening, 1.2m height (st…" at bounding box center [332, 261] width 249 height 107
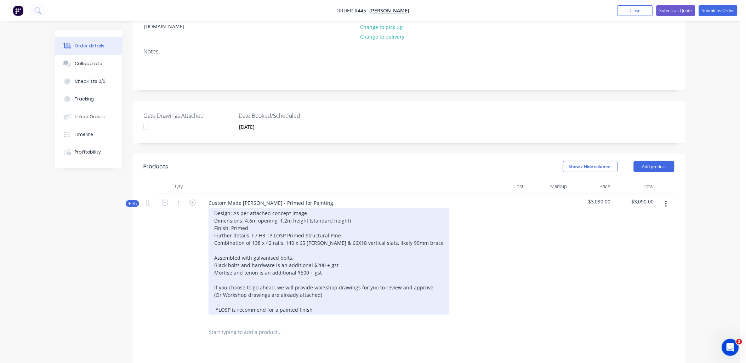
click at [372, 222] on div "Design: As per attached concept image Dimensions: 4.6m opening, 1.2m height (st…" at bounding box center [328, 261] width 241 height 107
click at [373, 222] on div "Design: As per attached concept image Dimensions: 4.6m opening, 1.2m height (st…" at bounding box center [328, 261] width 241 height 107
drag, startPoint x: 243, startPoint y: 238, endPoint x: 346, endPoint y: 243, distance: 103.5
click at [346, 243] on div "Design: As per attached concept image Dimensions: 4.6m opening, 1.2m height (st…" at bounding box center [323, 261] width 230 height 107
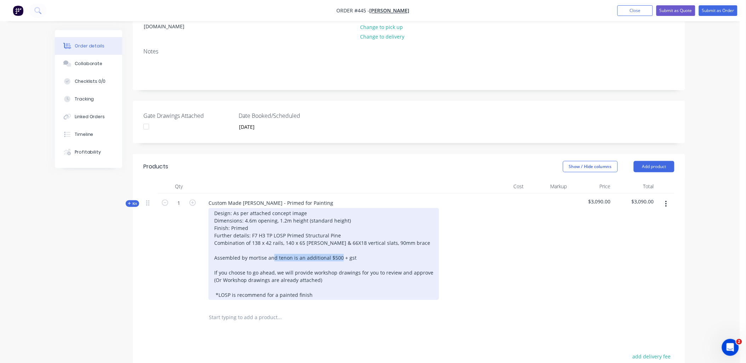
drag, startPoint x: 291, startPoint y: 239, endPoint x: 386, endPoint y: 226, distance: 96.4
click at [380, 230] on div "Design: As per attached concept image Dimensions: 4.6m opening, 1.2m height (st…" at bounding box center [323, 254] width 230 height 92
drag, startPoint x: 365, startPoint y: 240, endPoint x: 339, endPoint y: 245, distance: 27.1
click at [338, 246] on div "Design: As per attached concept image Dimensions: 4.6m opening, 1.2m height (st…" at bounding box center [323, 254] width 230 height 92
drag, startPoint x: 354, startPoint y: 238, endPoint x: 291, endPoint y: 239, distance: 63.7
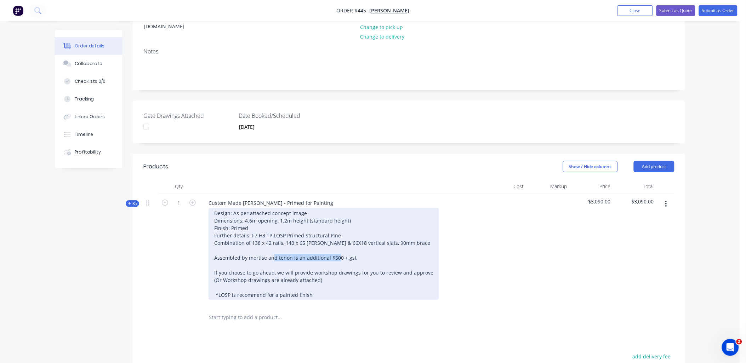
click at [291, 239] on div "Design: As per attached concept image Dimensions: 4.6m opening, 1.2m height (st…" at bounding box center [323, 254] width 230 height 92
drag, startPoint x: 319, startPoint y: 260, endPoint x: 209, endPoint y: 261, distance: 110.1
click at [209, 261] on div "Design: As per attached concept image Dimensions: 4.6m opening, 1.2m height (st…" at bounding box center [323, 254] width 230 height 92
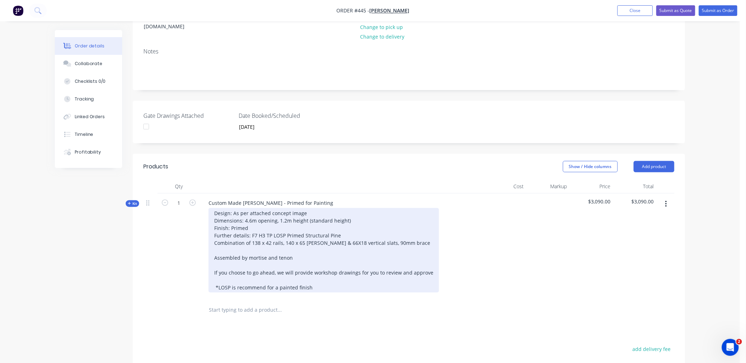
click at [219, 234] on div "Design: As per attached concept image Dimensions: 4.6m opening, 1.2m height (st…" at bounding box center [323, 250] width 230 height 85
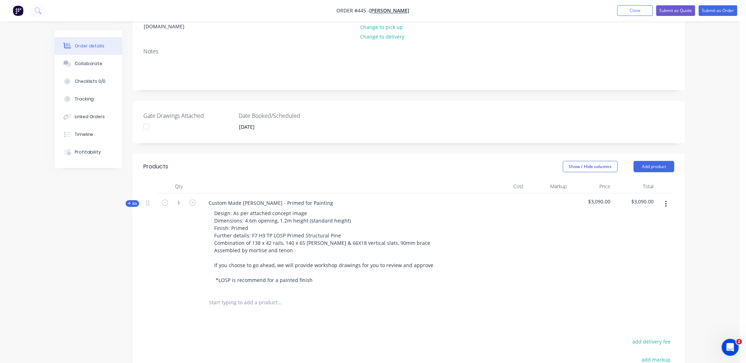
click at [130, 202] on icon at bounding box center [129, 204] width 3 height 4
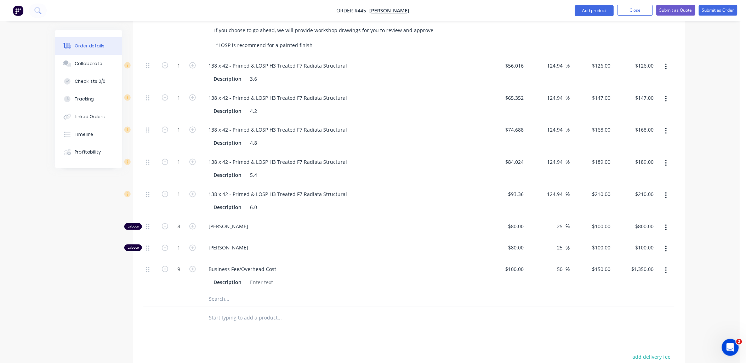
scroll to position [352, 0]
click at [220, 292] on input "text" at bounding box center [279, 299] width 142 height 14
paste input "WEATHERPROOF 90X42"
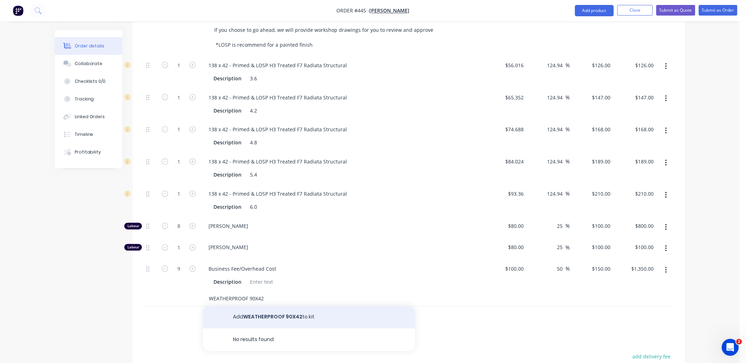
type input "WEATHERPROOF 90X42"
click at [264, 306] on button "Add WEATHERPROOF 90X42 to kit" at bounding box center [309, 317] width 212 height 23
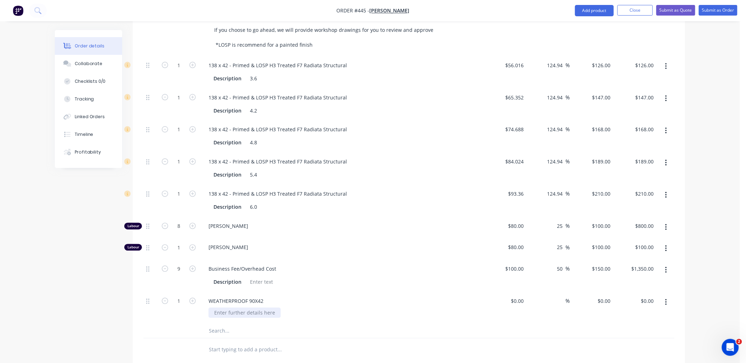
click at [241, 308] on div at bounding box center [244, 313] width 72 height 10
click at [628, 9] on button "Close" at bounding box center [634, 10] width 35 height 11
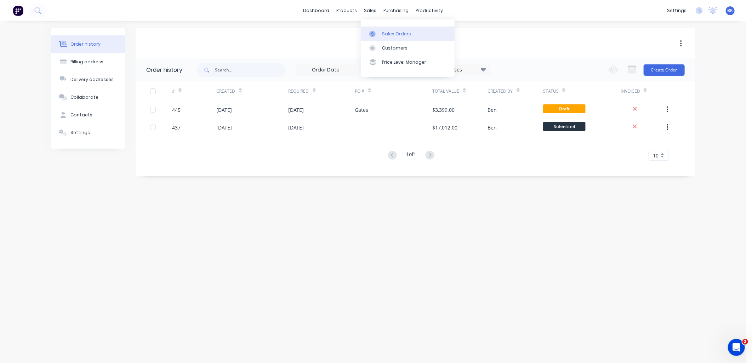
click at [392, 35] on div "Sales Orders" at bounding box center [396, 34] width 29 height 6
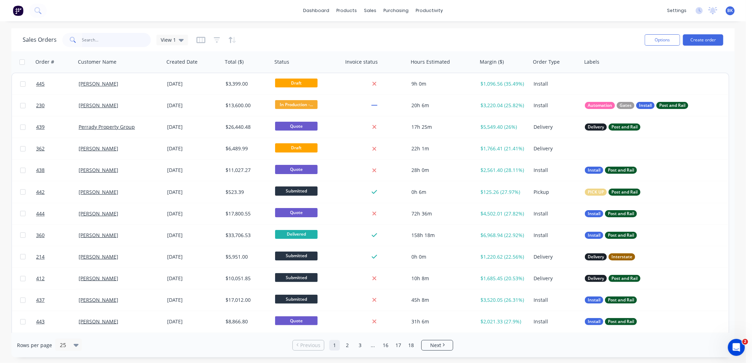
click at [108, 44] on input "text" at bounding box center [116, 40] width 69 height 14
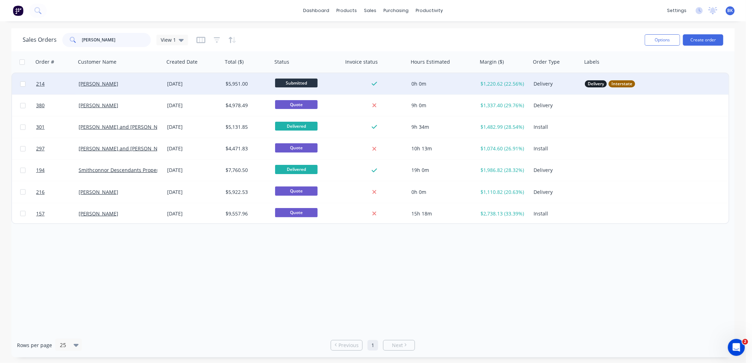
type input "craig"
click at [127, 86] on div "Craig Fenton" at bounding box center [120, 83] width 88 height 21
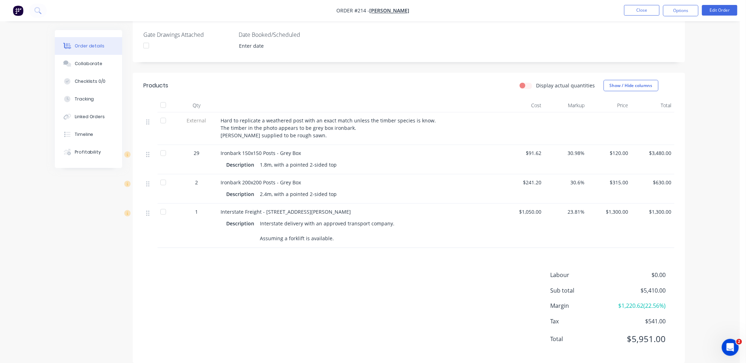
scroll to position [188, 0]
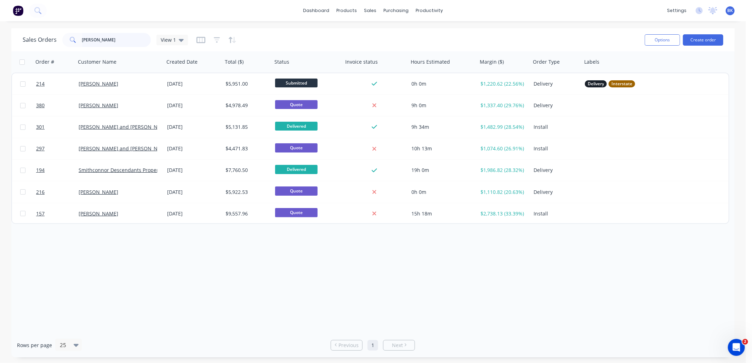
click at [103, 44] on input "craig" at bounding box center [116, 40] width 69 height 14
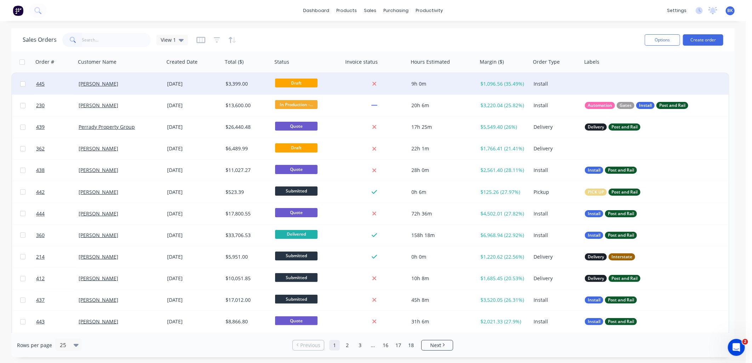
click at [136, 84] on div "[PERSON_NAME]" at bounding box center [118, 83] width 79 height 7
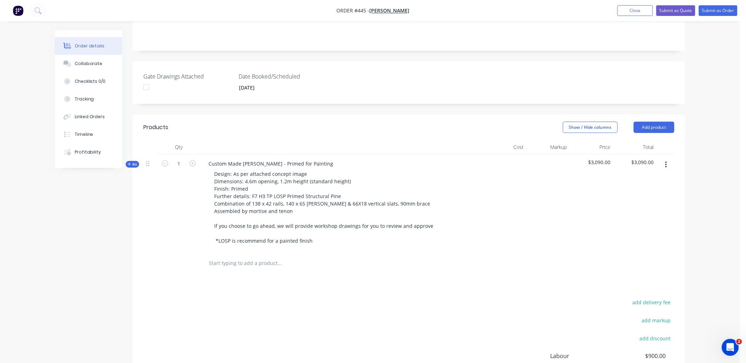
scroll to position [157, 0]
click at [643, 121] on button "Add product" at bounding box center [653, 126] width 41 height 11
click at [636, 225] on div "Notes (Internal)" at bounding box center [640, 230] width 54 height 10
click at [228, 256] on div at bounding box center [228, 261] width 51 height 10
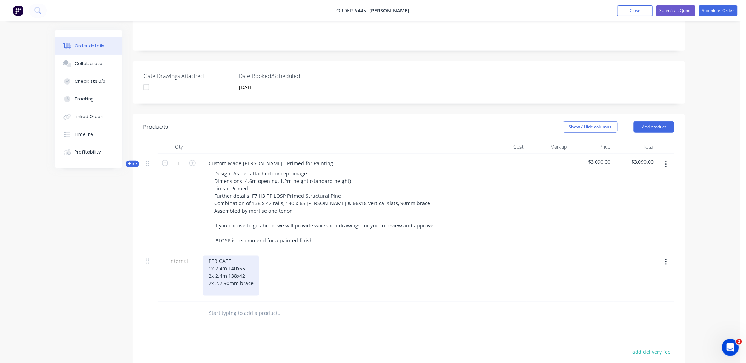
click at [222, 260] on div "PER GATE 1x 2.4m 140x65 2x 2.4m 138x42 2x 2.7 90mm brace" at bounding box center [231, 276] width 56 height 40
click at [224, 270] on div "PER GATE 1x 2.4m 140x65 2x 2.4m 138x42 2x 2.7m 90mm brace" at bounding box center [233, 276] width 61 height 40
click at [183, 272] on div "Internal" at bounding box center [178, 277] width 42 height 50
click at [137, 161] on span "Kit" at bounding box center [132, 163] width 9 height 5
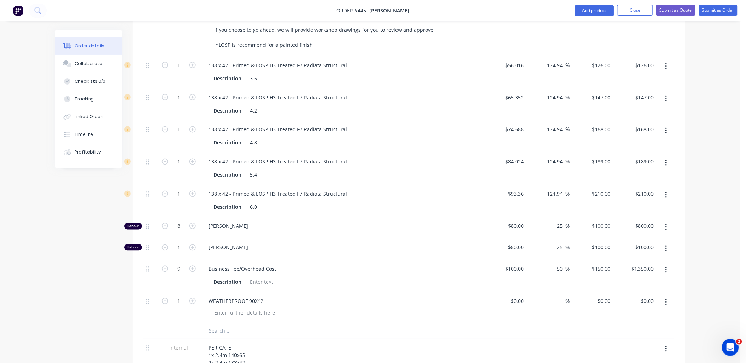
scroll to position [353, 0]
click at [193, 126] on icon "button" at bounding box center [192, 129] width 6 height 6
type input "2"
type input "$336.00"
click at [666, 94] on icon "button" at bounding box center [666, 98] width 2 height 8
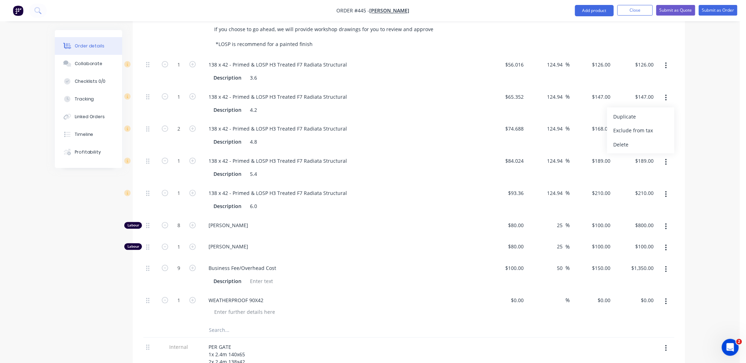
click at [653, 140] on div "Delete" at bounding box center [640, 145] width 54 height 10
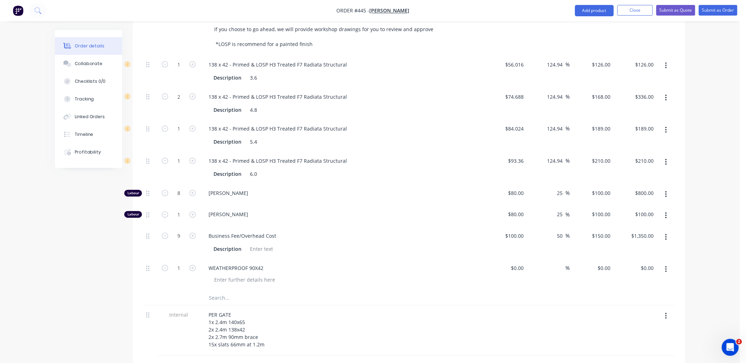
click at [666, 62] on icon "button" at bounding box center [666, 66] width 2 height 8
click at [651, 108] on div "Delete" at bounding box center [640, 113] width 54 height 10
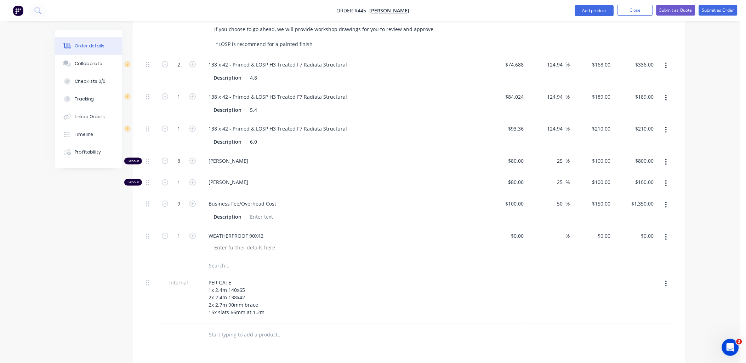
click at [667, 92] on button "button" at bounding box center [665, 98] width 17 height 13
click at [659, 140] on div "Delete" at bounding box center [640, 145] width 54 height 10
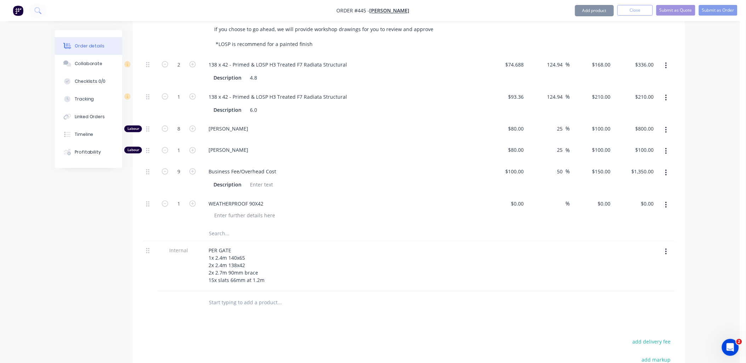
click at [667, 92] on button "button" at bounding box center [665, 98] width 17 height 13
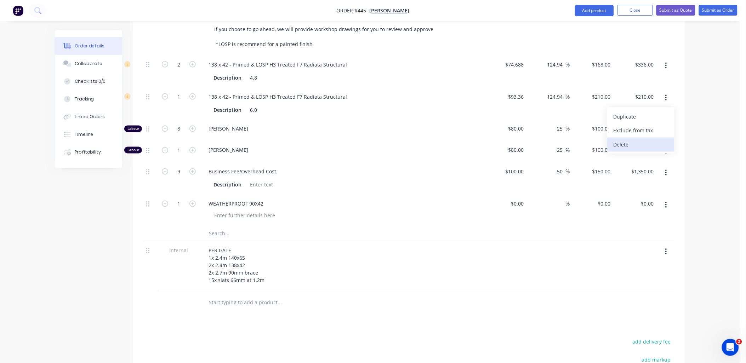
click at [657, 140] on div "Delete" at bounding box center [640, 145] width 54 height 10
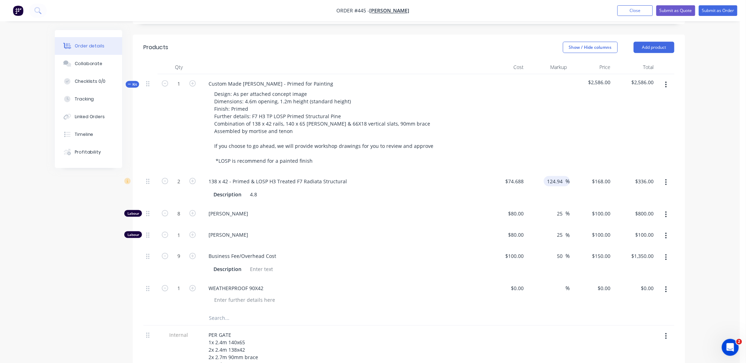
scroll to position [236, 0]
click at [557, 177] on input "124.94" at bounding box center [555, 182] width 19 height 10
click at [559, 177] on input "124.94" at bounding box center [555, 182] width 19 height 10
type input "75"
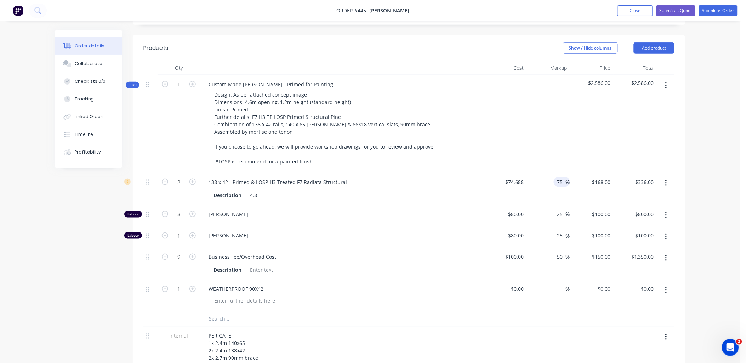
type input "$130.704"
type input "$261.41"
click at [553, 142] on div at bounding box center [549, 124] width 44 height 98
click at [224, 284] on div "WEATHERPROOF 90X42" at bounding box center [236, 289] width 66 height 10
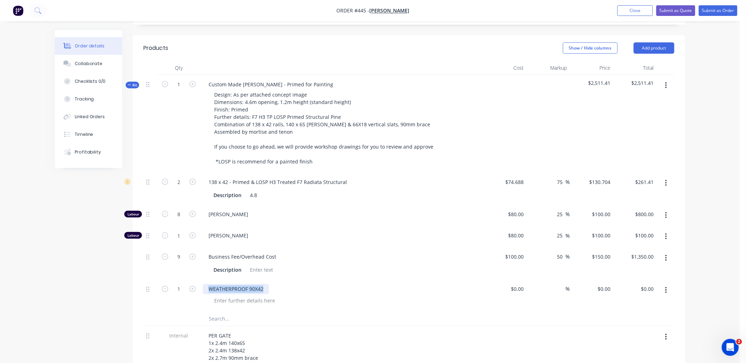
click at [224, 284] on div "WEATHERPROOF 90X42" at bounding box center [236, 289] width 66 height 10
copy div "WEATHERPROOF 90X42"
click at [222, 312] on input "text" at bounding box center [279, 319] width 142 height 14
paste input "WEATHERPROOF 90X42"
click at [248, 312] on input "WEATHERPROOF 90X42" at bounding box center [279, 319] width 142 height 14
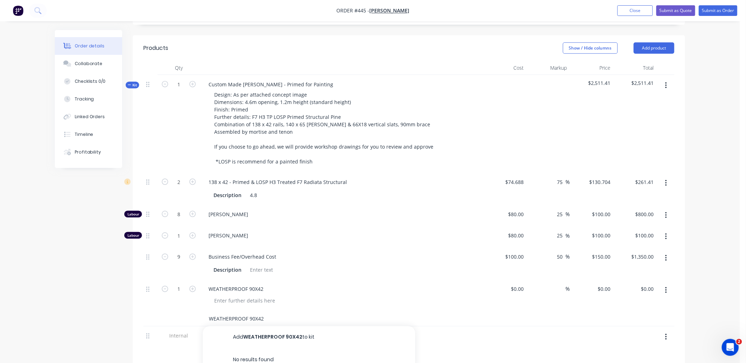
click at [249, 312] on input "WEATHERPROOF 90X42" at bounding box center [279, 319] width 142 height 14
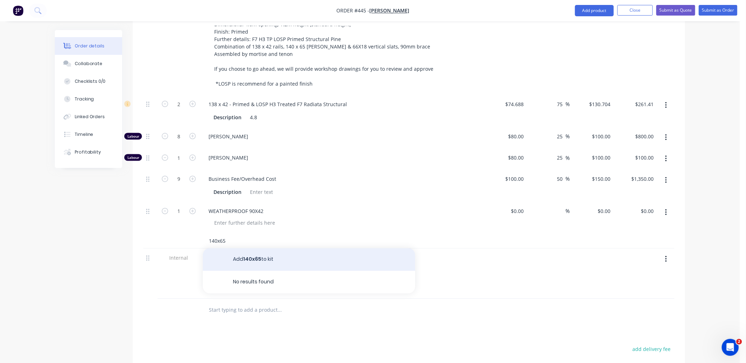
scroll to position [314, 0]
type input "140x65"
click at [250, 248] on button "Add 140x65 to kit" at bounding box center [309, 259] width 212 height 23
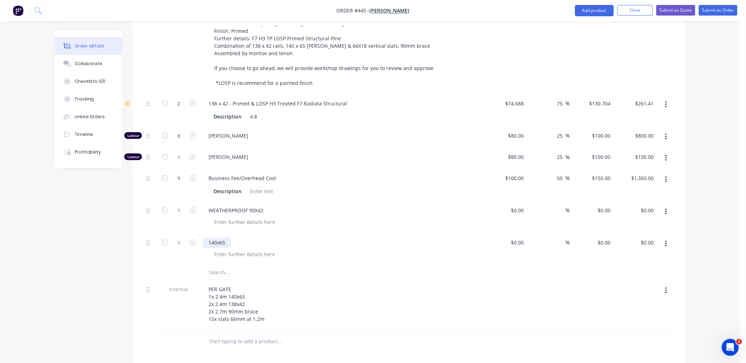
click at [209, 238] on div "140x65" at bounding box center [217, 243] width 28 height 10
click at [224, 249] on div at bounding box center [244, 254] width 72 height 10
click at [526, 266] on div at bounding box center [408, 273] width 531 height 15
click at [519, 238] on input at bounding box center [522, 243] width 8 height 10
type input "$172.80"
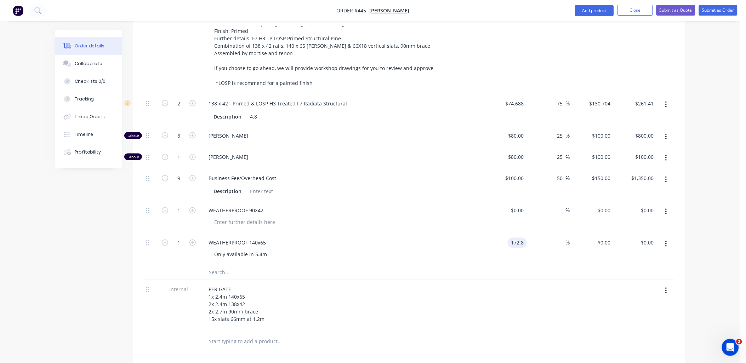
type input "$172.80"
click at [540, 235] on div "%" at bounding box center [549, 250] width 44 height 32
click at [557, 238] on div at bounding box center [561, 243] width 8 height 10
type input "75"
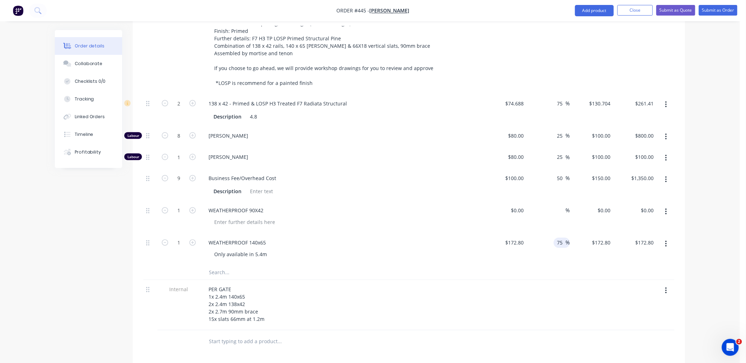
type input "$302.40"
click at [585, 242] on div "$302.40 $172.80" at bounding box center [592, 250] width 44 height 32
click at [257, 217] on div at bounding box center [244, 222] width 72 height 10
click at [516, 201] on div "0 $0.00" at bounding box center [505, 217] width 44 height 32
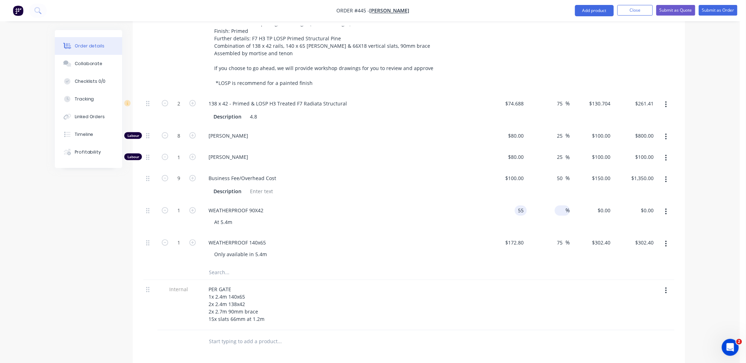
type input "$55.00"
click at [564, 206] on input at bounding box center [561, 211] width 8 height 10
type input "75"
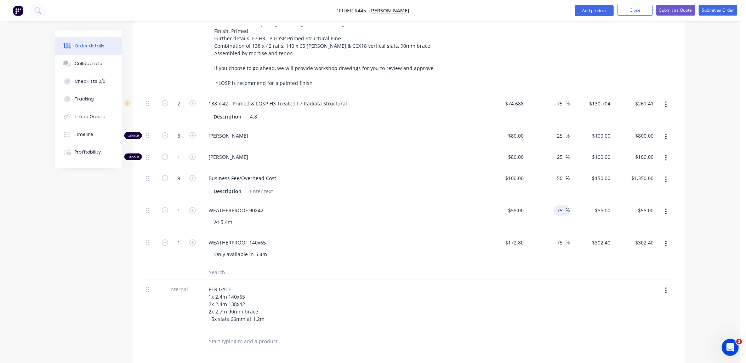
type input "$96.25"
click at [562, 202] on div "75 75 %" at bounding box center [549, 217] width 44 height 32
click at [217, 206] on div "WEATHERPROOF 90X42" at bounding box center [236, 211] width 66 height 10
copy div "WEATHERPROOF 90X42"
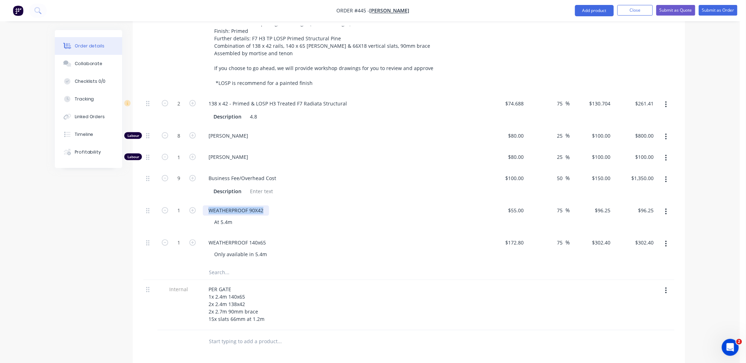
drag, startPoint x: 217, startPoint y: 189, endPoint x: 224, endPoint y: 242, distance: 53.2
click at [258, 206] on div "WEATHERPROOF 90X42" at bounding box center [236, 211] width 66 height 10
click at [218, 266] on input "text" at bounding box center [279, 273] width 142 height 14
paste input "WEATHERPROOF 90X42"
drag, startPoint x: 249, startPoint y: 251, endPoint x: 273, endPoint y: 251, distance: 23.7
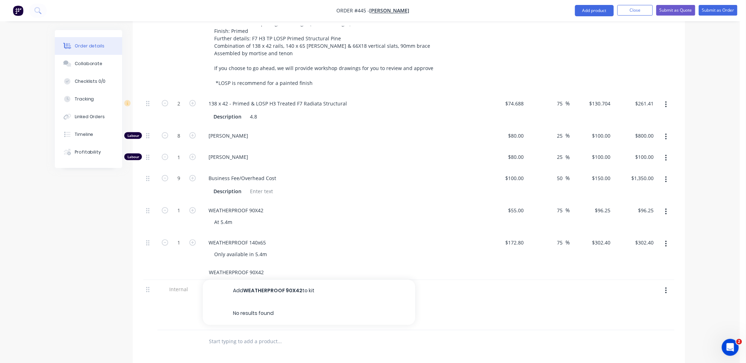
click at [273, 266] on input "WEATHERPROOF 90X42" at bounding box center [279, 273] width 142 height 14
drag, startPoint x: 258, startPoint y: 252, endPoint x: 250, endPoint y: 251, distance: 8.2
click at [250, 266] on input "WEATHERPROOF 66x" at bounding box center [279, 273] width 142 height 14
click at [251, 266] on input "WEATHERPROOF 690x30" at bounding box center [279, 273] width 142 height 14
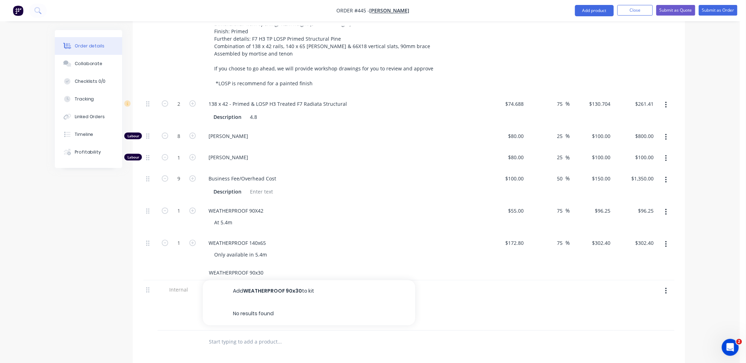
type input "WEATHERPROOF 90x30"
click at [168, 243] on div "1" at bounding box center [178, 250] width 42 height 32
click at [193, 240] on icon "button" at bounding box center [192, 243] width 6 height 6
type input "2"
type input "$604.80"
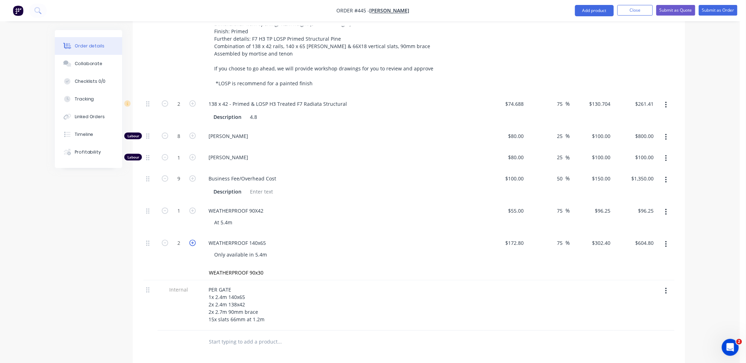
click at [193, 240] on icon "button" at bounding box center [192, 243] width 6 height 6
type input "3"
type input "$907.20"
click at [667, 206] on button "button" at bounding box center [665, 212] width 17 height 13
click at [656, 240] on div "Duplicate" at bounding box center [640, 245] width 54 height 10
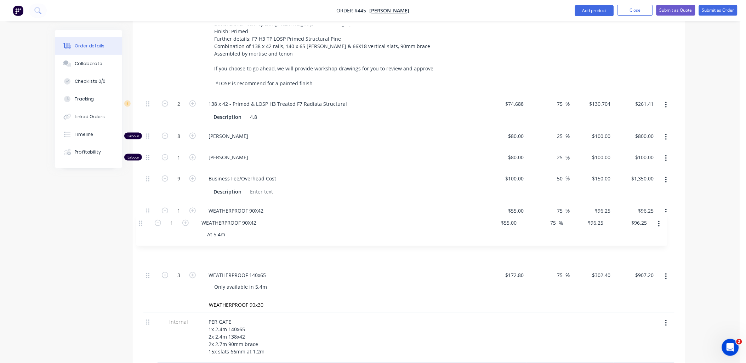
drag, startPoint x: 149, startPoint y: 257, endPoint x: 143, endPoint y: 221, distance: 35.9
click at [143, 221] on div "Qty Cost Markup Price Total Kit 1 Custom Made Timber Gates - Primed for Paintin…" at bounding box center [409, 184] width 552 height 403
click at [667, 99] on button "button" at bounding box center [665, 105] width 17 height 13
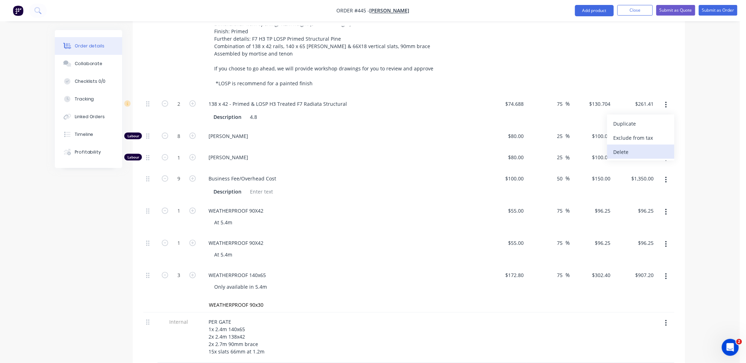
click at [653, 147] on div "Delete" at bounding box center [640, 152] width 54 height 10
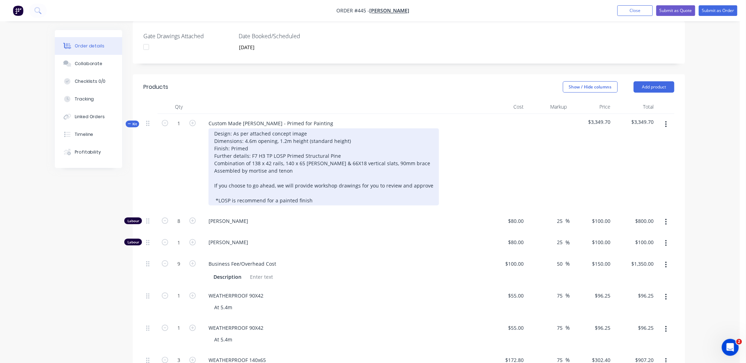
scroll to position [196, 0]
drag, startPoint x: 251, startPoint y: 143, endPoint x: 270, endPoint y: 143, distance: 19.5
click at [270, 143] on div "Design: As per attached concept image Dimensions: 4.6m opening, 1.2m height (st…" at bounding box center [323, 167] width 230 height 77
click at [257, 144] on div "Design: As per attached concept image Dimensions: 4.6m opening, 1.2m height (st…" at bounding box center [323, 167] width 230 height 77
click at [256, 144] on div "Design: As per attached concept image Dimensions: 4.6m opening, 1.2m height (st…" at bounding box center [323, 167] width 230 height 77
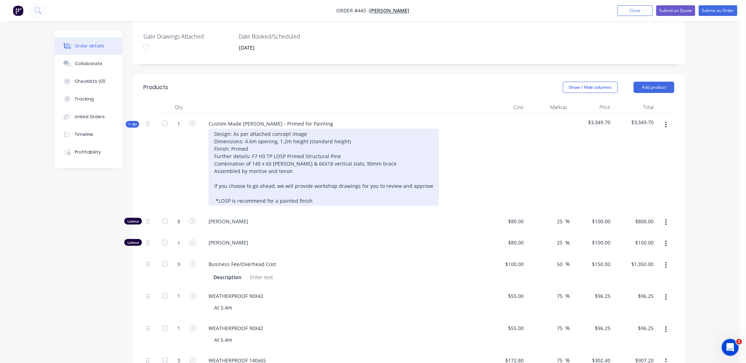
click at [283, 143] on div "Design: As per attached concept image Dimensions: 4.6m opening, 1.2m height (st…" at bounding box center [323, 167] width 230 height 77
drag, startPoint x: 311, startPoint y: 144, endPoint x: 325, endPoint y: 144, distance: 13.4
click at [325, 144] on div "Design: As per attached concept image Dimensions: 4.6m opening, 1.2m height (st…" at bounding box center [323, 167] width 230 height 77
drag, startPoint x: 356, startPoint y: 144, endPoint x: 372, endPoint y: 143, distance: 16.7
click at [372, 143] on div "Design: As per attached concept image Dimensions: 4.6m opening, 1.2m height (st…" at bounding box center [323, 167] width 230 height 77
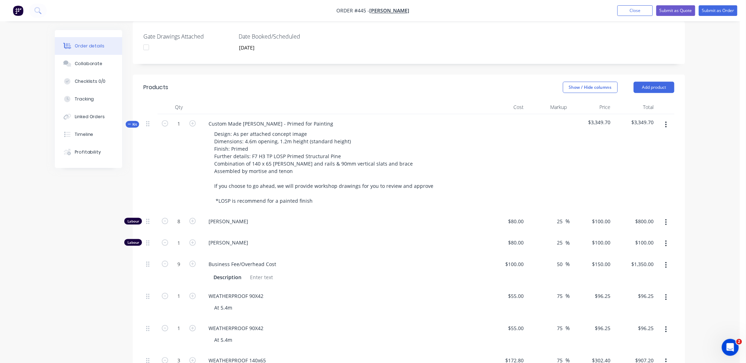
click at [177, 149] on div "1" at bounding box center [178, 163] width 42 height 98
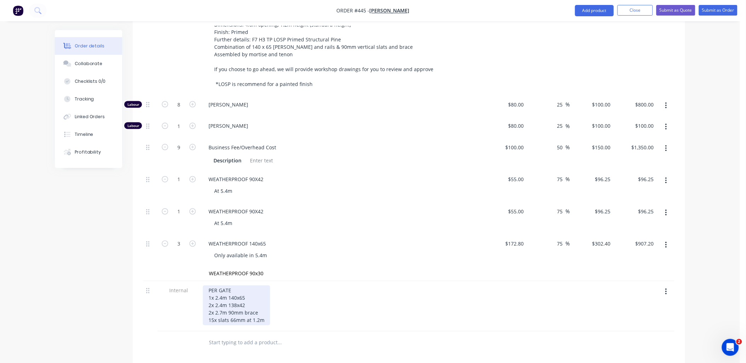
scroll to position [314, 0]
click at [228, 285] on div "PER GATE 1x 2.4m 140x65 2x 2.4m 138x42 2x 2.7m 90mm brace 15x slats 66mm at 1.2m" at bounding box center [236, 305] width 67 height 40
click at [210, 285] on div "PER GATE 1x 2.4m 140x65 2x 2.4m 138x42 2x 2.7m 90mm brace 15x slats 66mm at 1.2m" at bounding box center [236, 305] width 67 height 40
drag, startPoint x: 251, startPoint y: 285, endPoint x: 208, endPoint y: 286, distance: 43.2
click at [208, 286] on div "PER GATE 3x 2.4m 140x65 2x 2.4m 138x42 2x 2.7m 90mm brace 15x slats 66mm at 1.2m" at bounding box center [236, 305] width 67 height 40
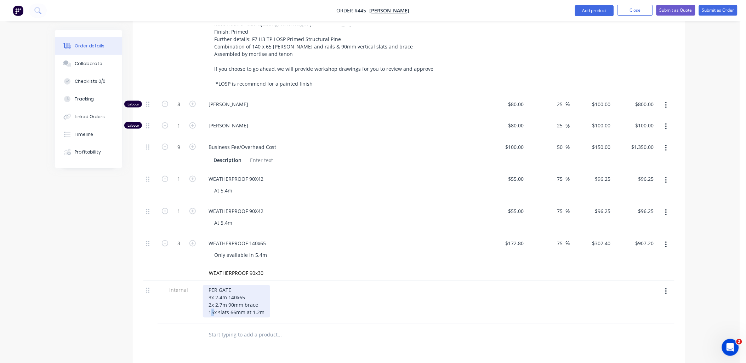
click at [212, 292] on div "PER GATE 3x 2.4m 140x65 2x 2.7m 90mm brace 15x slats 66mm at 1.2m" at bounding box center [236, 301] width 67 height 33
drag, startPoint x: 230, startPoint y: 293, endPoint x: 235, endPoint y: 293, distance: 4.6
click at [235, 293] on div "PER GATE 3x 2.4m 140x65 2x 2.7m 90mm brace 11x slats 66mm at 1.2m" at bounding box center [236, 301] width 67 height 33
click at [160, 292] on div "Internal" at bounding box center [178, 302] width 42 height 43
drag, startPoint x: 222, startPoint y: 202, endPoint x: 227, endPoint y: 202, distance: 5.3
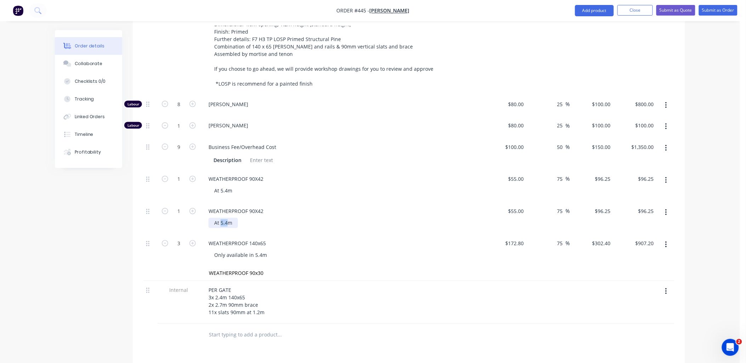
click at [227, 218] on div "At 5.4m" at bounding box center [222, 223] width 29 height 10
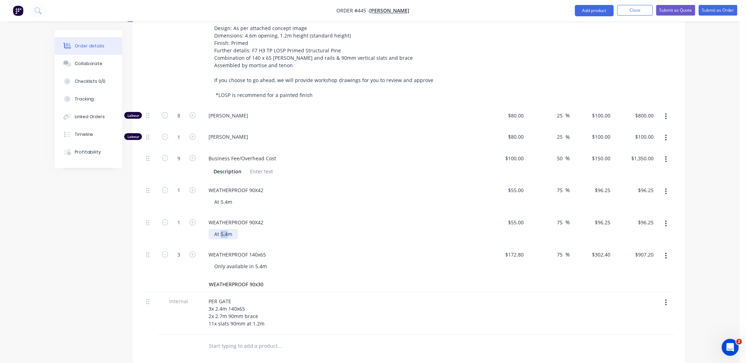
scroll to position [302, 0]
click at [522, 214] on div "$55.00 $55.00" at bounding box center [505, 230] width 44 height 32
click at [517, 218] on input "55" at bounding box center [516, 223] width 19 height 10
type input "$50.00"
type input "$87.50"
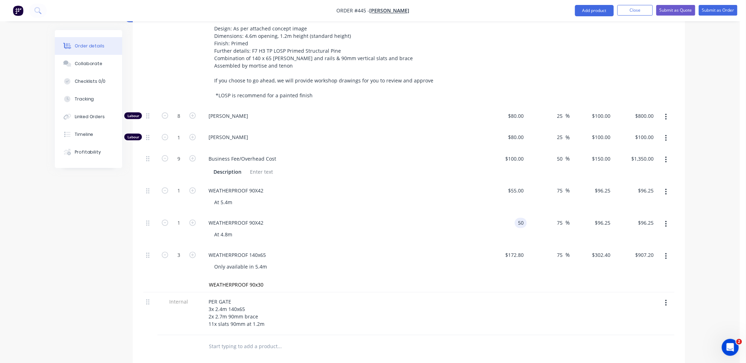
type input "$87.50"
click at [479, 218] on div "WEATHERPROOF 90X42" at bounding box center [341, 223] width 277 height 10
click at [194, 220] on icon "button" at bounding box center [192, 223] width 6 height 6
type input "2"
type input "$175.00"
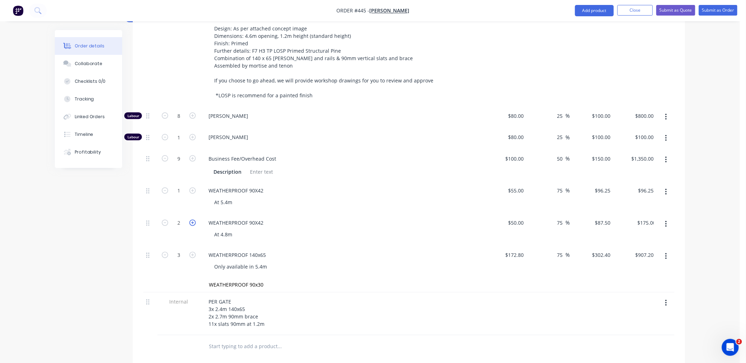
click at [195, 220] on icon "button" at bounding box center [192, 223] width 6 height 6
type input "3"
type input "$262.50"
click at [264, 303] on div "PER GATE 3x 2.4m 140x65 2x 2.7m 90mm brace 11x slats 90mm at 1.2m" at bounding box center [236, 313] width 67 height 33
click at [192, 220] on icon "button" at bounding box center [192, 223] width 6 height 6
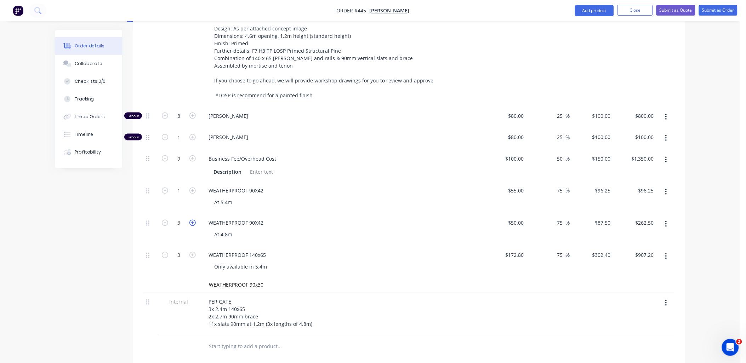
type input "4"
type input "$350.00"
click at [192, 220] on icon "button" at bounding box center [192, 223] width 6 height 6
type input "5"
type input "$437.50"
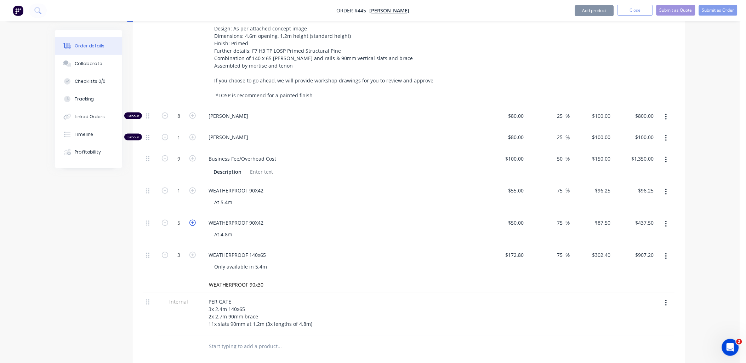
click at [192, 220] on icon "button" at bounding box center [192, 223] width 6 height 6
type input "6"
type input "$525.00"
click at [165, 252] on icon "button" at bounding box center [165, 255] width 6 height 6
type input "2"
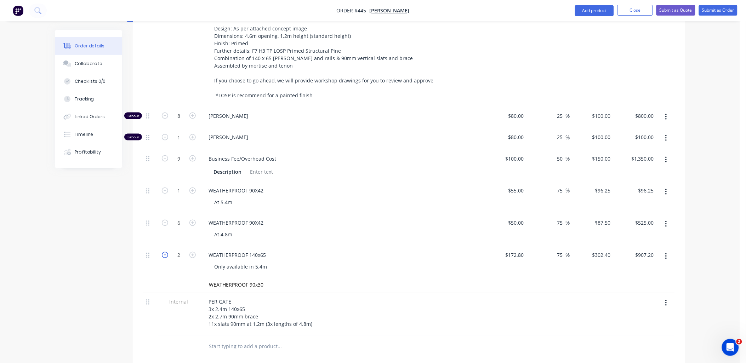
type input "$604.80"
click at [194, 188] on icon "button" at bounding box center [192, 191] width 6 height 6
type input "2"
type input "$192.50"
click at [192, 252] on icon "button" at bounding box center [192, 255] width 6 height 6
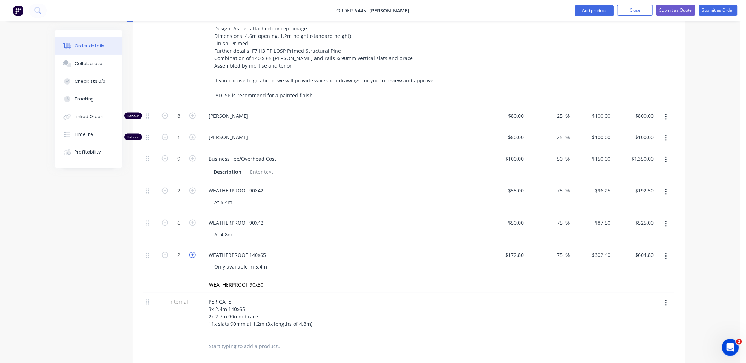
type input "3"
type input "$907.20"
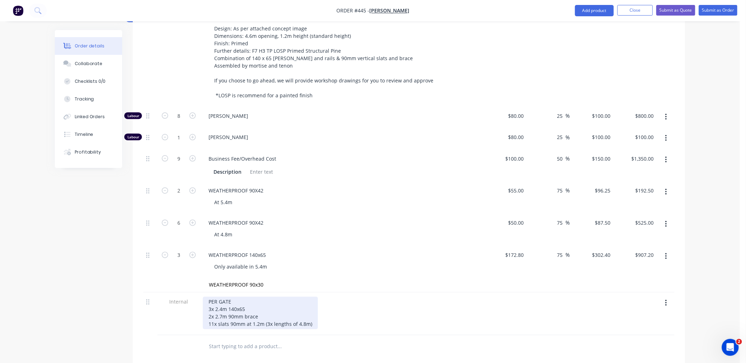
click at [245, 297] on div "PER GATE 3x 2.4m 140x65 2x 2.7m 90mm brace 11x slats 90mm at 1.2m (3x lengths o…" at bounding box center [260, 313] width 115 height 33
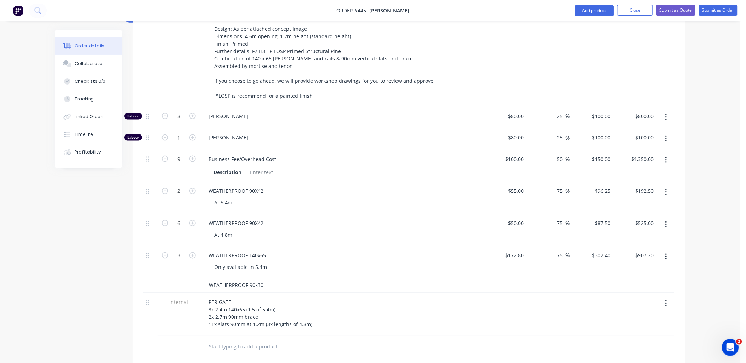
click at [285, 278] on input "WEATHERPROOF 90x30" at bounding box center [279, 285] width 142 height 14
click at [255, 278] on input "WEATHERPROOF 90x30" at bounding box center [279, 285] width 142 height 14
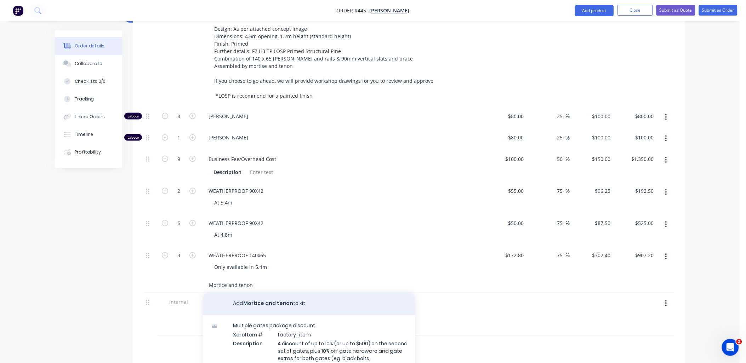
type input "Mortice and tenon"
click at [271, 293] on button "Add Mortice and tenon to kit" at bounding box center [309, 304] width 212 height 23
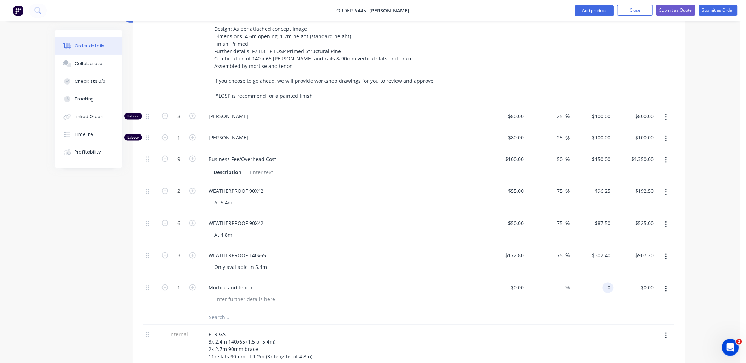
click at [611, 283] on input "0" at bounding box center [609, 288] width 8 height 10
type input "$500.00"
click at [610, 285] on div "$500.00 500" at bounding box center [592, 294] width 44 height 32
click at [562, 251] on input "75" at bounding box center [560, 256] width 9 height 10
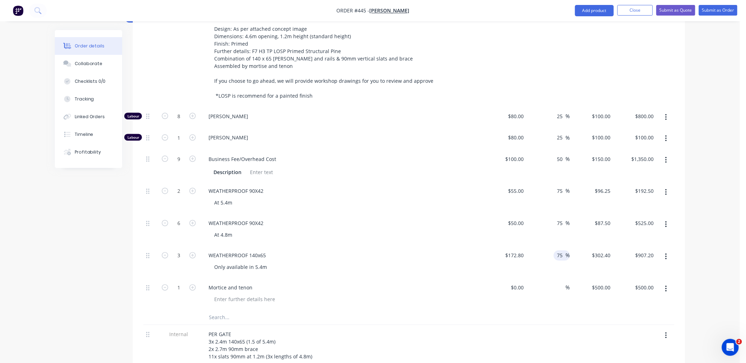
type input "7"
type input "65"
type input "$285.12"
type input "$855.36"
click at [556, 218] on input "75" at bounding box center [560, 223] width 9 height 10
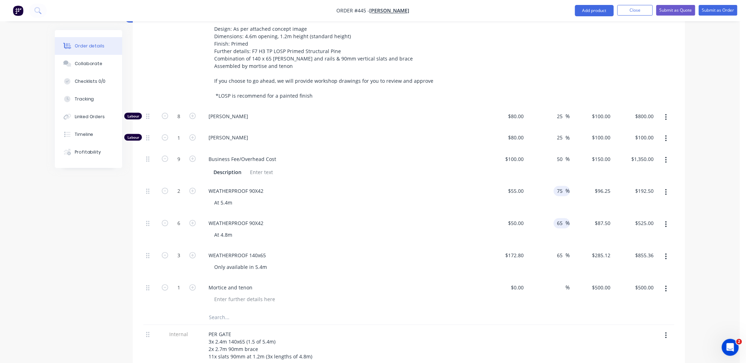
type input "65"
type input "$82.50"
type input "$495.00"
click at [554, 186] on div "65 75 %" at bounding box center [561, 191] width 16 height 10
type input "65"
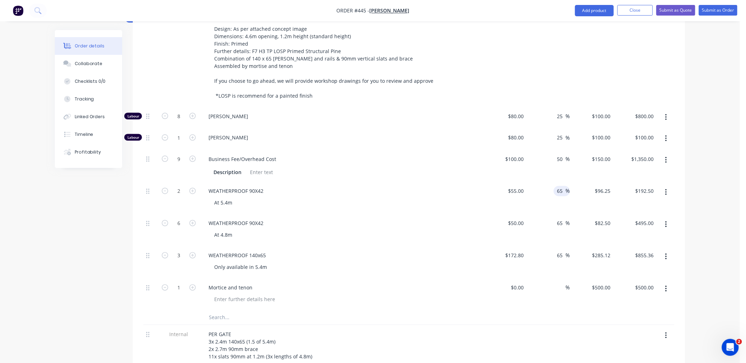
type input "$90.75"
type input "$181.50"
click at [550, 157] on div "50 50 %" at bounding box center [549, 166] width 44 height 32
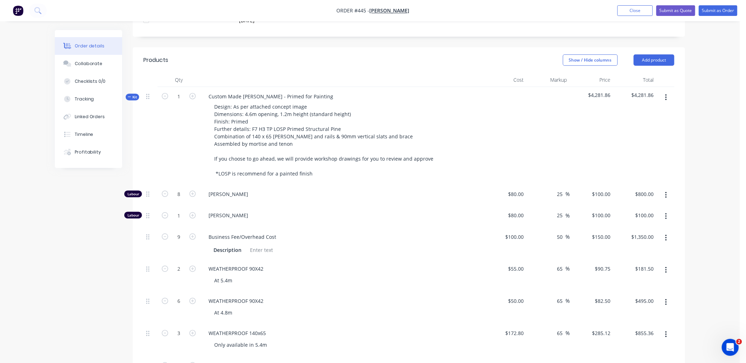
scroll to position [223, 0]
drag, startPoint x: 134, startPoint y: 78, endPoint x: 137, endPoint y: 81, distance: 4.5
click at [137, 81] on div "Qty Cost Markup Price Total Kit 1 Custom Made Timber Gates - Primed for Paintin…" at bounding box center [409, 271] width 552 height 396
click at [130, 96] on icon at bounding box center [129, 98] width 3 height 4
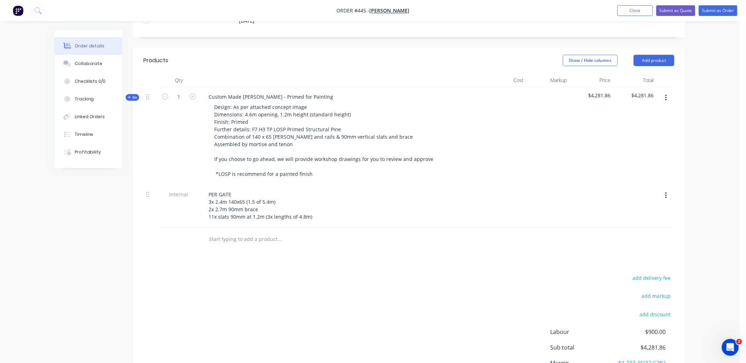
click at [246, 232] on input "text" at bounding box center [279, 239] width 142 height 14
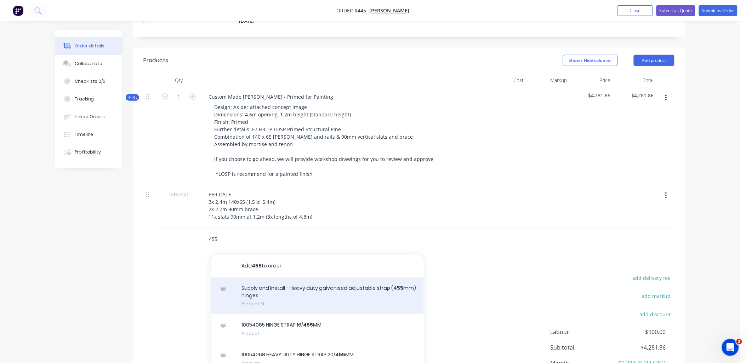
type input "455"
click at [288, 277] on div "Supply and Install - Heavy duty galvanised adjustable strap ( 455 mm) hinges. P…" at bounding box center [317, 295] width 212 height 37
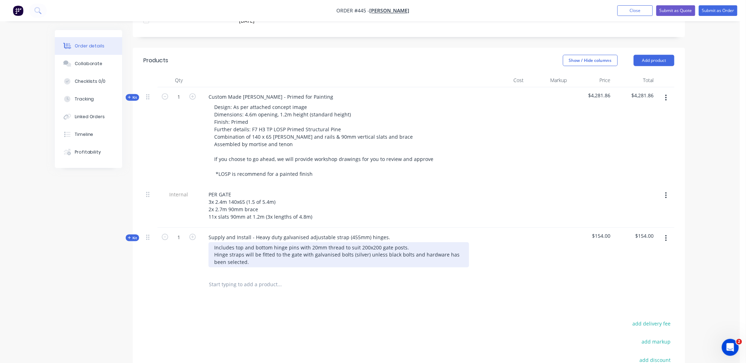
click at [381, 242] on div "Includes top and bottom hinge pins with 20mm thread to suit 200x200 gate posts.…" at bounding box center [338, 254] width 260 height 25
drag, startPoint x: 237, startPoint y: 242, endPoint x: 287, endPoint y: 236, distance: 50.7
click at [287, 242] on div "Includes top and bottom hinge pins with 20mm thread to suit 200x200 gate posts.…" at bounding box center [338, 254] width 260 height 25
click at [242, 245] on div "Includes top and bottom hinge pins with 20mm thread to suit 200x200 gate posts.…" at bounding box center [338, 254] width 260 height 25
drag, startPoint x: 242, startPoint y: 245, endPoint x: 273, endPoint y: 246, distance: 31.1
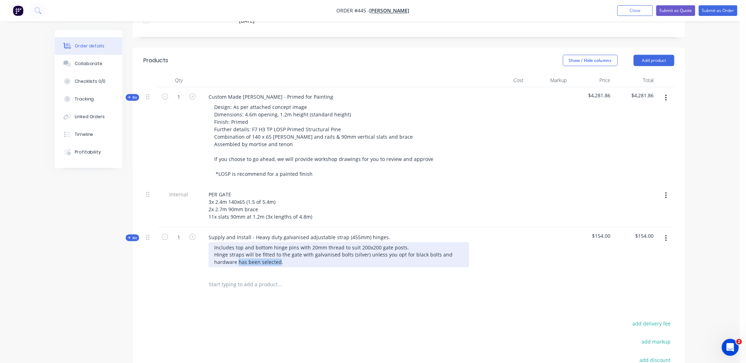
click at [273, 246] on div "Includes top and bottom hinge pins with 20mm thread to suit 200x200 gate posts.…" at bounding box center [338, 254] width 260 height 25
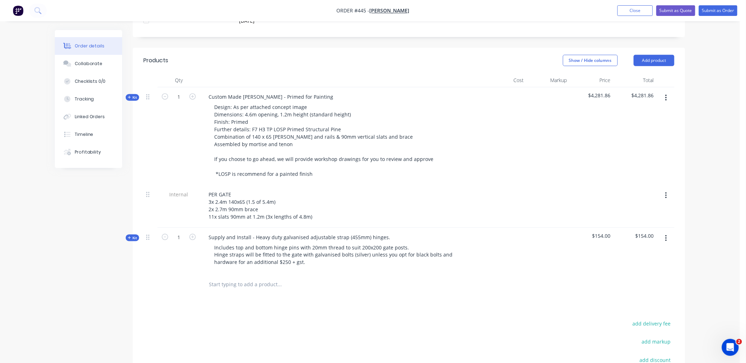
click at [239, 278] on input "text" at bounding box center [279, 285] width 142 height 14
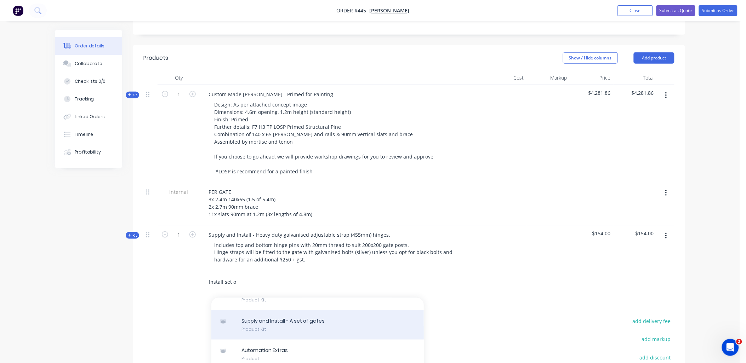
scroll to position [227, 0]
type input "Install set o"
click at [323, 309] on div "Supply and Install - A set of gates Product Kit" at bounding box center [317, 324] width 212 height 30
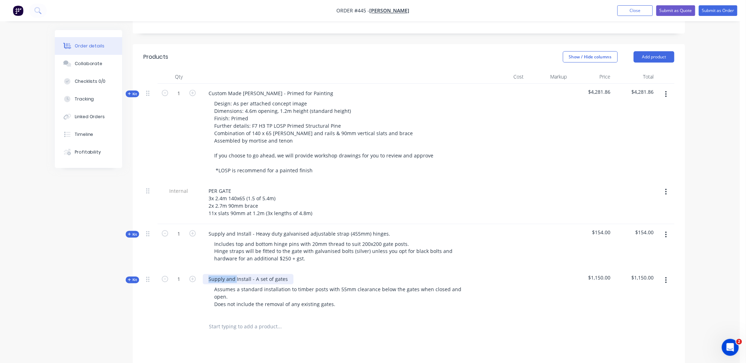
drag, startPoint x: 235, startPoint y: 258, endPoint x: 201, endPoint y: 259, distance: 34.7
click at [201, 270] on div "Supply and Install - A set of gates Assumes a standard installation to timber p…" at bounding box center [341, 293] width 283 height 46
click at [139, 263] on div "Qty Cost Markup Price Total Kit 1 Custom Made Timber Gates - Primed for Paintin…" at bounding box center [409, 204] width 552 height 269
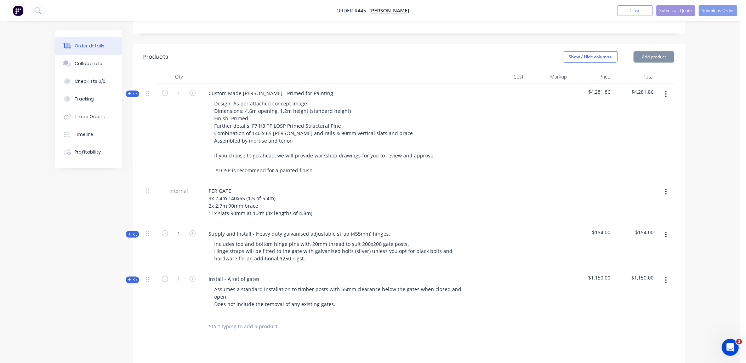
click at [137, 277] on span "Kit" at bounding box center [132, 279] width 9 height 5
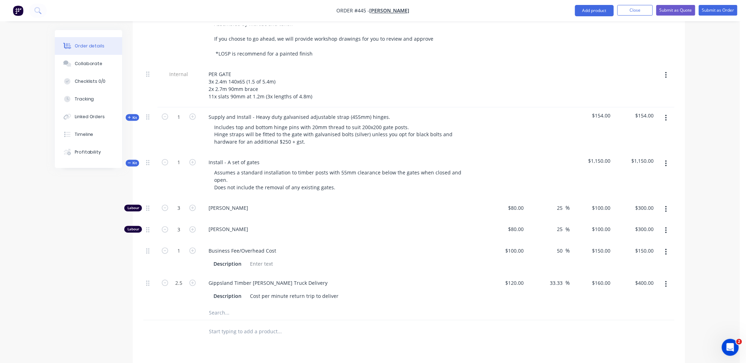
scroll to position [344, 0]
click at [665, 280] on icon "button" at bounding box center [666, 284] width 2 height 8
click at [653, 326] on div "Delete" at bounding box center [640, 331] width 54 height 10
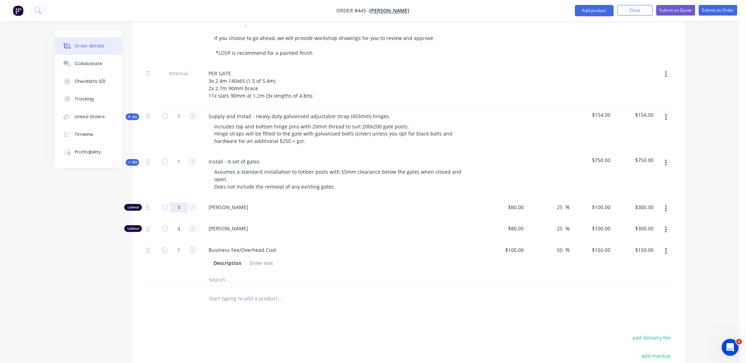
click at [182, 202] on input "3" at bounding box center [178, 207] width 18 height 11
type input "2.5"
type input "$250.00"
click at [182, 198] on div "2.5" at bounding box center [178, 209] width 42 height 22
click at [179, 224] on input "3" at bounding box center [178, 229] width 18 height 11
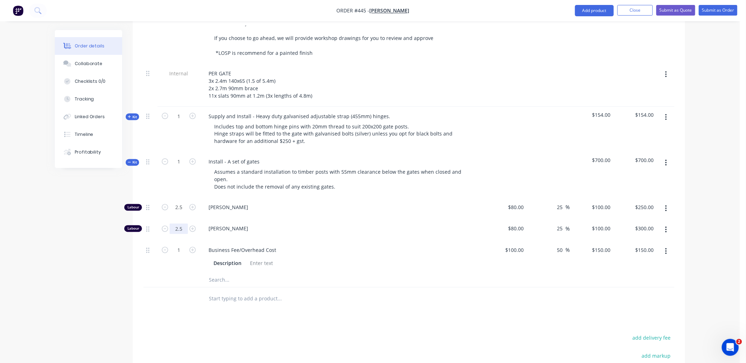
type input "2.5"
type input "$250.00"
click at [172, 174] on div "1" at bounding box center [178, 176] width 42 height 46
click at [179, 202] on input "2.5" at bounding box center [178, 207] width 18 height 11
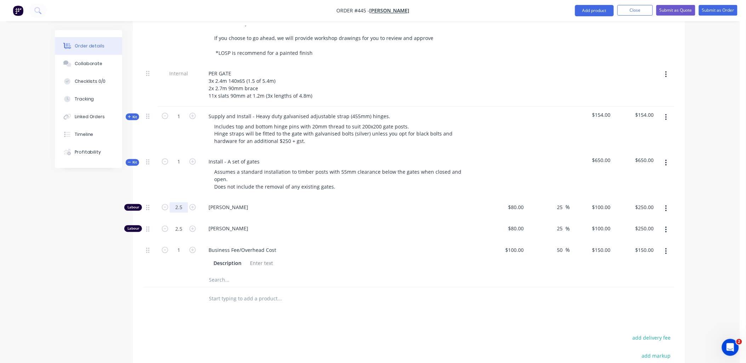
click at [177, 202] on input "2.5" at bounding box center [178, 207] width 18 height 11
type input "2"
type input "$200.00"
click at [179, 219] on div "2.5" at bounding box center [178, 230] width 42 height 22
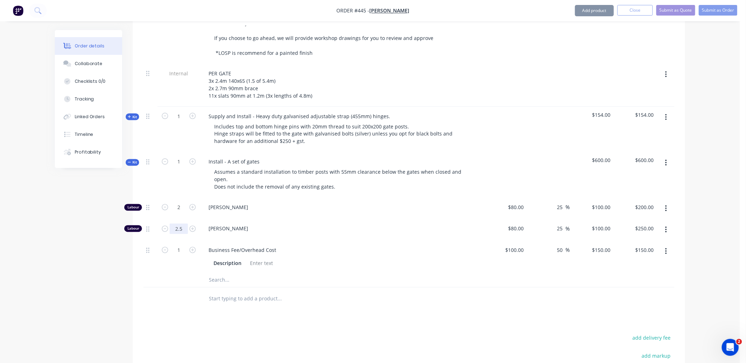
click at [180, 224] on input "2.5" at bounding box center [178, 229] width 18 height 11
type input "2"
type input "$200.00"
click at [173, 174] on div "1" at bounding box center [178, 176] width 42 height 46
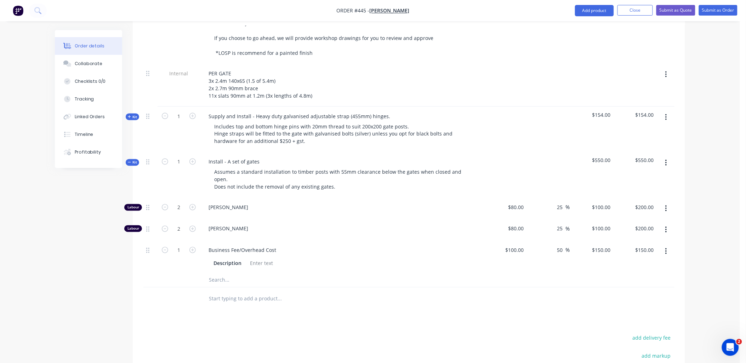
click at [130, 160] on span "Kit" at bounding box center [132, 162] width 9 height 5
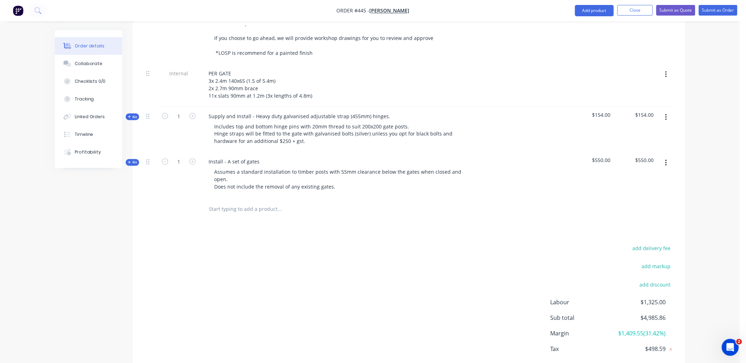
click at [213, 202] on input "text" at bounding box center [279, 209] width 142 height 14
drag, startPoint x: 231, startPoint y: 189, endPoint x: 231, endPoint y: 182, distance: 6.7
click at [219, 202] on input "Delviery" at bounding box center [279, 209] width 142 height 14
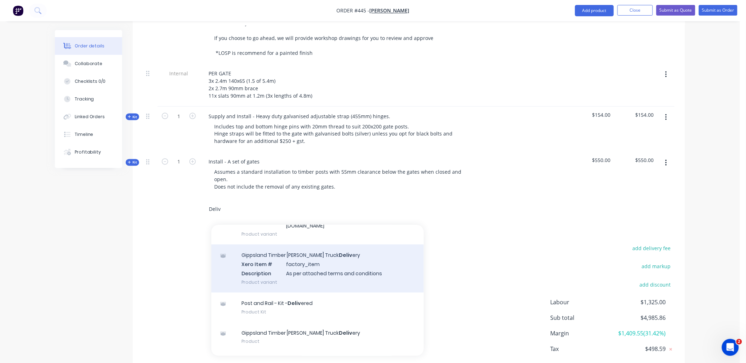
scroll to position [196, 0]
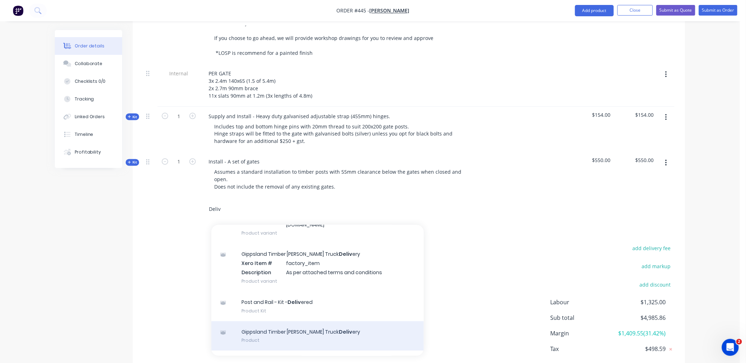
type input "Deliv"
click at [278, 321] on div "Gippsland Timber Gates - Crane Truck Deliv ery Product" at bounding box center [317, 336] width 212 height 30
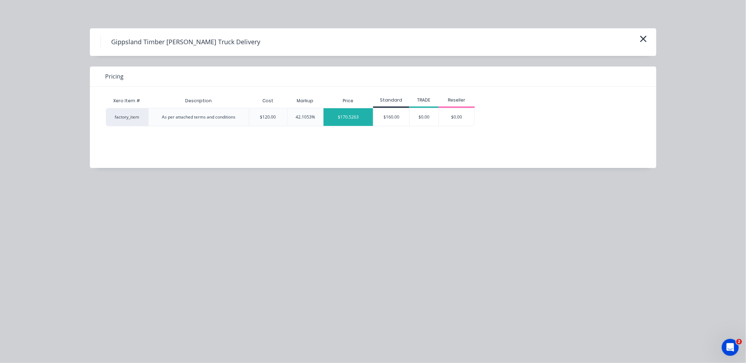
click at [344, 122] on div "$170.5263" at bounding box center [348, 117] width 50 height 18
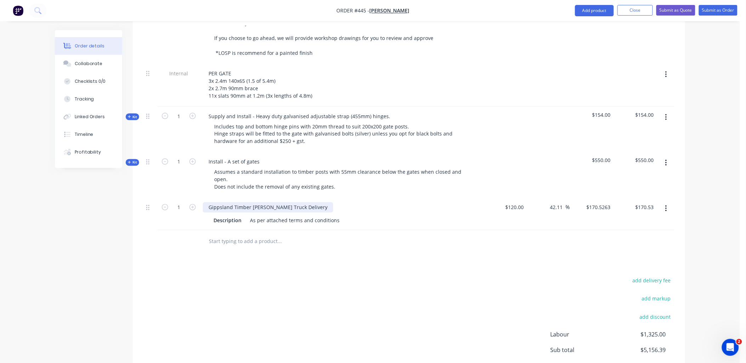
click at [275, 202] on div "Gippsland Timber [PERSON_NAME] Truck Delivery" at bounding box center [268, 207] width 130 height 10
drag, startPoint x: 275, startPoint y: 189, endPoint x: 292, endPoint y: 186, distance: 16.5
click at [292, 202] on div "Gippsland Timber [PERSON_NAME] Truck Delivery" at bounding box center [268, 207] width 130 height 10
click at [286, 202] on div "Gippsland Timber Gates - Delivery" at bounding box center [249, 207] width 93 height 10
click at [234, 216] on div "Description" at bounding box center [228, 221] width 34 height 10
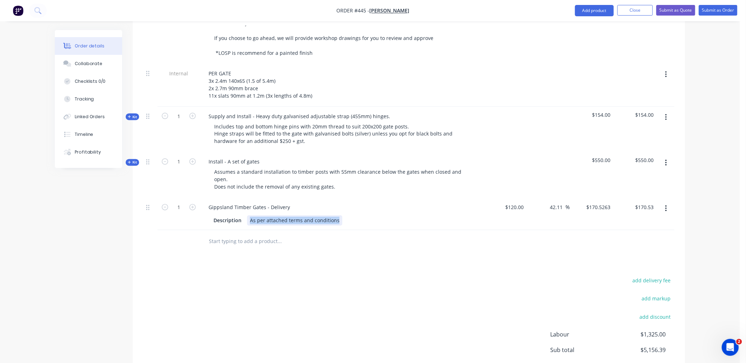
drag, startPoint x: 249, startPoint y: 201, endPoint x: 352, endPoint y: 203, distance: 102.6
click at [340, 211] on div "Qty Cost Markup Price Total Kit 1 Custom Made Timber Gates - Primed for Paintin…" at bounding box center [409, 102] width 552 height 301
drag, startPoint x: 249, startPoint y: 200, endPoint x: 335, endPoint y: 204, distance: 86.1
click at [335, 216] on div "As per attached terms and conditionsrior order" at bounding box center [306, 221] width 118 height 10
click at [327, 239] on div "Products Show / Hide columns Add product Qty Cost Markup Price Total Kit 1 Cust…" at bounding box center [409, 175] width 552 height 496
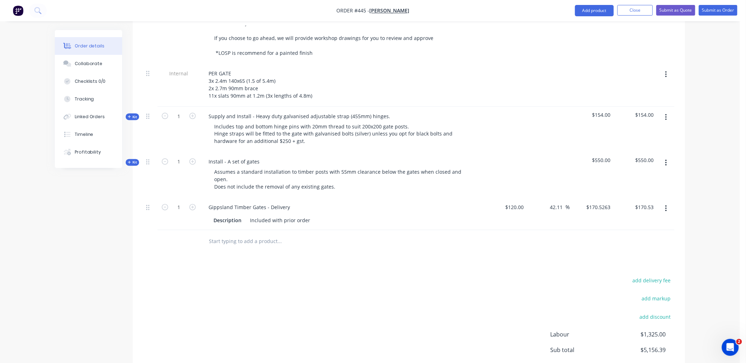
click at [273, 249] on div "Products Show / Hide columns Add product Qty Cost Markup Price Total Kit 1 Cust…" at bounding box center [409, 175] width 552 height 496
click at [597, 202] on input "170.5263" at bounding box center [600, 207] width 25 height 10
type input "0"
type input "-100"
type input "$0.00"
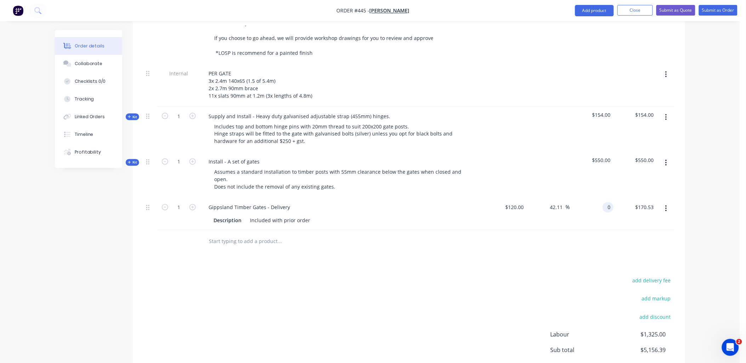
type input "$0.00"
click at [591, 232] on div at bounding box center [408, 241] width 531 height 23
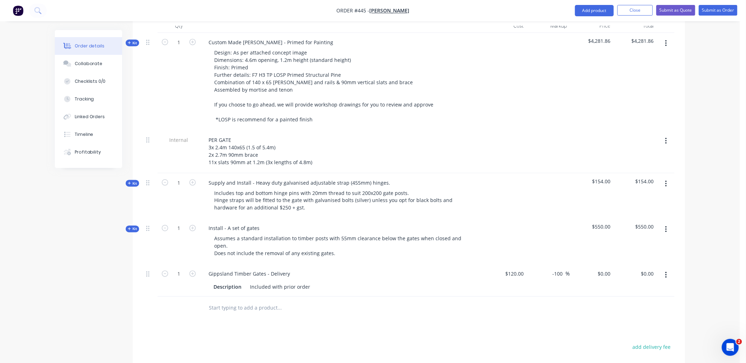
scroll to position [277, 0]
drag, startPoint x: 192, startPoint y: 166, endPoint x: 191, endPoint y: 186, distance: 20.6
click at [193, 179] on button "button" at bounding box center [192, 182] width 9 height 7
type input "2"
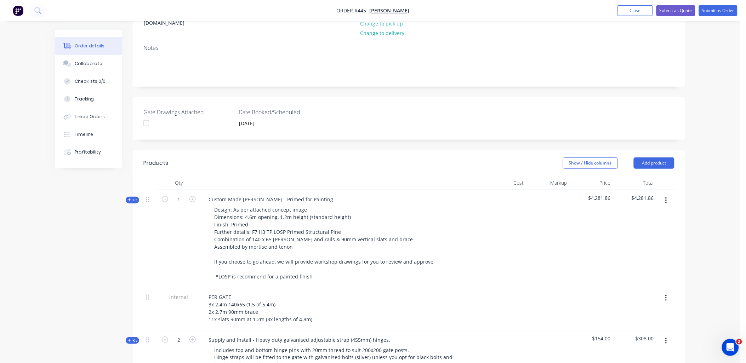
scroll to position [120, 0]
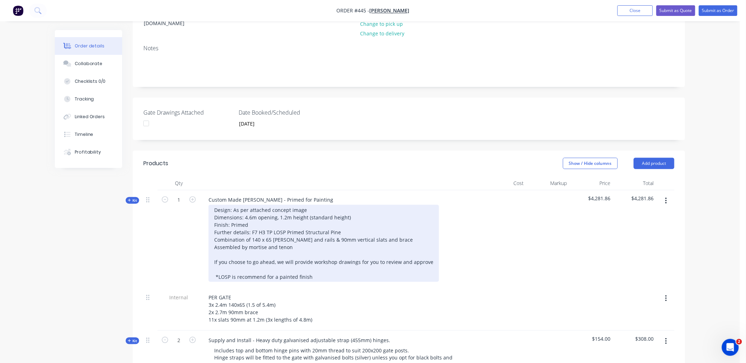
click at [305, 228] on div "Design: As per attached concept image Dimensions: 4.6m opening, 1.2m height (st…" at bounding box center [323, 243] width 230 height 77
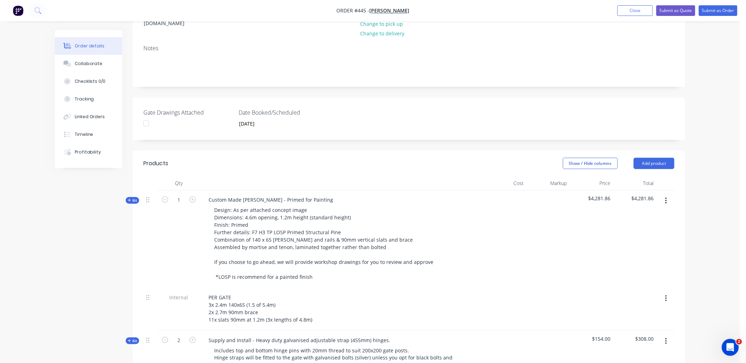
click at [184, 232] on div "1" at bounding box center [178, 239] width 42 height 98
click at [87, 63] on div "Collaborate" at bounding box center [89, 64] width 28 height 6
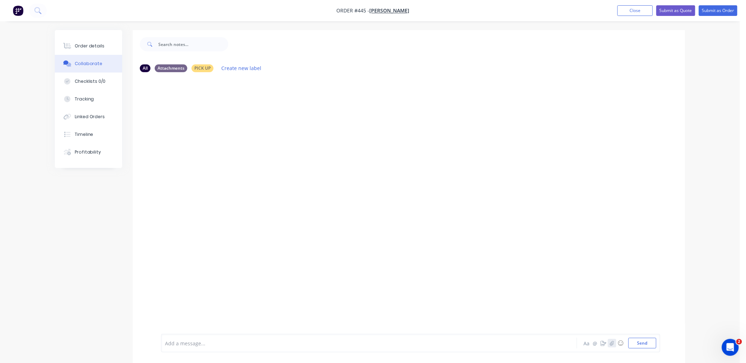
click at [614, 344] on icon "button" at bounding box center [612, 343] width 4 height 5
click at [639, 342] on button "Send" at bounding box center [642, 343] width 28 height 11
click at [613, 344] on icon "button" at bounding box center [612, 343] width 4 height 5
click at [229, 135] on div "Labels Download Delete" at bounding box center [255, 132] width 80 height 10
click at [219, 132] on icon "button" at bounding box center [218, 132] width 2 height 8
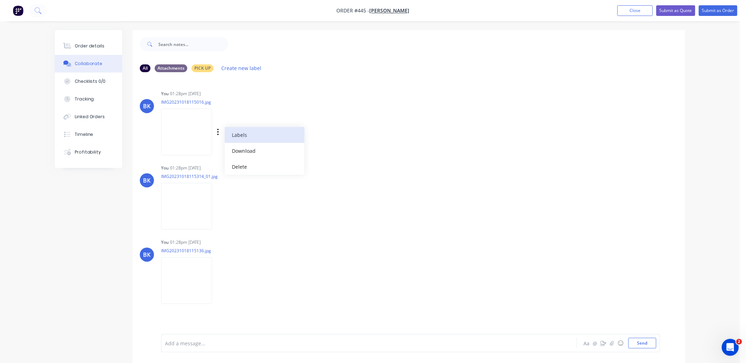
click at [255, 130] on button "Labels" at bounding box center [265, 135] width 80 height 16
click at [257, 105] on div "Labels Download Delete" at bounding box center [226, 131] width 130 height 53
click at [0, 0] on icon "button" at bounding box center [0, 0] width 0 height 0
drag, startPoint x: 243, startPoint y: 165, endPoint x: 232, endPoint y: 149, distance: 18.8
click at [0, 0] on button "Delete" at bounding box center [0, 0] width 0 height 0
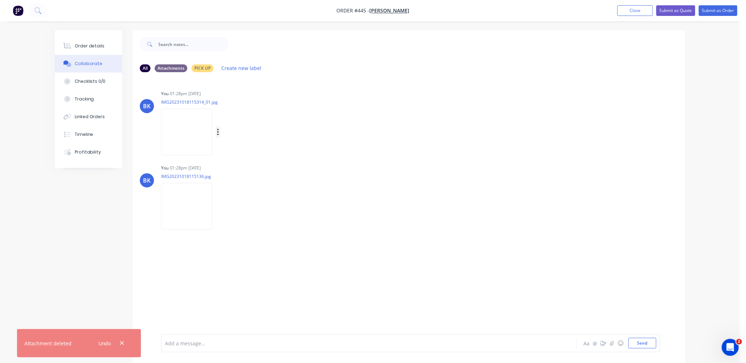
click at [218, 132] on icon "button" at bounding box center [217, 132] width 1 height 6
click at [217, 133] on button "button" at bounding box center [218, 132] width 3 height 10
click at [222, 129] on div "Labels Download Delete" at bounding box center [255, 132] width 80 height 10
click at [219, 132] on icon "button" at bounding box center [218, 132] width 2 height 8
click at [0, 0] on button "Delete" at bounding box center [0, 0] width 0 height 0
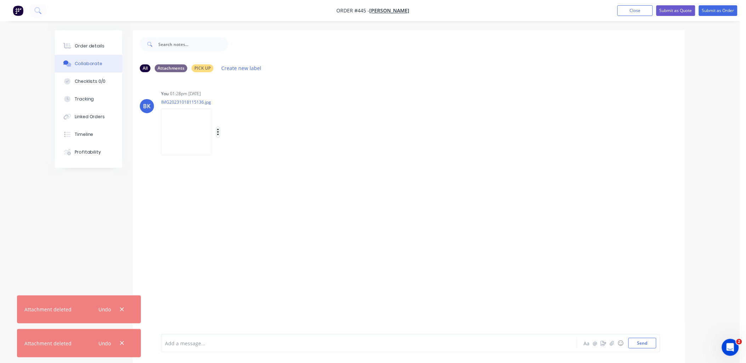
click at [219, 133] on button "button" at bounding box center [218, 132] width 3 height 10
click at [0, 0] on button "Delete" at bounding box center [0, 0] width 0 height 0
click at [610, 344] on icon "button" at bounding box center [612, 343] width 4 height 5
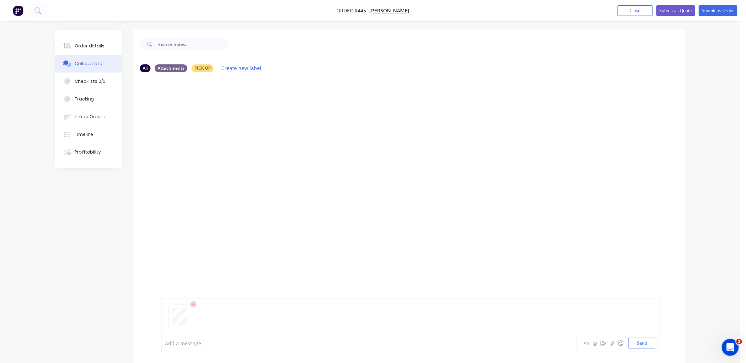
click at [643, 338] on button "Send" at bounding box center [642, 343] width 28 height 11
click at [615, 343] on button "button" at bounding box center [612, 343] width 8 height 8
click at [644, 342] on button "Send" at bounding box center [642, 343] width 28 height 11
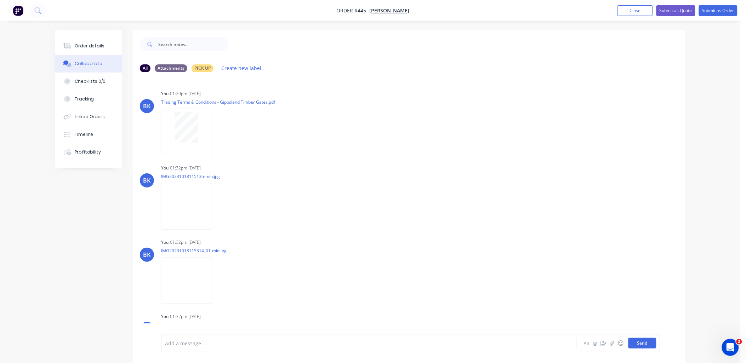
click at [643, 345] on button "Send" at bounding box center [642, 343] width 28 height 11
click at [93, 48] on div "Order details" at bounding box center [90, 46] width 30 height 6
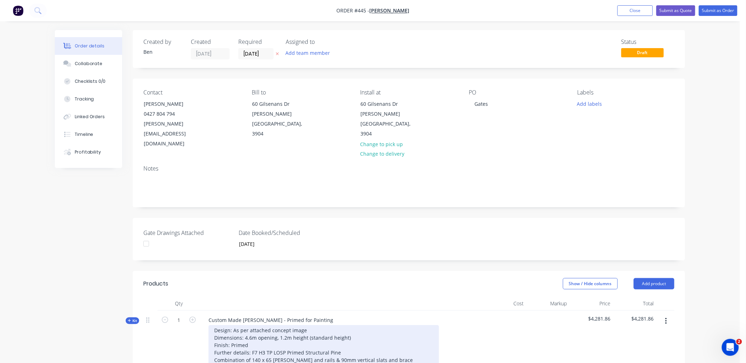
click at [306, 325] on div "Design: As per attached concept image Dimensions: 4.6m opening, 1.2m height (st…" at bounding box center [323, 363] width 230 height 77
click at [278, 325] on div "Design: As per attached concept images Dimensions: 4.6m opening, 1.2m height (s…" at bounding box center [323, 363] width 230 height 77
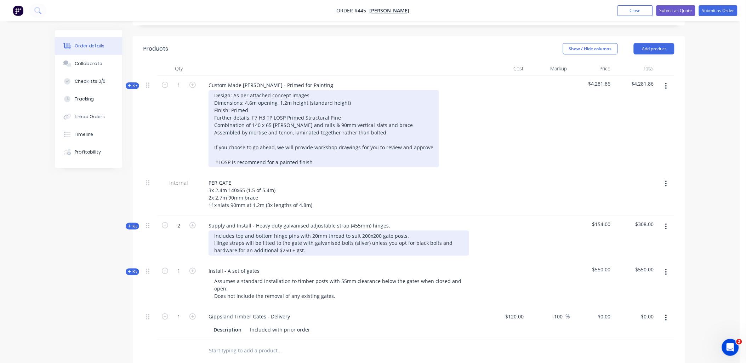
scroll to position [235, 0]
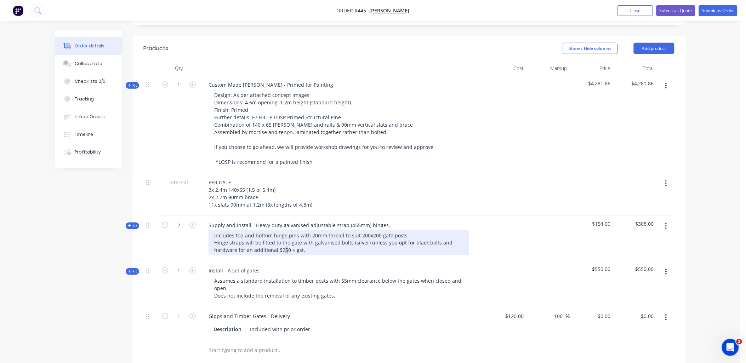
click at [284, 230] on div "Includes top and bottom hinge pins with 20mm thread to suit 200x200 gate posts.…" at bounding box center [338, 242] width 260 height 25
drag, startPoint x: 285, startPoint y: 229, endPoint x: 281, endPoint y: 229, distance: 4.2
click at [281, 230] on div "Includes top and bottom hinge pins with 20mm thread to suit 200x200 gate posts.…" at bounding box center [338, 242] width 260 height 25
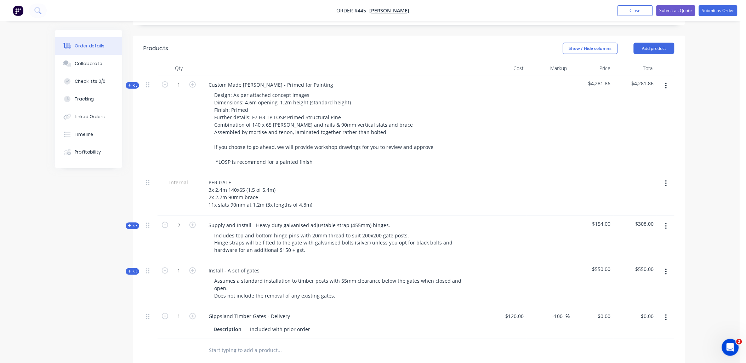
click at [184, 225] on div "2" at bounding box center [178, 239] width 42 height 46
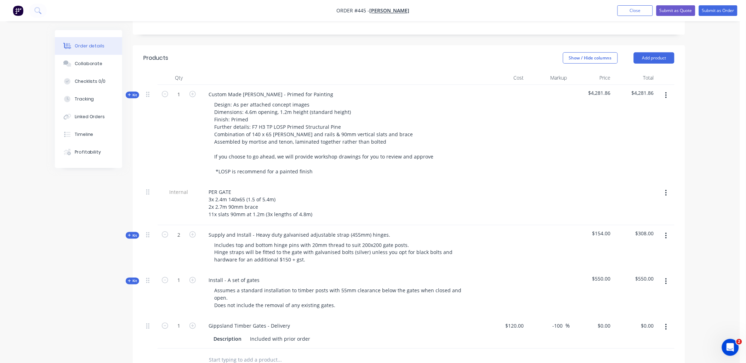
scroll to position [225, 0]
click at [137, 259] on div "Qty Cost Markup Price Total Kit 1 Custom Made Timber Gates - Primed for Paintin…" at bounding box center [409, 221] width 552 height 301
click at [137, 278] on div "Kit" at bounding box center [132, 281] width 13 height 7
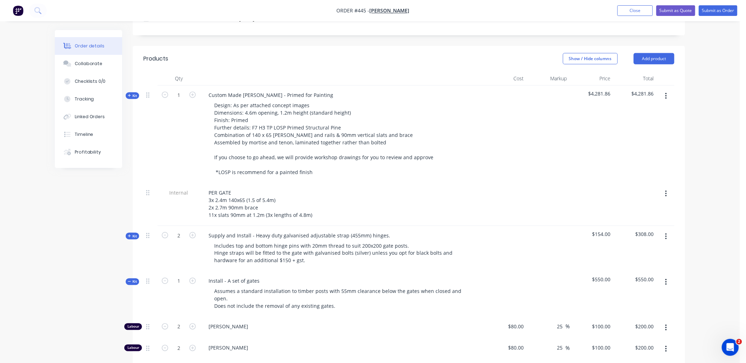
click at [603, 363] on input "150" at bounding box center [602, 369] width 22 height 10
type input "100"
type input "$100.00"
click at [584, 293] on div "$550.00" at bounding box center [592, 295] width 44 height 46
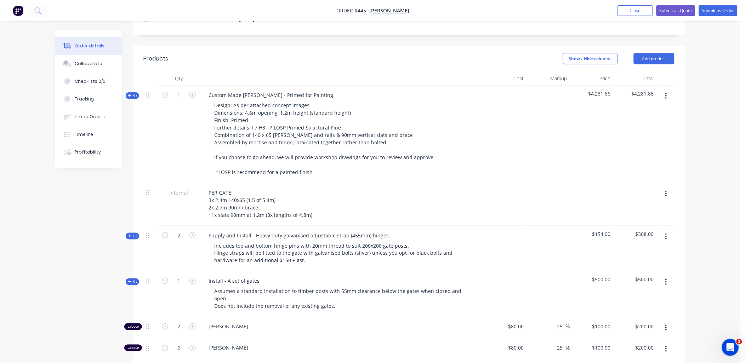
click at [133, 279] on span "Kit" at bounding box center [132, 281] width 9 height 5
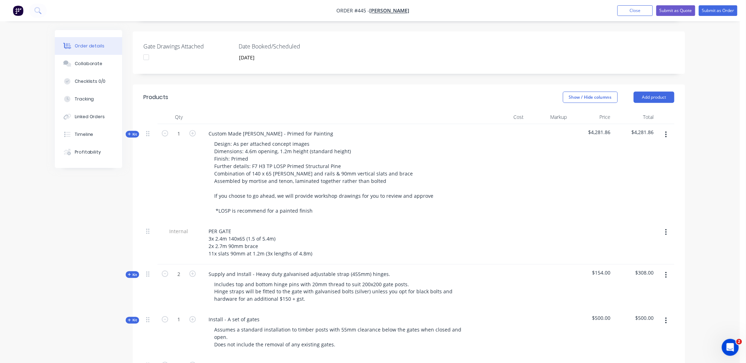
scroll to position [186, 0]
click at [674, 13] on button "Submit as Quote" at bounding box center [675, 10] width 39 height 11
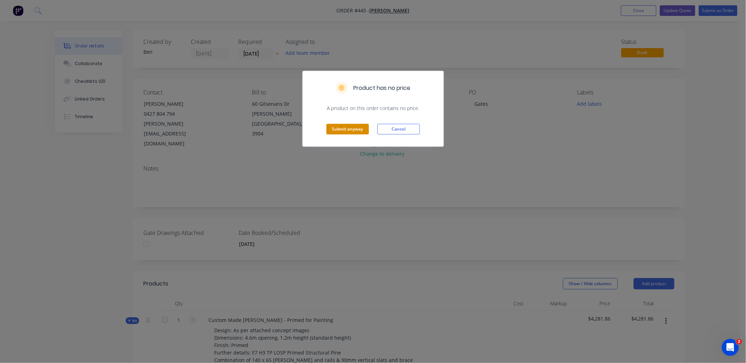
click at [349, 130] on button "Submit anyway" at bounding box center [347, 129] width 42 height 11
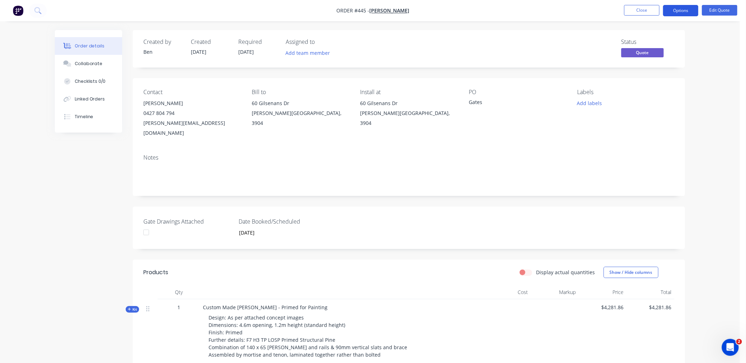
click at [679, 11] on button "Options" at bounding box center [680, 10] width 35 height 11
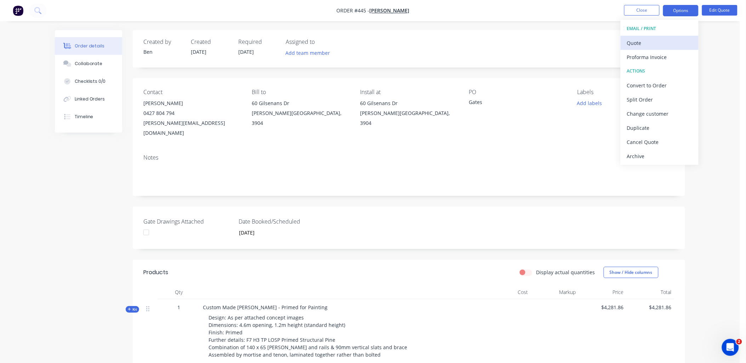
click at [671, 45] on div "Quote" at bounding box center [659, 43] width 65 height 10
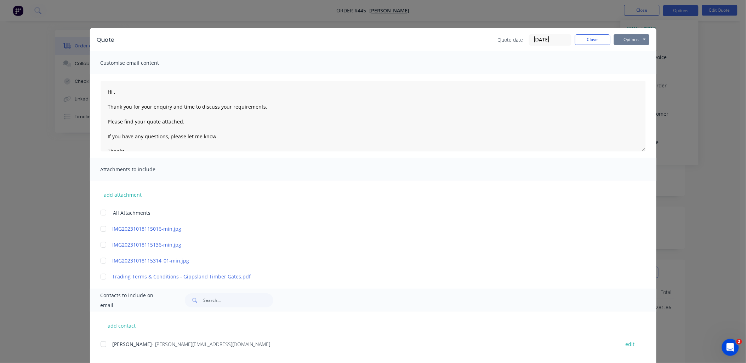
click at [629, 38] on button "Options" at bounding box center [631, 39] width 35 height 11
click at [633, 51] on button "Preview" at bounding box center [636, 52] width 45 height 12
click at [102, 344] on div at bounding box center [103, 344] width 14 height 14
click at [99, 211] on div at bounding box center [103, 213] width 14 height 14
click at [234, 118] on textarea "Hi , Thank you for your enquiry and time to discuss your requirements. Please f…" at bounding box center [372, 116] width 545 height 71
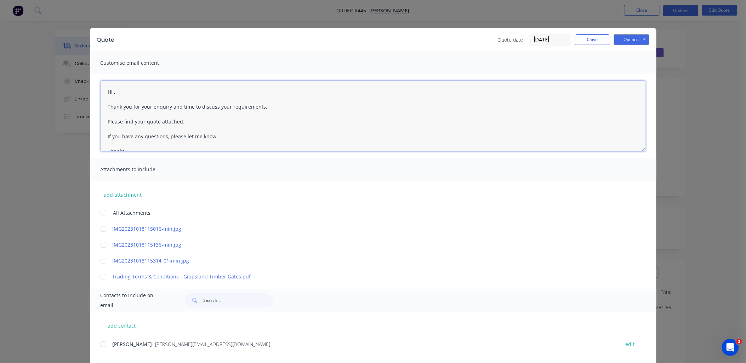
drag, startPoint x: 221, startPoint y: 140, endPoint x: 100, endPoint y: 88, distance: 131.4
click at [100, 88] on textarea "Hi , Thank you for your enquiry and time to discuss your requirements. Please f…" at bounding box center [372, 116] width 545 height 71
click at [591, 42] on button "Close" at bounding box center [592, 39] width 35 height 11
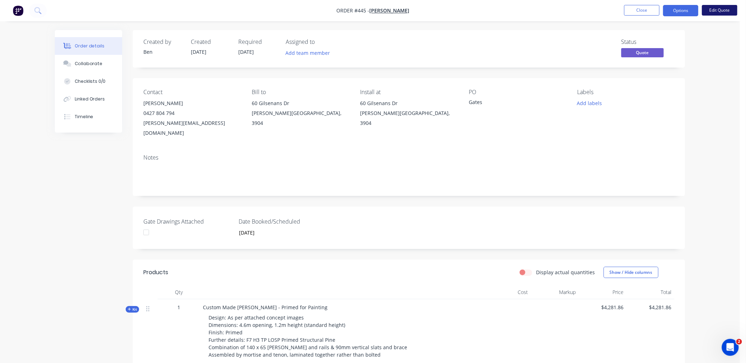
click at [717, 9] on button "Edit Quote" at bounding box center [719, 10] width 35 height 11
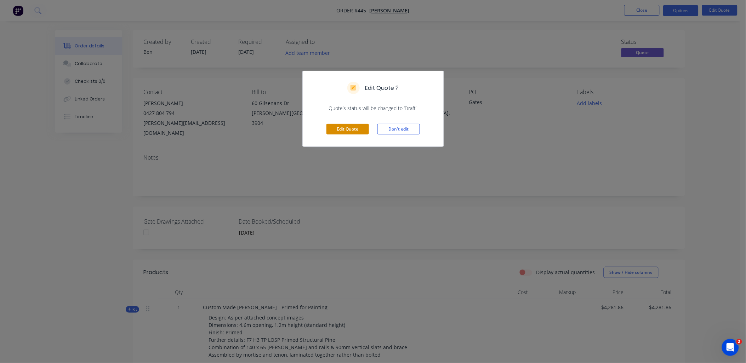
click at [355, 127] on button "Edit Quote" at bounding box center [347, 129] width 42 height 11
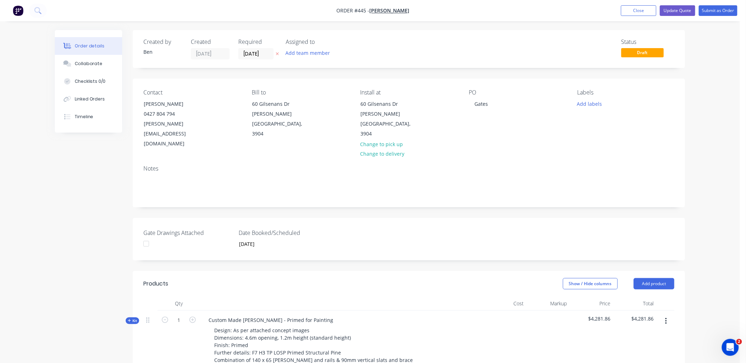
click at [666, 317] on icon "button" at bounding box center [666, 321] width 2 height 8
click at [651, 363] on div "Duplicate" at bounding box center [640, 368] width 54 height 10
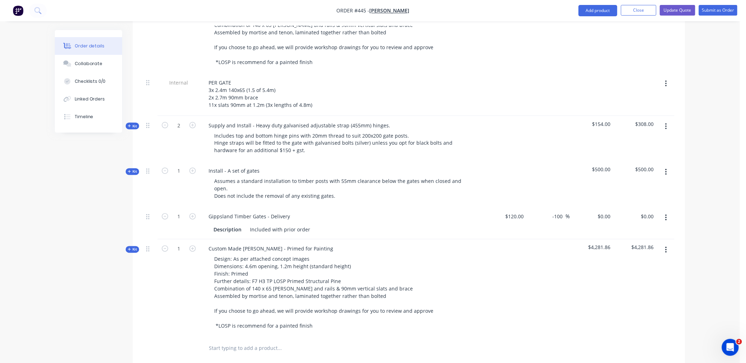
scroll to position [335, 0]
click at [130, 246] on div "Kit" at bounding box center [132, 249] width 13 height 7
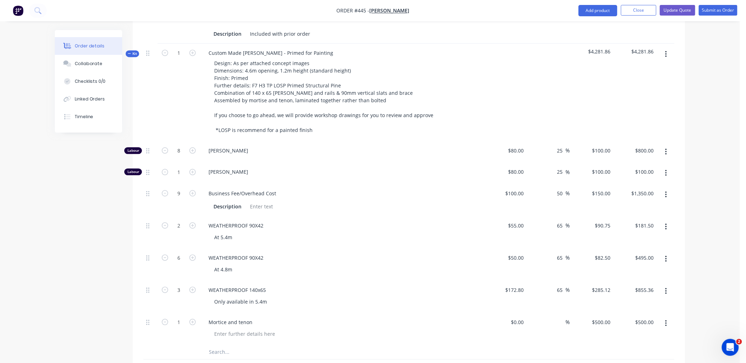
scroll to position [531, 0]
click at [610, 317] on input "500" at bounding box center [602, 322] width 22 height 10
type input "$250.00"
click at [622, 286] on div "$855.36 $855.36" at bounding box center [635, 296] width 44 height 32
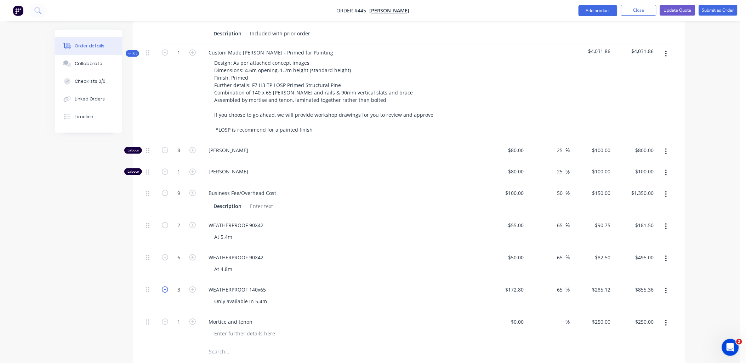
click at [164, 286] on icon "button" at bounding box center [165, 289] width 6 height 6
type input "2"
type input "$570.24"
click at [164, 286] on icon "button" at bounding box center [165, 289] width 6 height 6
type input "1"
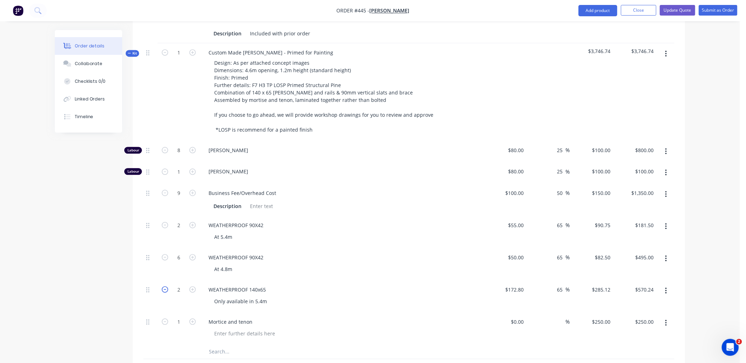
type input "$285.12"
click at [165, 254] on icon "button" at bounding box center [165, 257] width 6 height 6
type input "5"
type input "$412.50"
click at [165, 254] on icon "button" at bounding box center [165, 257] width 6 height 6
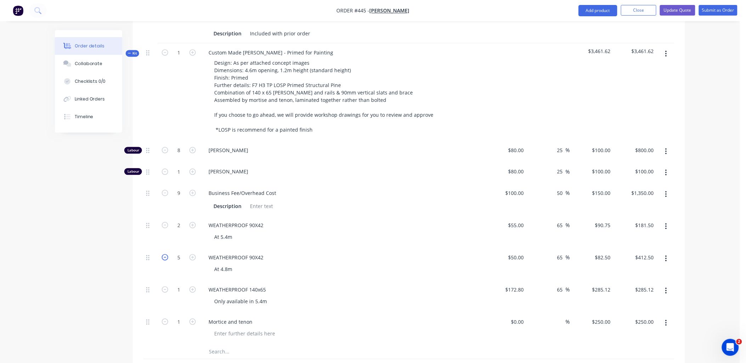
type input "4"
type input "$330.00"
click at [165, 254] on icon "button" at bounding box center [165, 257] width 6 height 6
type input "3"
type input "$247.50"
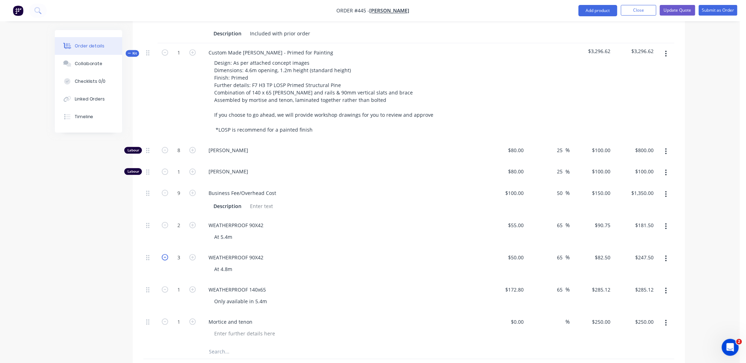
click at [165, 254] on icon "button" at bounding box center [165, 257] width 6 height 6
type input "2"
type input "$165.00"
click at [665, 223] on icon "button" at bounding box center [666, 227] width 2 height 8
click at [636, 282] on div "Delete" at bounding box center [640, 287] width 54 height 10
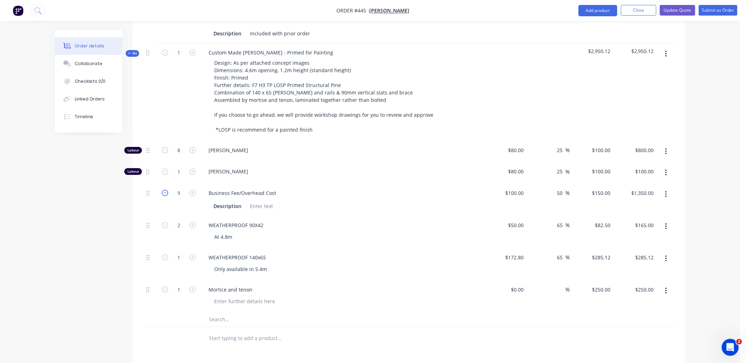
click at [166, 190] on icon "button" at bounding box center [165, 193] width 6 height 6
type input "8"
type input "$1,200.00"
click at [167, 190] on icon "button" at bounding box center [165, 193] width 6 height 6
type input "7"
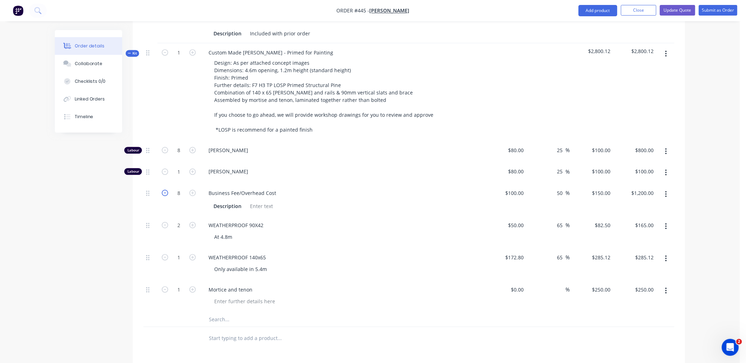
type input "$1,050.00"
click at [167, 190] on icon "button" at bounding box center [165, 193] width 6 height 6
type input "6"
type input "$900.00"
click at [167, 190] on icon "button" at bounding box center [165, 193] width 6 height 6
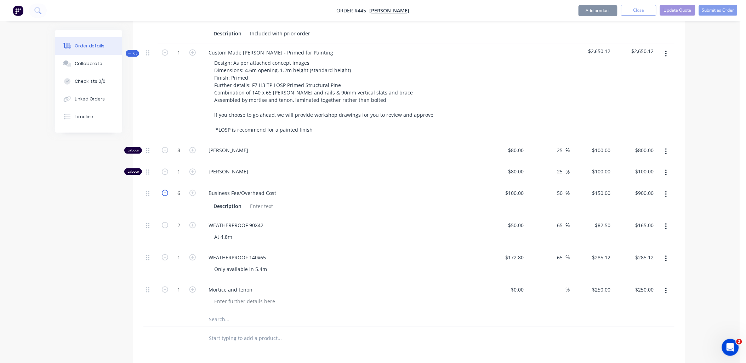
type input "5"
type input "$750.00"
click at [183, 188] on input "5" at bounding box center [178, 193] width 18 height 11
type input "2.5"
type input "$375.00"
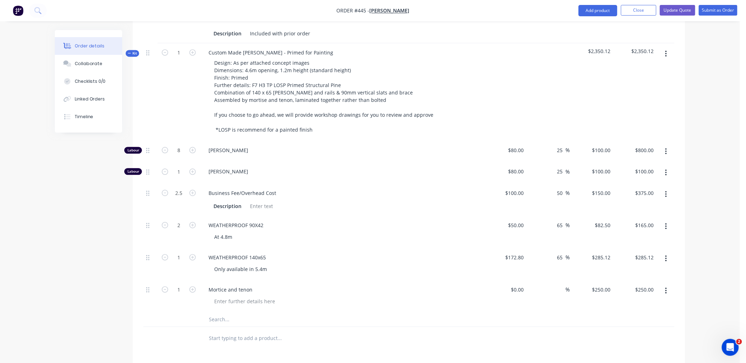
click at [180, 184] on div "2.5" at bounding box center [178, 200] width 42 height 32
click at [166, 147] on icon "button" at bounding box center [165, 150] width 6 height 6
type input "7"
type input "$700.00"
click at [166, 147] on icon "button" at bounding box center [165, 150] width 6 height 6
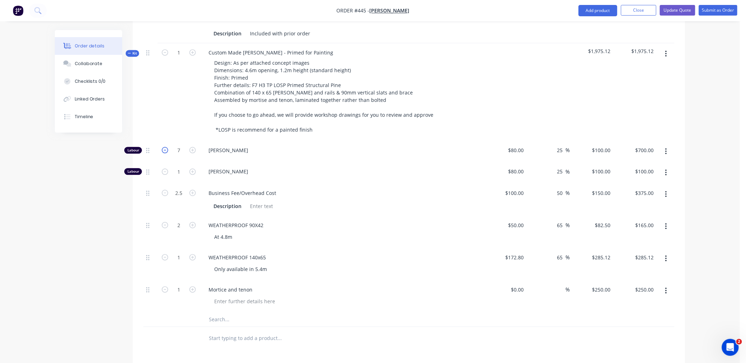
type input "6"
type input "$600.00"
click at [166, 147] on icon "button" at bounding box center [165, 150] width 6 height 6
type input "5"
type input "$500.00"
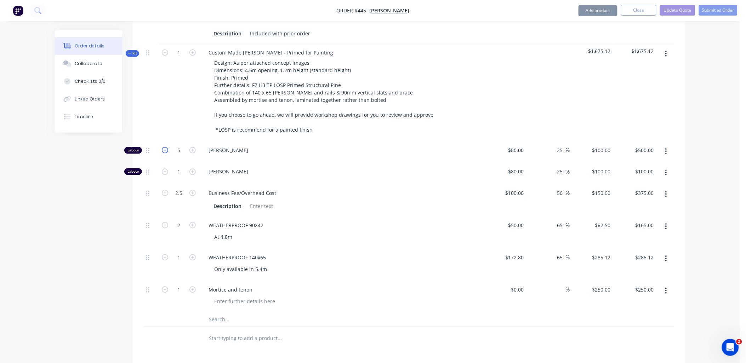
click at [166, 147] on icon "button" at bounding box center [165, 150] width 6 height 6
type input "4"
type input "$400.00"
click at [166, 147] on icon "button" at bounding box center [165, 150] width 6 height 6
type input "3"
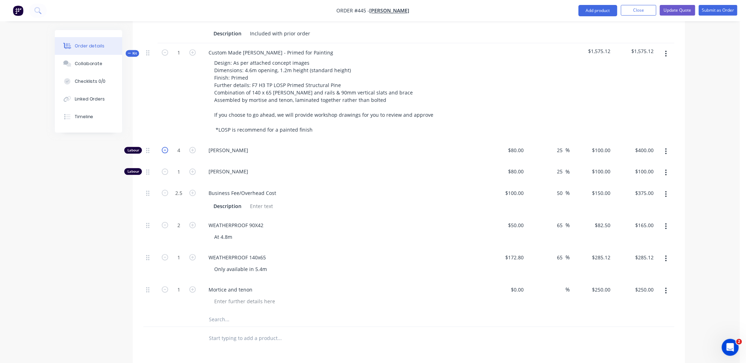
type input "$300.00"
click at [222, 312] on input "text" at bounding box center [279, 319] width 142 height 14
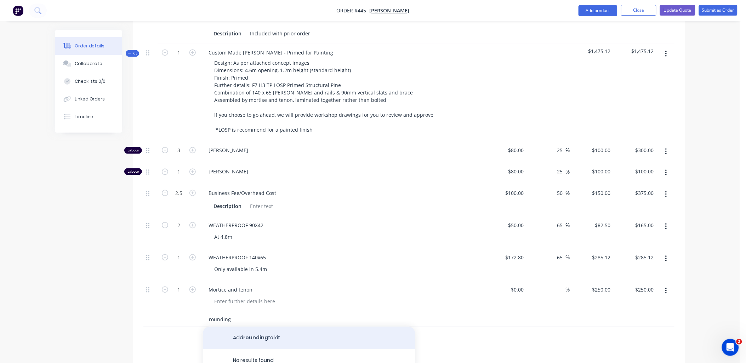
type input "rounding"
click at [271, 327] on button "Add rounding to kit" at bounding box center [309, 338] width 212 height 23
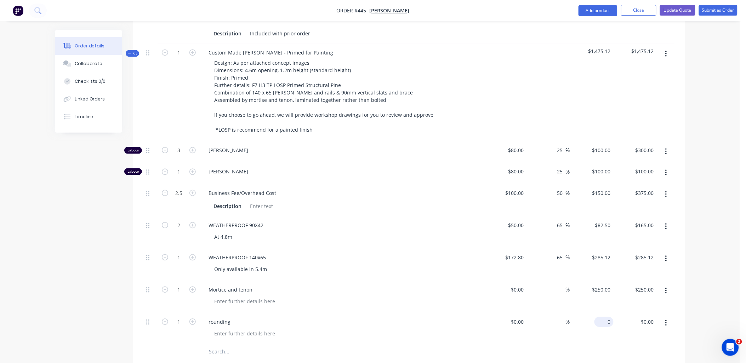
click at [604, 317] on div "0 $0.00" at bounding box center [603, 322] width 19 height 10
type input "$-0.12"
click at [611, 321] on div "$-0.12 -.12" at bounding box center [592, 328] width 44 height 32
click at [135, 51] on span "Kit" at bounding box center [132, 53] width 9 height 5
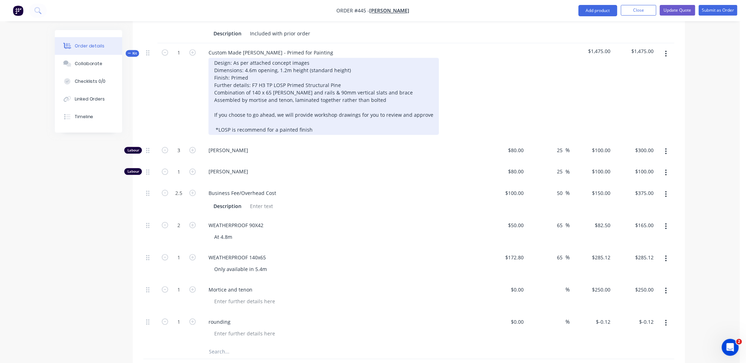
scroll to position [493, 0]
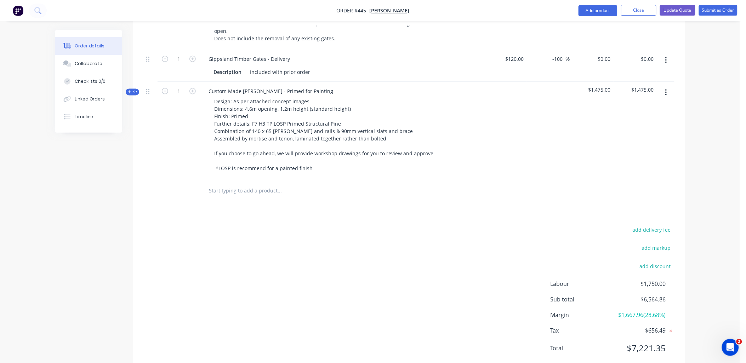
click at [232, 184] on input "text" at bounding box center [279, 191] width 142 height 14
type input "300"
click at [130, 90] on icon at bounding box center [129, 92] width 3 height 4
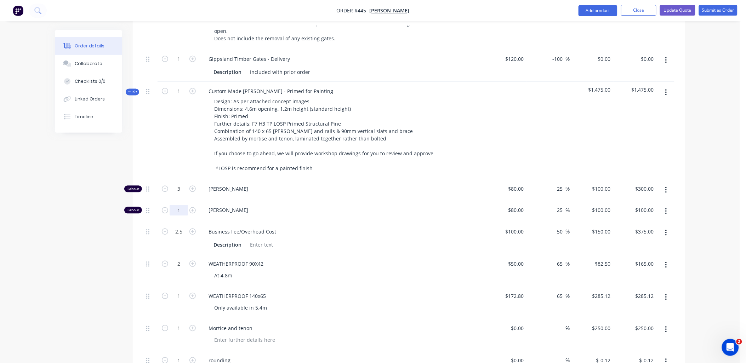
drag, startPoint x: 179, startPoint y: 185, endPoint x: 185, endPoint y: 185, distance: 6.0
click at [181, 205] on input "1" at bounding box center [178, 210] width 18 height 11
type input "0.5"
type input "$50.00"
click at [180, 179] on div "3" at bounding box center [178, 190] width 42 height 22
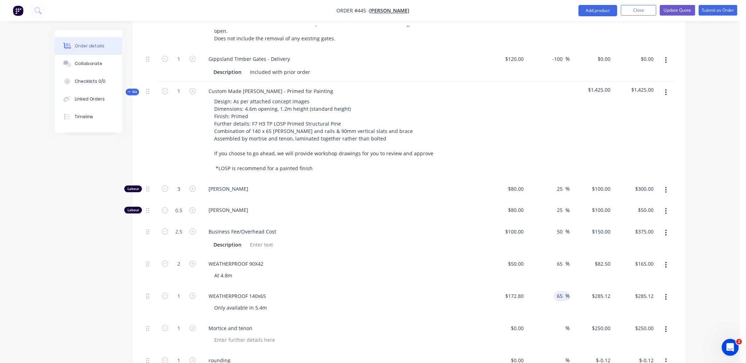
click at [563, 291] on input "65" at bounding box center [560, 296] width 9 height 10
click at [559, 291] on input "65" at bounding box center [560, 296] width 9 height 10
click at [559, 291] on input "5" at bounding box center [560, 296] width 9 height 10
type input "50"
type input "$259.20"
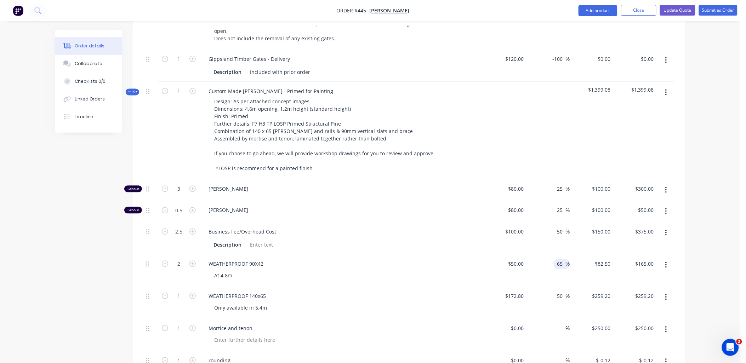
type input "$259.20"
click at [558, 259] on input "565" at bounding box center [560, 264] width 9 height 10
drag, startPoint x: 561, startPoint y: 245, endPoint x: 558, endPoint y: 244, distance: 3.6
click at [558, 259] on input "5065" at bounding box center [558, 264] width 15 height 10
type input "50"
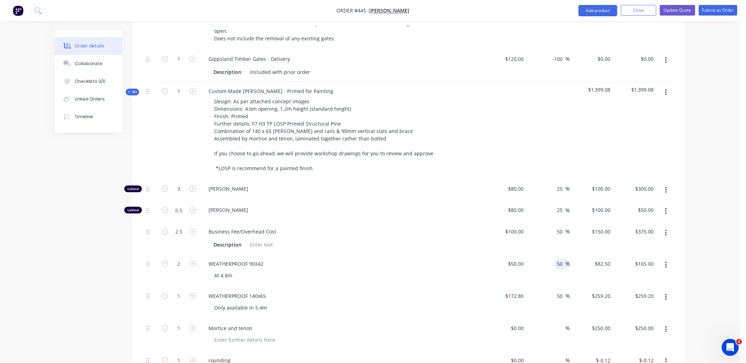
type input "$75.00"
type input "$150.00"
click at [565, 230] on div "50 50 %" at bounding box center [549, 238] width 44 height 32
click at [609, 355] on input "-0.12" at bounding box center [605, 360] width 15 height 10
type input "."
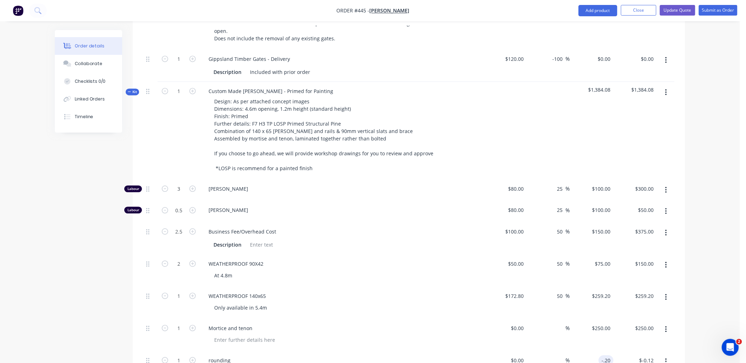
type input "$-0.20"
click at [619, 328] on div "$250.00 $250.00" at bounding box center [635, 335] width 44 height 32
click at [133, 89] on span "Kit" at bounding box center [132, 91] width 9 height 5
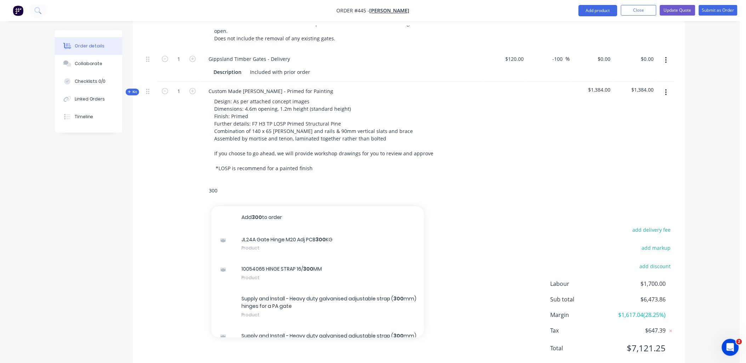
click at [220, 184] on input "300" at bounding box center [279, 191] width 142 height 14
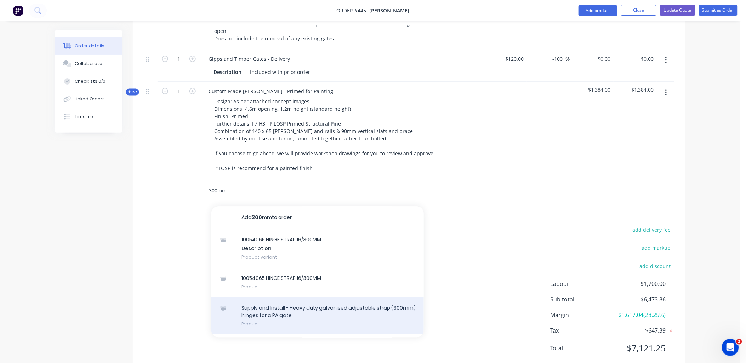
type input "300mm"
click at [320, 297] on div "Supply and Install - Heavy duty galvanised adjustable strap (300mm) hinges for …" at bounding box center [317, 315] width 212 height 37
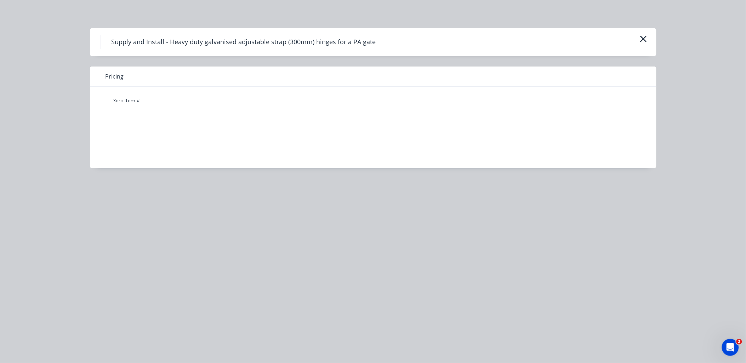
click at [645, 37] on icon "button" at bounding box center [643, 39] width 6 height 6
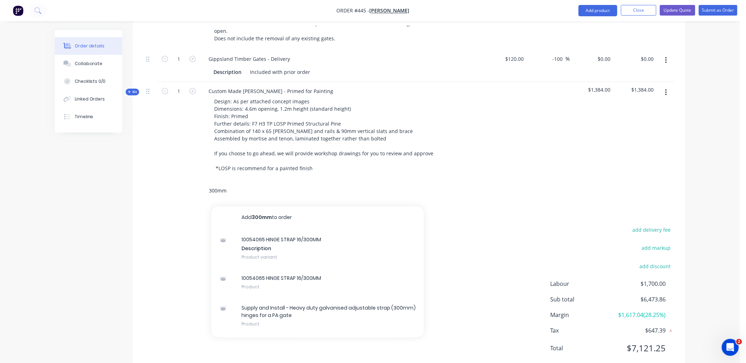
click at [229, 184] on input "300mm" at bounding box center [279, 191] width 142 height 14
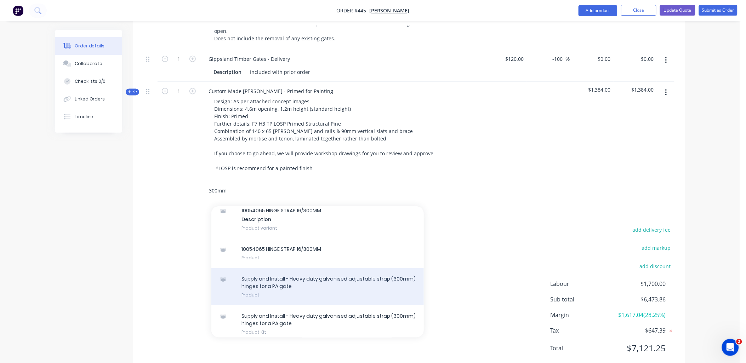
scroll to position [34, 0]
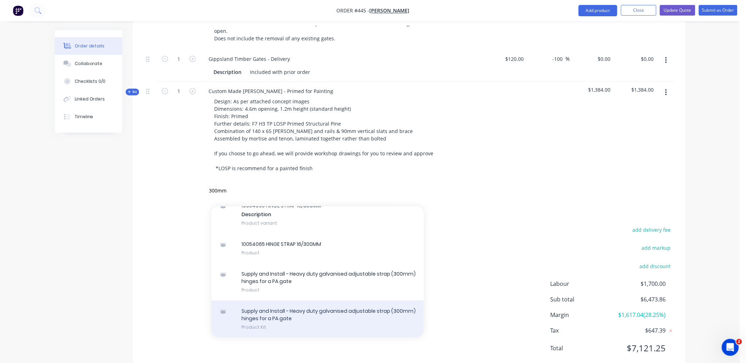
click at [286, 300] on div "Supply and Install - Heavy duty galvanised adjustable strap (300mm) hinges for …" at bounding box center [317, 318] width 212 height 37
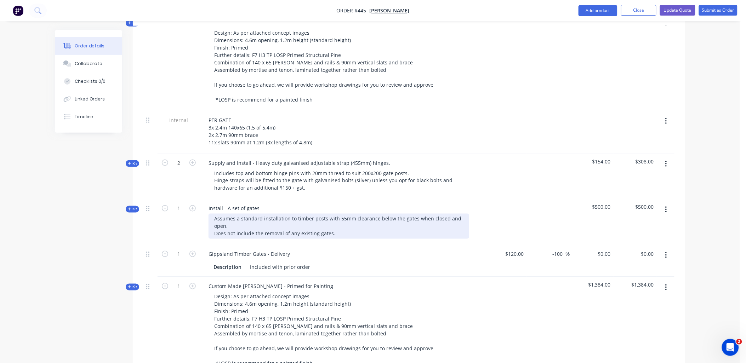
scroll to position [297, 0]
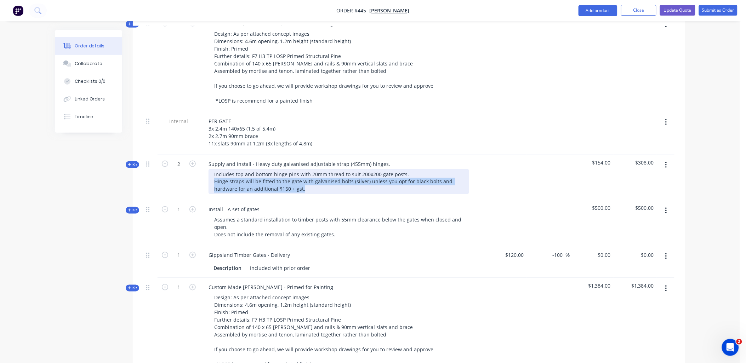
copy div "Hinge straps will be fitted to the gate with galvanised bolts (silver) unless y…"
drag, startPoint x: 310, startPoint y: 169, endPoint x: 209, endPoint y: 162, distance: 101.8
click at [209, 169] on div "Includes top and bottom hinge pins with 20mm thread to suit 200x200 gate posts.…" at bounding box center [338, 181] width 260 height 25
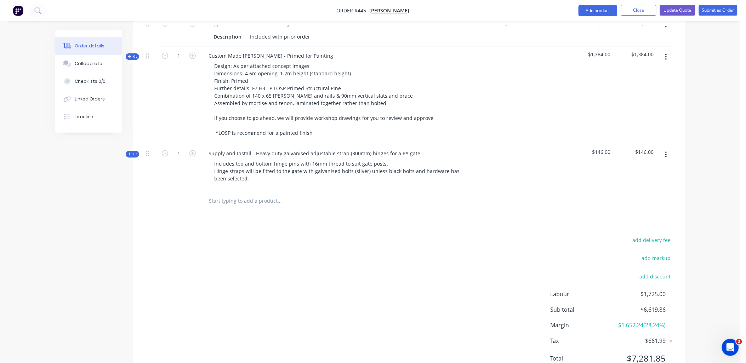
scroll to position [532, 0]
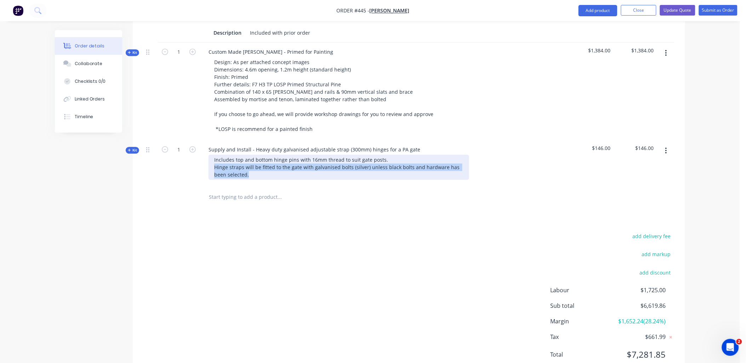
paste div
drag, startPoint x: 248, startPoint y: 156, endPoint x: 205, endPoint y: 148, distance: 43.3
click at [205, 155] on div "Includes top and bottom hinge pins with 16mm thread to suit gate posts. Hinge s…" at bounding box center [341, 167] width 277 height 25
drag, startPoint x: 283, startPoint y: 154, endPoint x: 287, endPoint y: 154, distance: 3.9
click at [287, 155] on div "Includes top and bottom hinge pins with 16mm thread to suit gate posts. Hinge s…" at bounding box center [338, 167] width 260 height 25
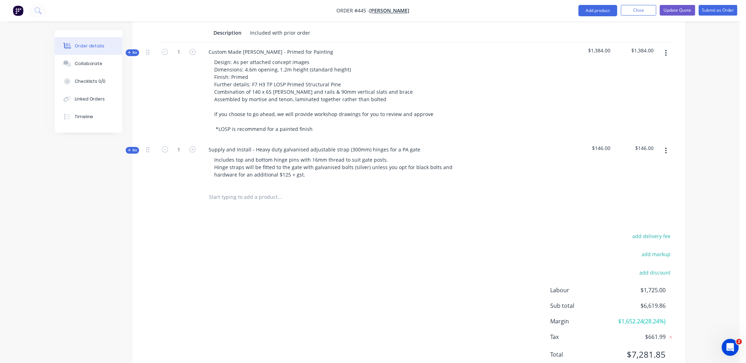
drag, startPoint x: 149, startPoint y: 153, endPoint x: 280, endPoint y: 185, distance: 134.5
click at [149, 153] on div at bounding box center [150, 163] width 14 height 46
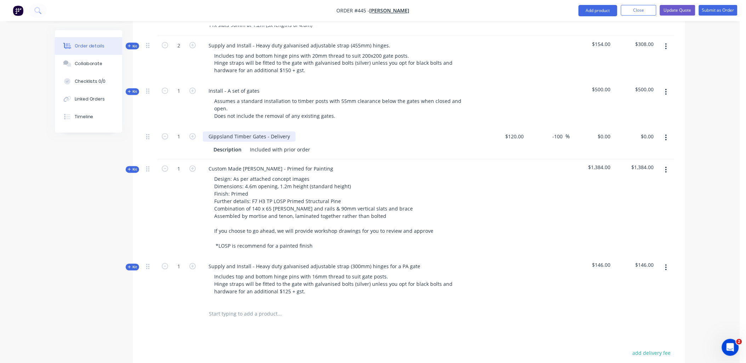
scroll to position [415, 0]
click at [666, 90] on icon "button" at bounding box center [665, 93] width 1 height 6
click at [650, 134] on div "Duplicate" at bounding box center [640, 139] width 54 height 10
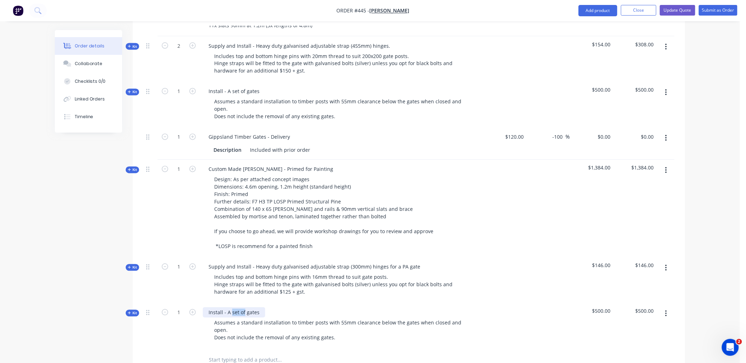
drag, startPoint x: 232, startPoint y: 292, endPoint x: 244, endPoint y: 292, distance: 12.4
click at [244, 308] on div "Install - A set of gates" at bounding box center [234, 313] width 62 height 10
click at [253, 308] on div "Install - A PA gates" at bounding box center [230, 313] width 55 height 10
click at [128, 311] on icon at bounding box center [129, 313] width 3 height 4
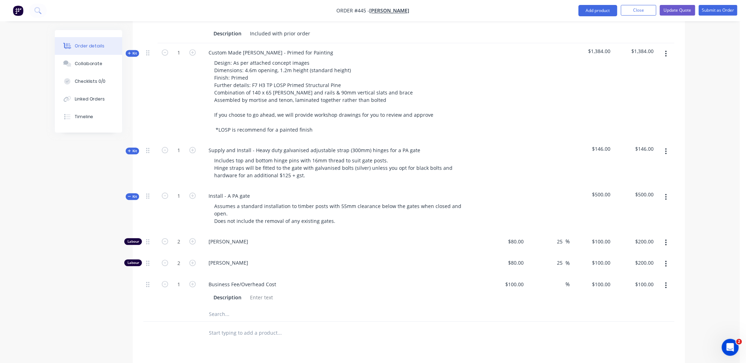
scroll to position [532, 0]
click at [165, 237] on icon "button" at bounding box center [165, 240] width 6 height 6
type input "1"
type input "$100.00"
click at [164, 259] on icon "button" at bounding box center [165, 262] width 6 height 6
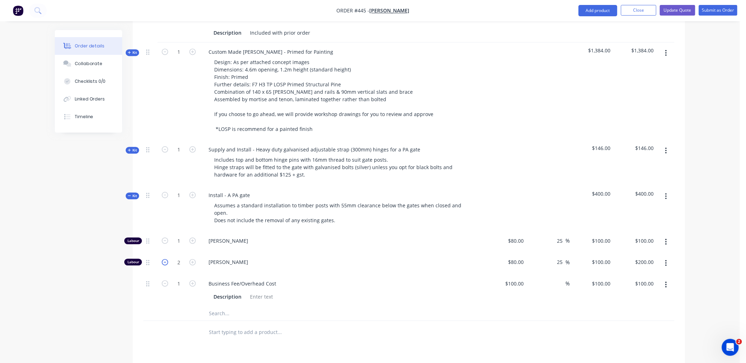
type input "1"
type input "$100.00"
click at [183, 278] on input "1" at bounding box center [178, 283] width 18 height 11
type input "0.75"
type input "$75.00"
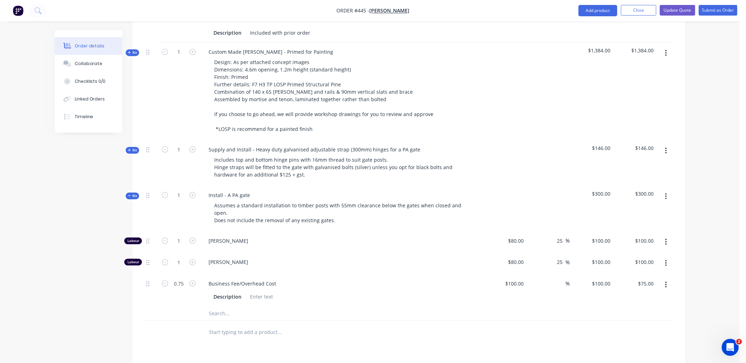
click at [160, 306] on div at bounding box center [178, 313] width 42 height 14
click at [133, 193] on span "Kit" at bounding box center [132, 195] width 9 height 5
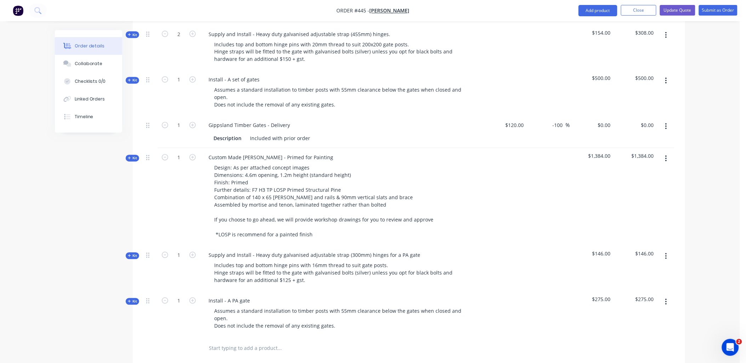
scroll to position [427, 0]
click at [600, 8] on button "Add product" at bounding box center [597, 10] width 39 height 11
click at [589, 128] on div "Notes (External)" at bounding box center [583, 128] width 54 height 10
click at [240, 341] on div at bounding box center [228, 346] width 51 height 10
paste div
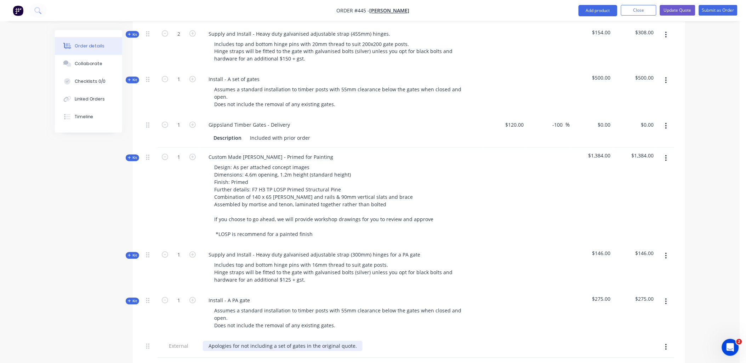
click at [353, 341] on div "Apologies for not including a set of gates in the original quote." at bounding box center [283, 346] width 160 height 10
click at [173, 301] on div "1" at bounding box center [178, 314] width 42 height 46
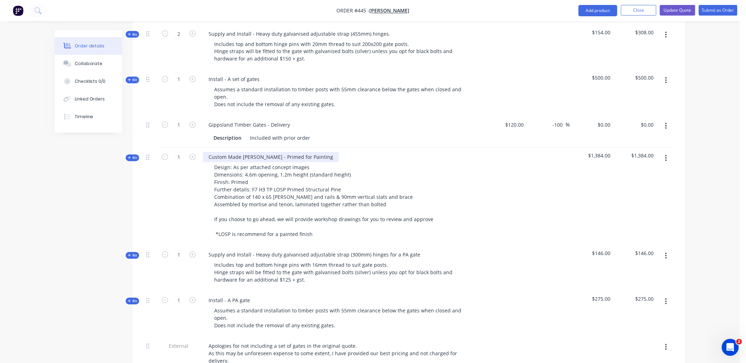
click at [271, 152] on div "Custom Made Timber Gates - Primed for Painting" at bounding box center [271, 157] width 136 height 10
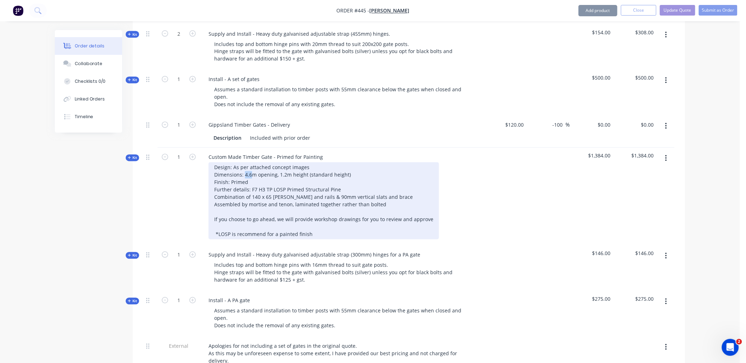
click at [248, 162] on div "Design: As per attached concept images Dimensions: 4.6m opening, 1.2m height (s…" at bounding box center [323, 200] width 230 height 77
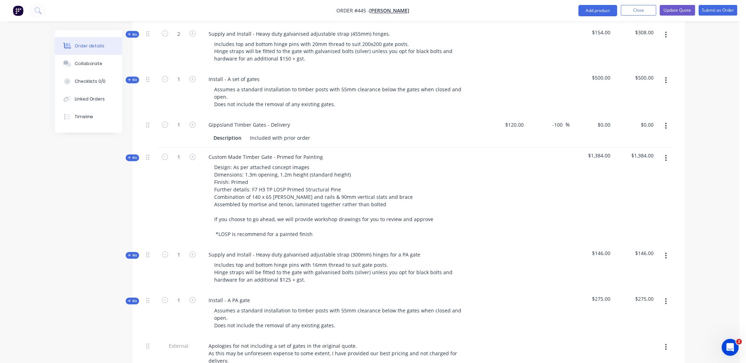
click at [166, 183] on div "1" at bounding box center [178, 197] width 42 height 98
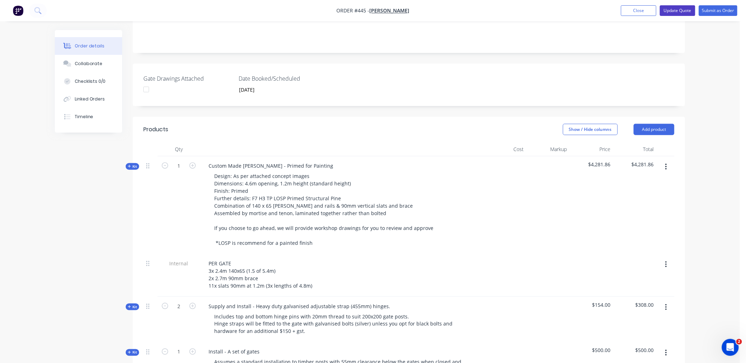
scroll to position [154, 0]
click at [670, 12] on button "Update Quote" at bounding box center [677, 10] width 35 height 11
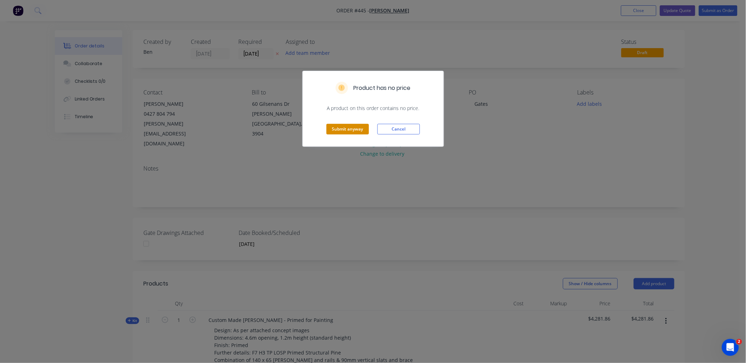
click at [345, 128] on button "Submit anyway" at bounding box center [347, 129] width 42 height 11
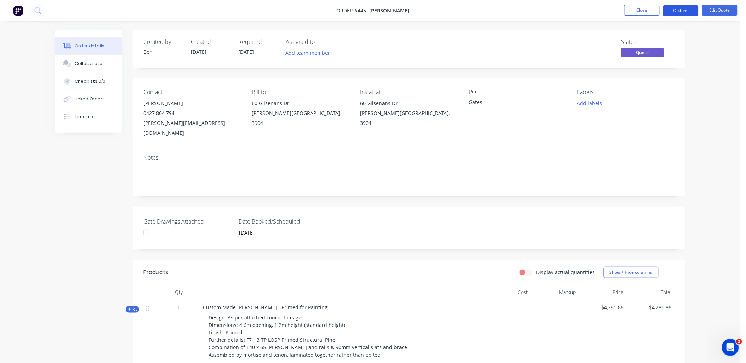
click at [667, 9] on button "Options" at bounding box center [680, 10] width 35 height 11
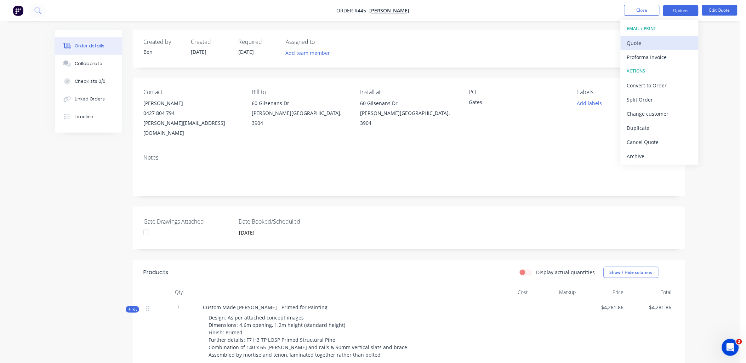
click at [659, 47] on div "Quote" at bounding box center [659, 43] width 65 height 10
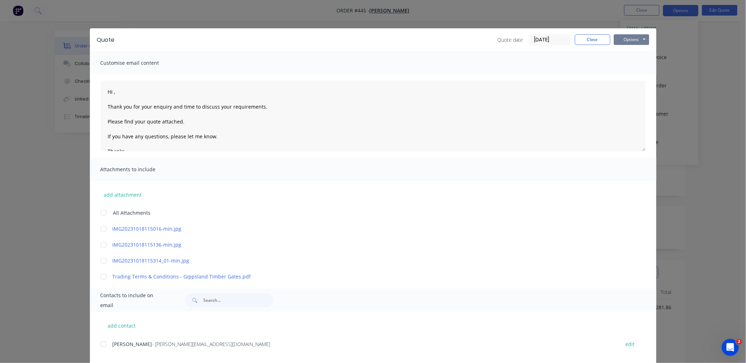
click at [644, 38] on button "Options" at bounding box center [631, 39] width 35 height 11
click at [632, 52] on button "Preview" at bounding box center [636, 52] width 45 height 12
click at [101, 344] on div at bounding box center [103, 344] width 14 height 14
click at [99, 213] on div at bounding box center [103, 213] width 14 height 14
paste textarea "Dave, Apologies for not including a set of gates in the original quote. Thank y…"
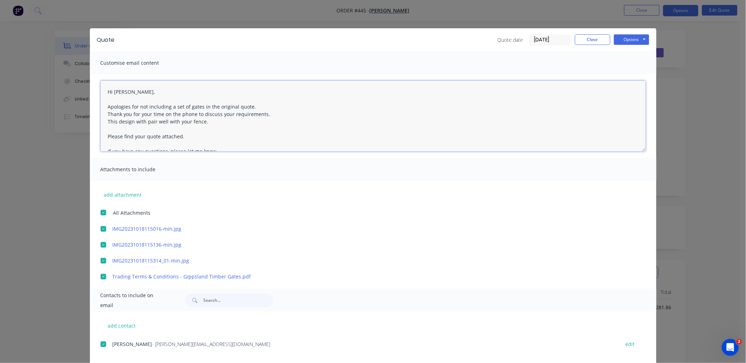
drag, startPoint x: 217, startPoint y: 134, endPoint x: 103, endPoint y: 86, distance: 124.2
click at [628, 36] on button "Options" at bounding box center [631, 39] width 35 height 11
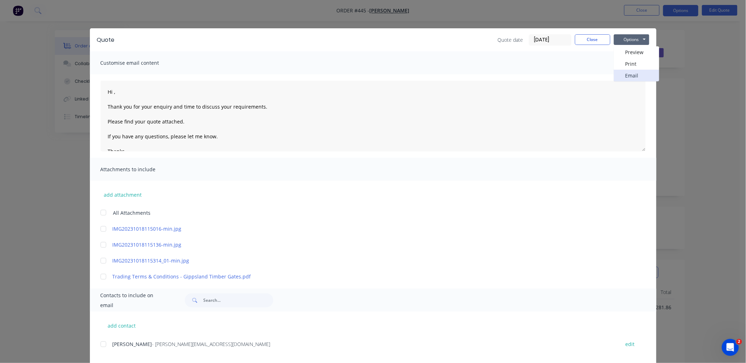
click at [632, 74] on button "Email" at bounding box center [636, 76] width 45 height 12
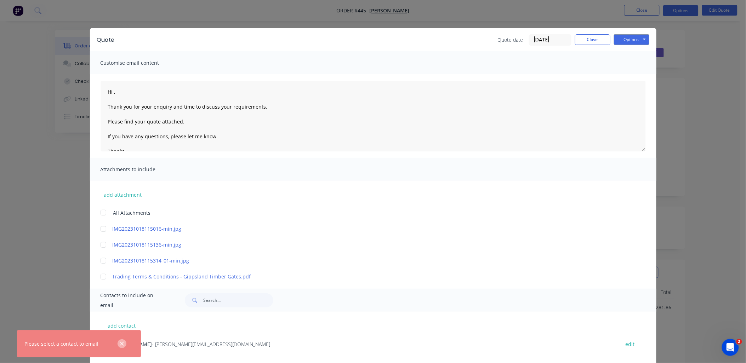
click at [119, 344] on button "button" at bounding box center [121, 343] width 9 height 9
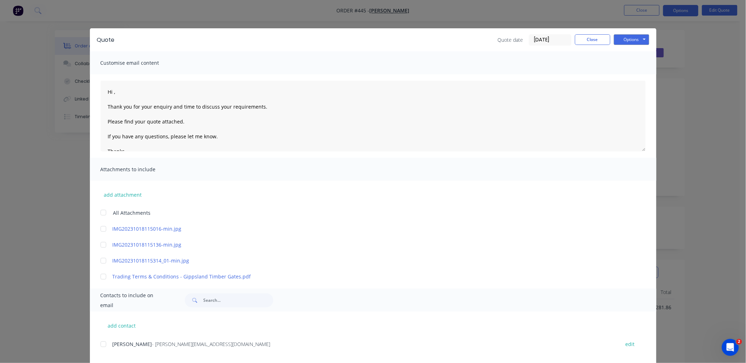
drag, startPoint x: 99, startPoint y: 345, endPoint x: 104, endPoint y: 231, distance: 113.3
click at [99, 344] on div at bounding box center [103, 344] width 14 height 14
click at [100, 212] on div at bounding box center [103, 213] width 14 height 14
drag, startPoint x: 143, startPoint y: 97, endPoint x: 356, endPoint y: 89, distance: 213.2
click at [103, 80] on div "Hi , Thank you for your enquiry and time to discuss your requirements. Please f…" at bounding box center [373, 116] width 566 height 84
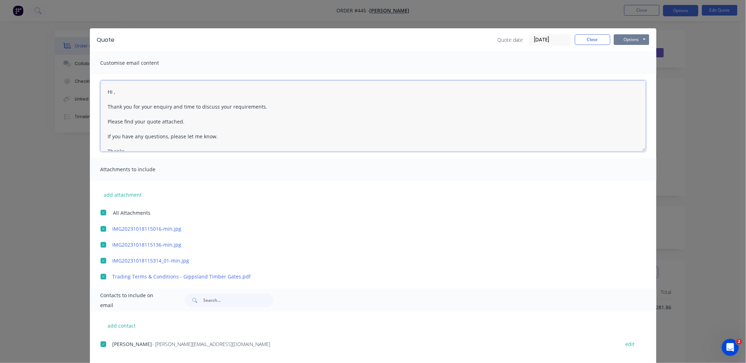
paste textarea "Dave, Apologies for not including a set of gates in the original quote. Thank y…"
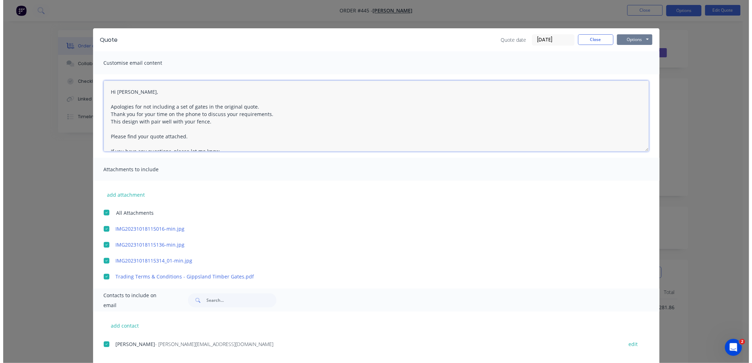
scroll to position [4, 0]
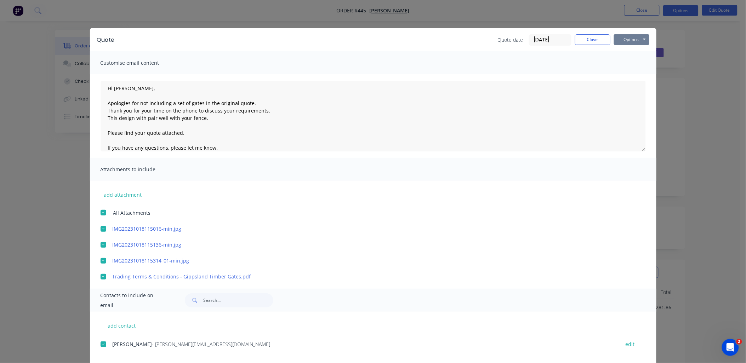
click at [630, 41] on button "Options" at bounding box center [631, 39] width 35 height 11
click at [628, 76] on button "Email" at bounding box center [636, 76] width 45 height 12
type textarea "Hi , Thank you for your enquiry and time to discuss your requirements. Please f…"
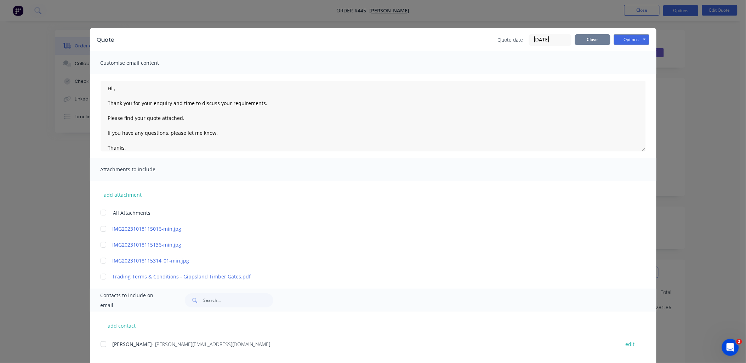
click at [589, 37] on button "Close" at bounding box center [592, 39] width 35 height 11
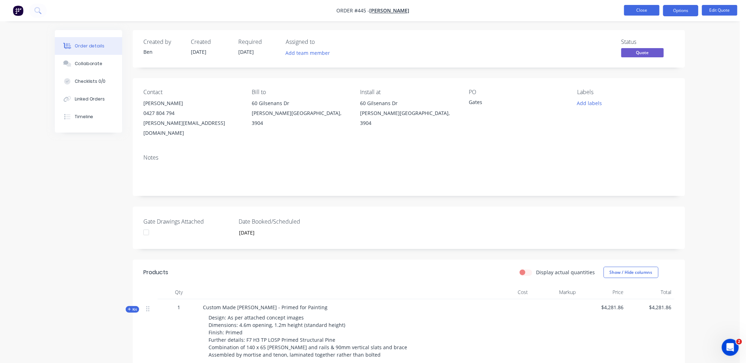
click at [639, 8] on button "Close" at bounding box center [641, 10] width 35 height 11
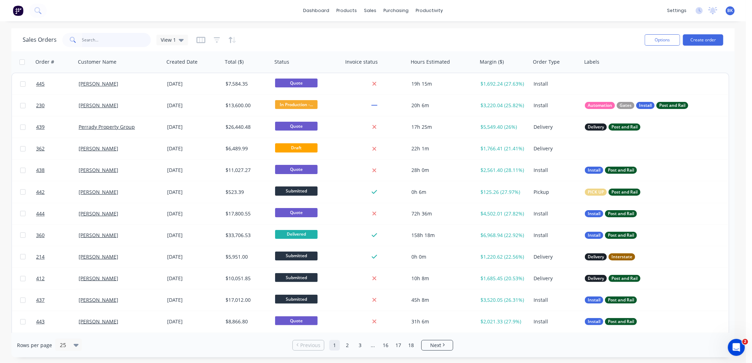
click at [106, 36] on input "text" at bounding box center [116, 40] width 69 height 14
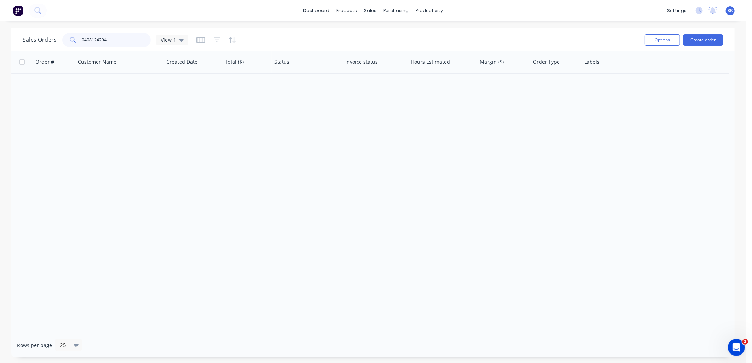
drag, startPoint x: 111, startPoint y: 41, endPoint x: 79, endPoint y: 38, distance: 33.1
click at [79, 38] on div "0408124294" at bounding box center [106, 40] width 88 height 14
type input "0408124294"
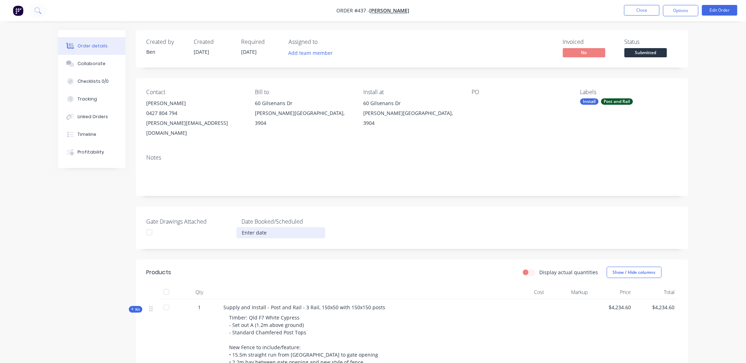
click at [254, 228] on input at bounding box center [281, 233] width 88 height 11
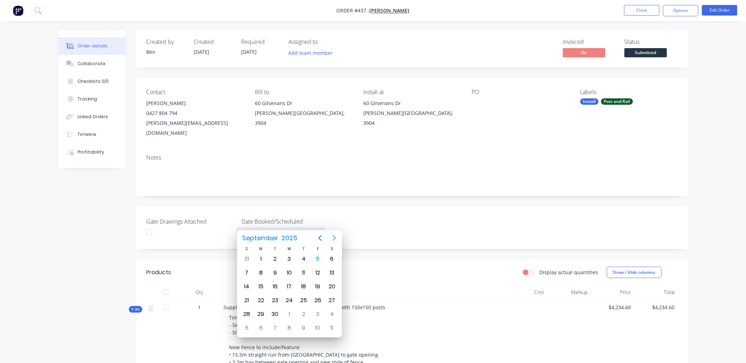
click at [337, 239] on icon "Next page" at bounding box center [334, 238] width 8 height 8
click at [336, 239] on icon "Next page" at bounding box center [334, 238] width 8 height 8
click at [274, 299] on div "18" at bounding box center [275, 300] width 11 height 11
type input "[DATE]"
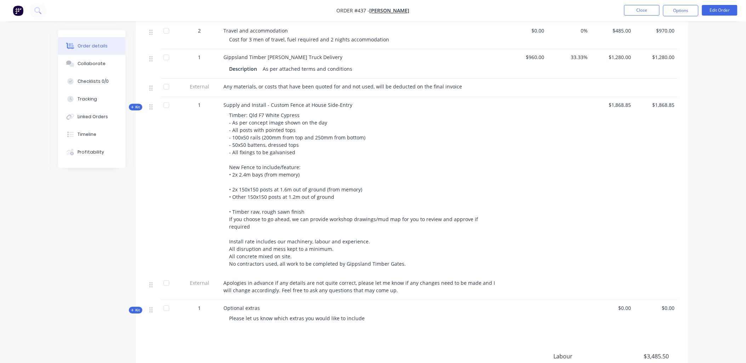
scroll to position [718, 0]
click at [131, 306] on span "Kit" at bounding box center [135, 308] width 9 height 5
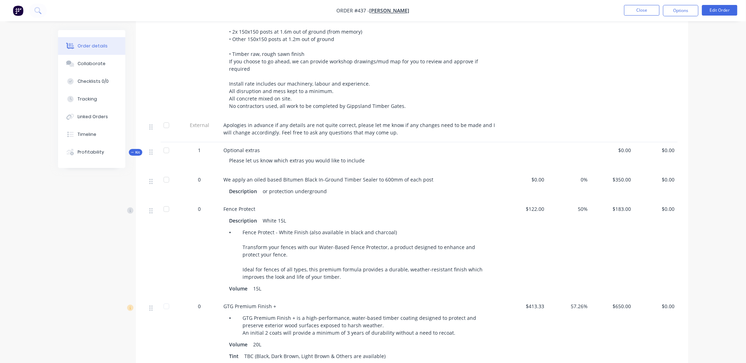
scroll to position [875, 0]
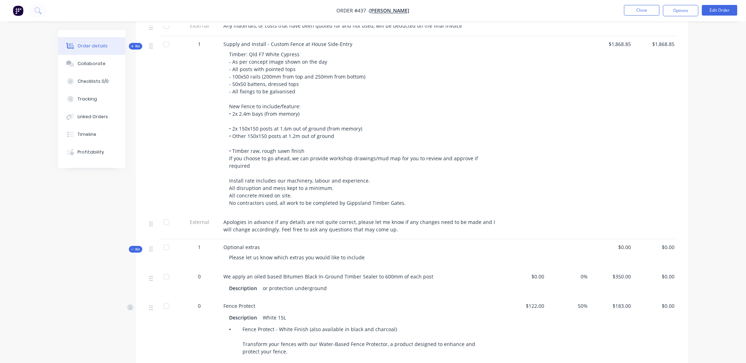
scroll to position [761, 0]
